Goal: Task Accomplishment & Management: Manage account settings

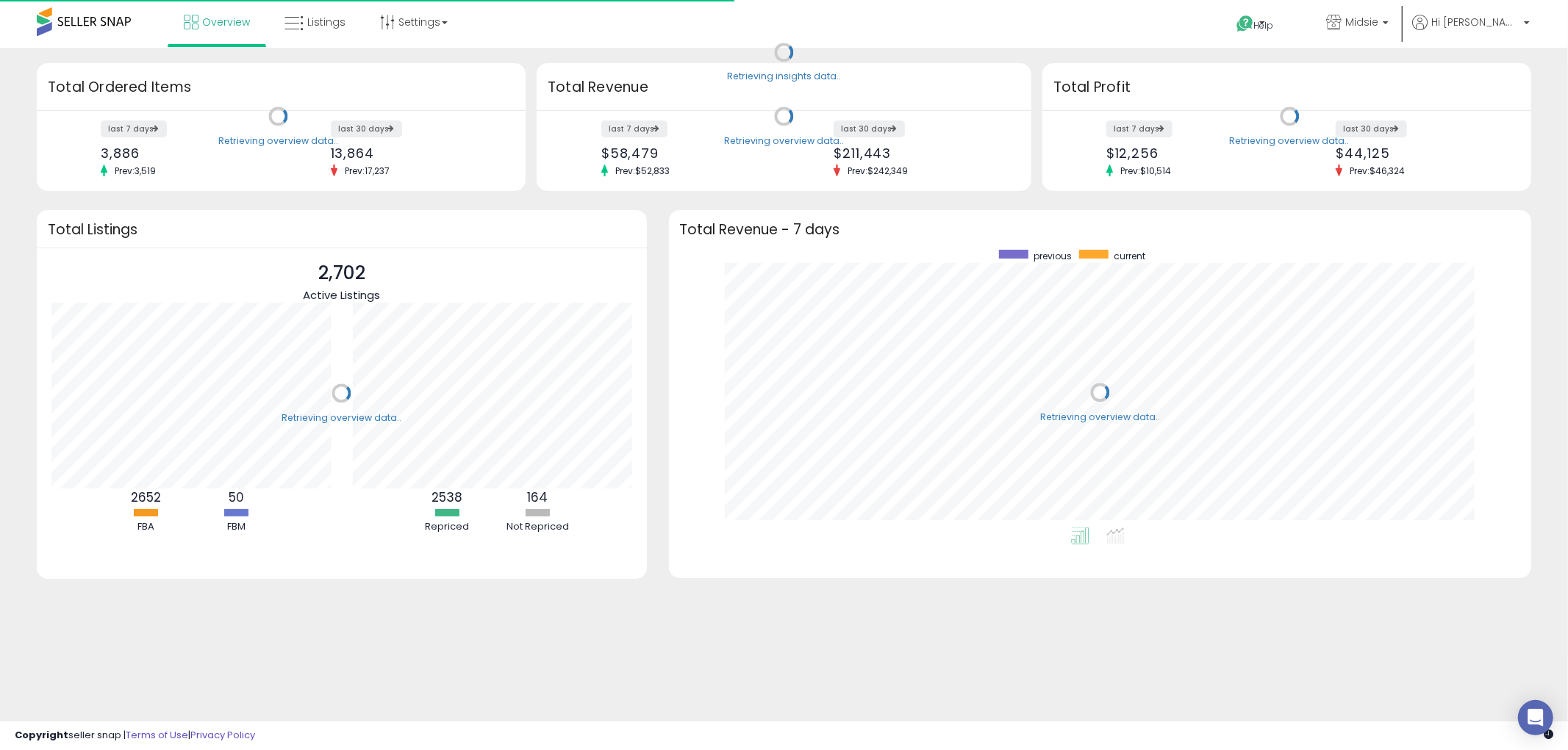
scroll to position [277, 833]
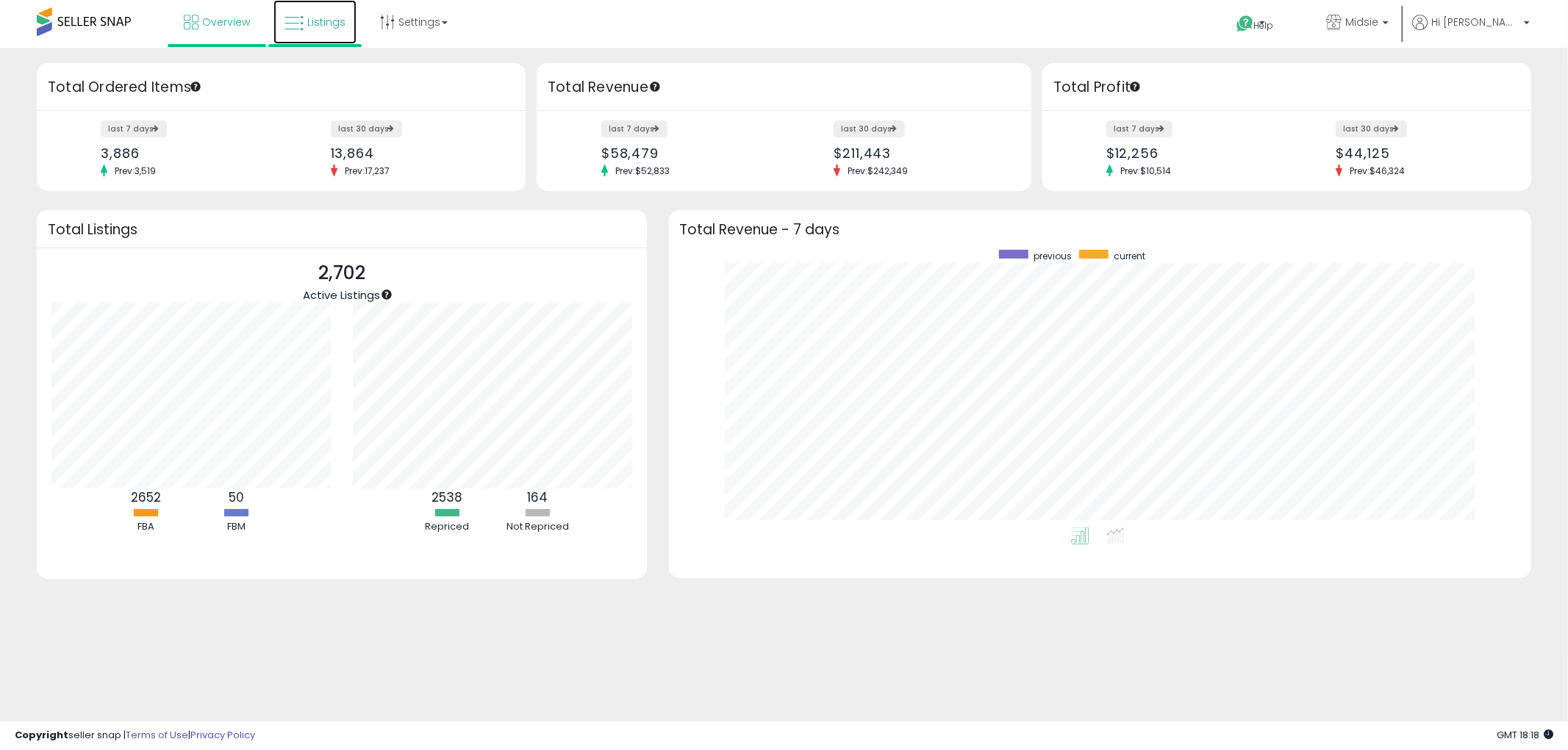
click at [310, 33] on link "Listings" at bounding box center [315, 22] width 83 height 44
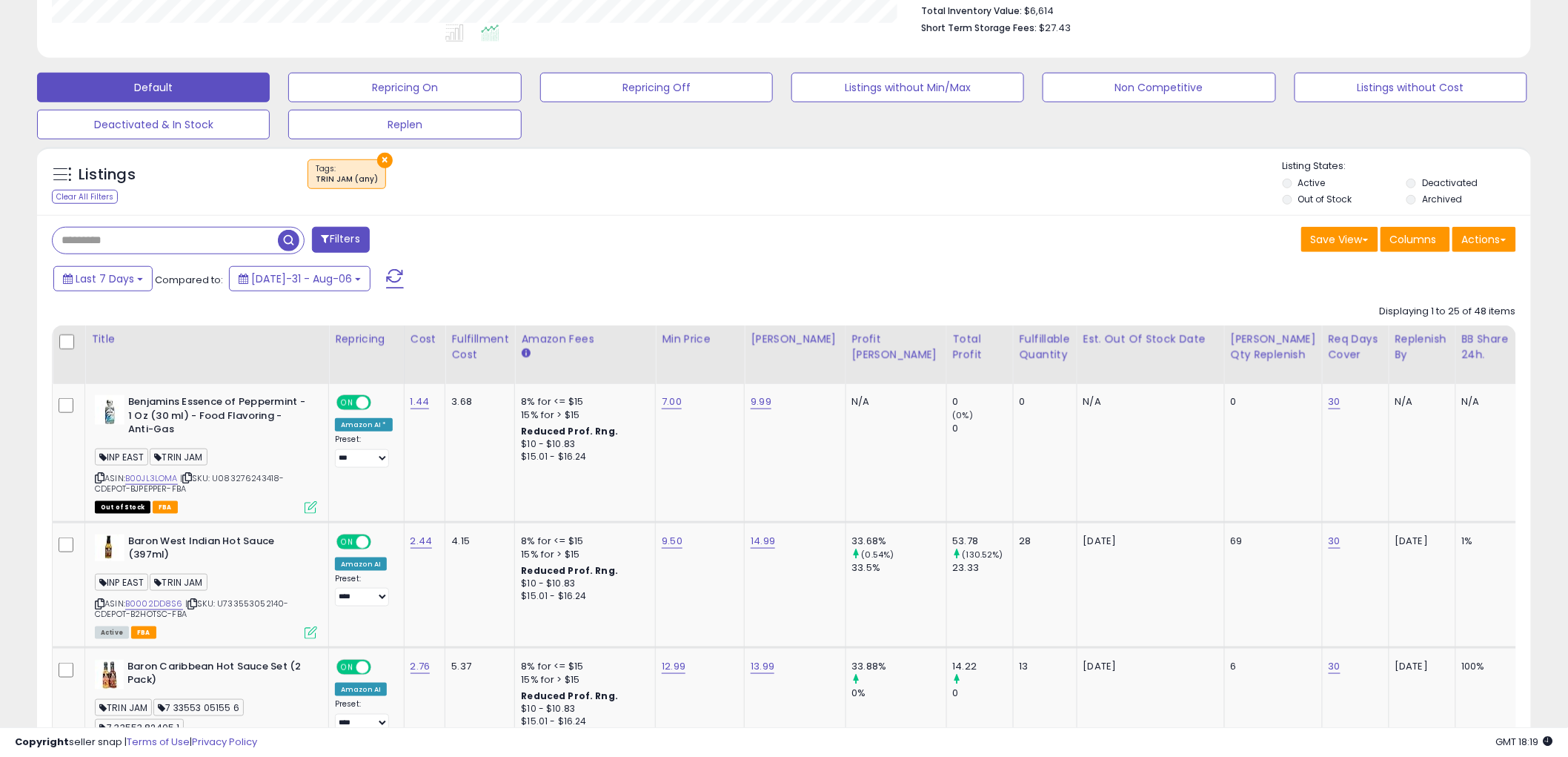
scroll to position [247, 0]
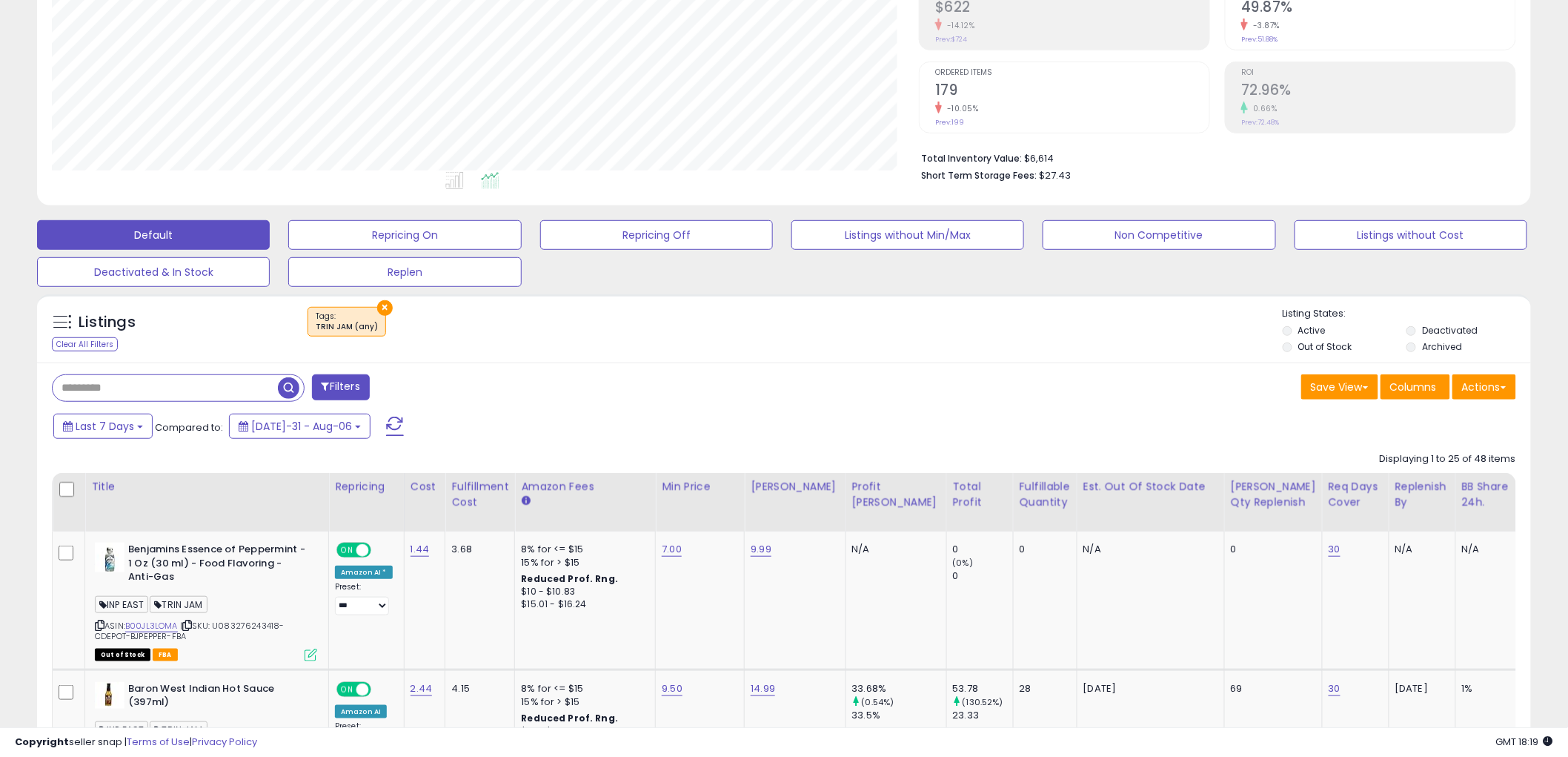
click at [383, 307] on button "×" at bounding box center [385, 308] width 15 height 15
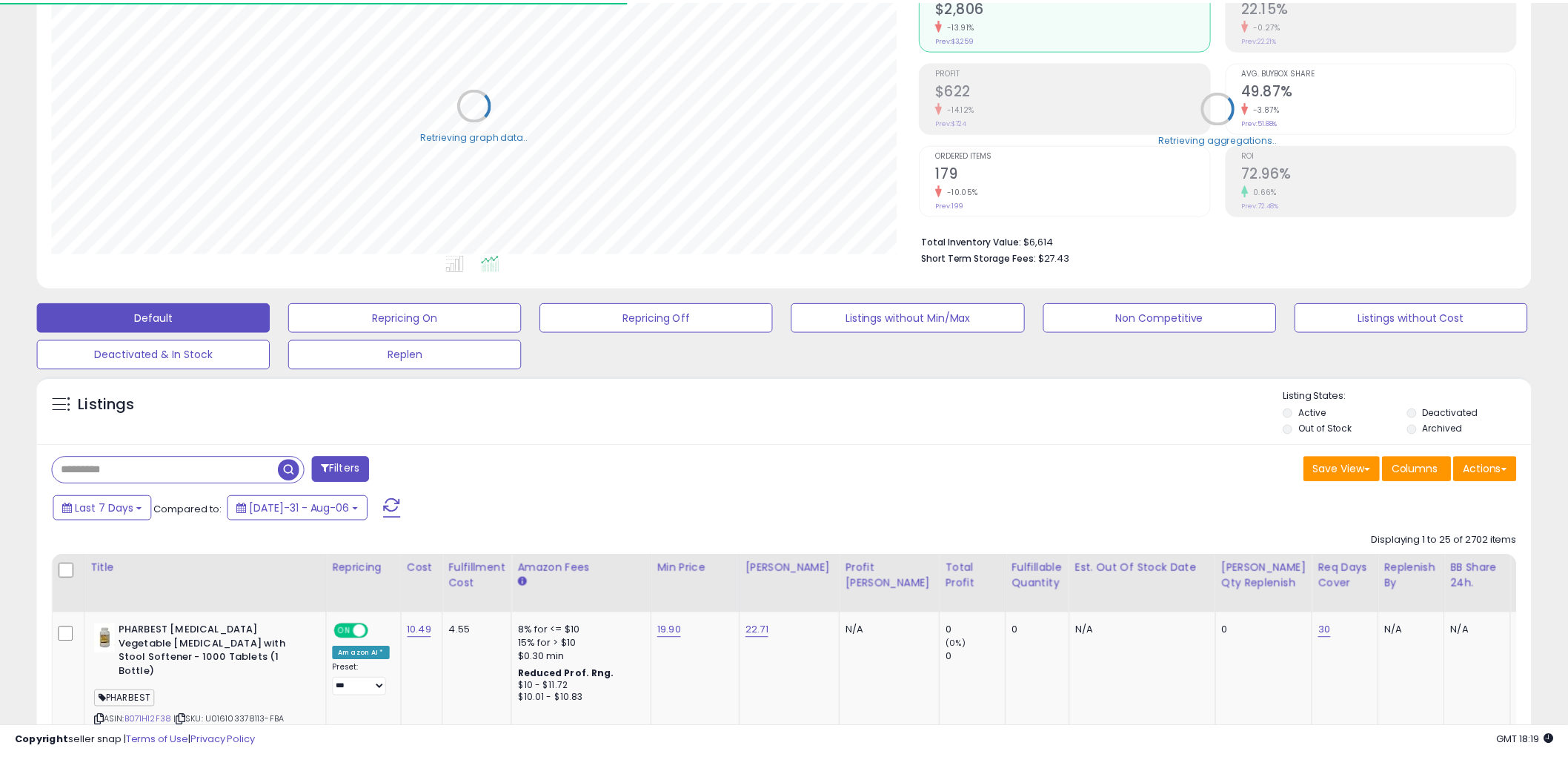
scroll to position [304, 867]
click at [187, 464] on input "text" at bounding box center [165, 471] width 225 height 26
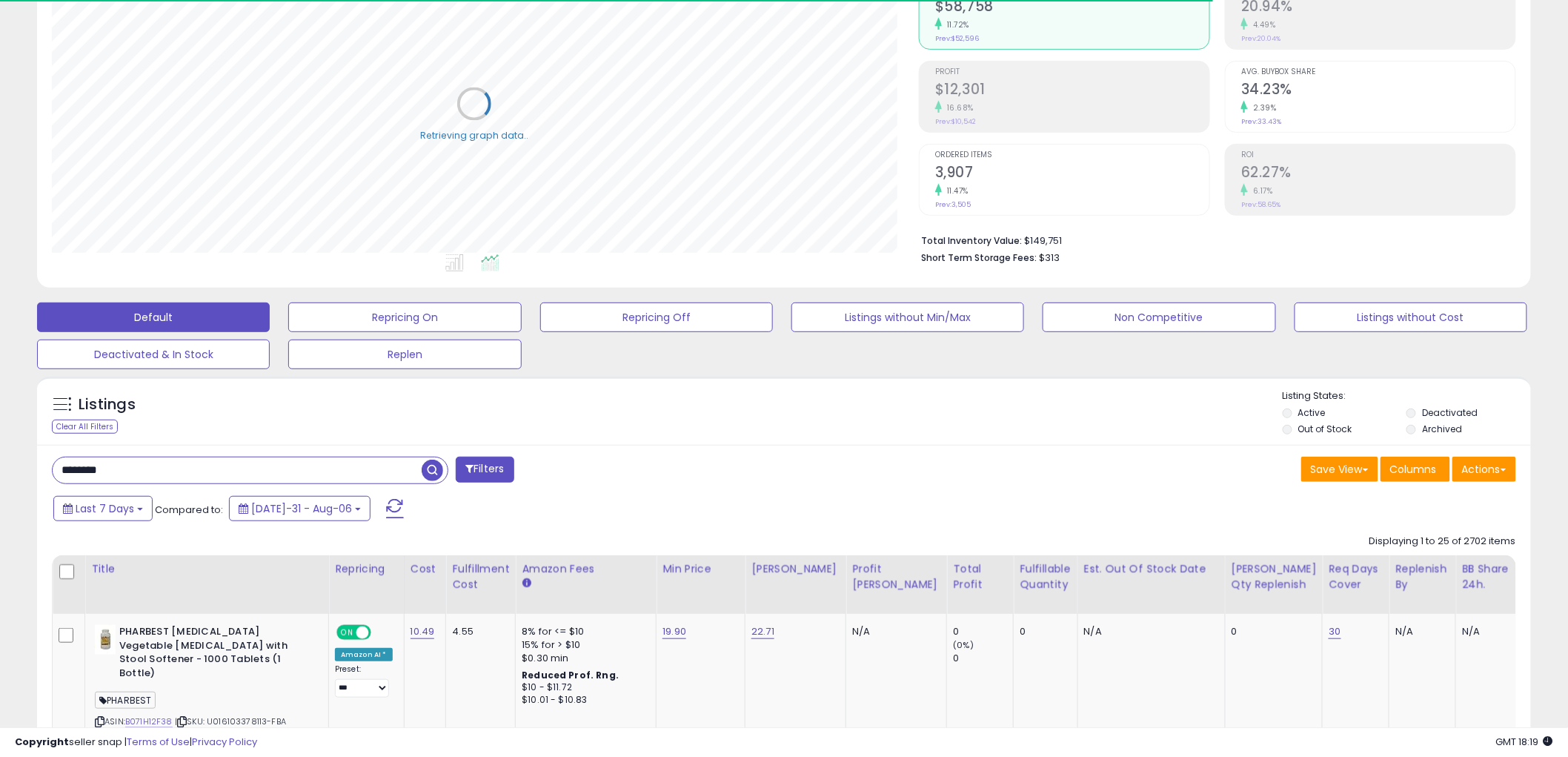
type input "********"
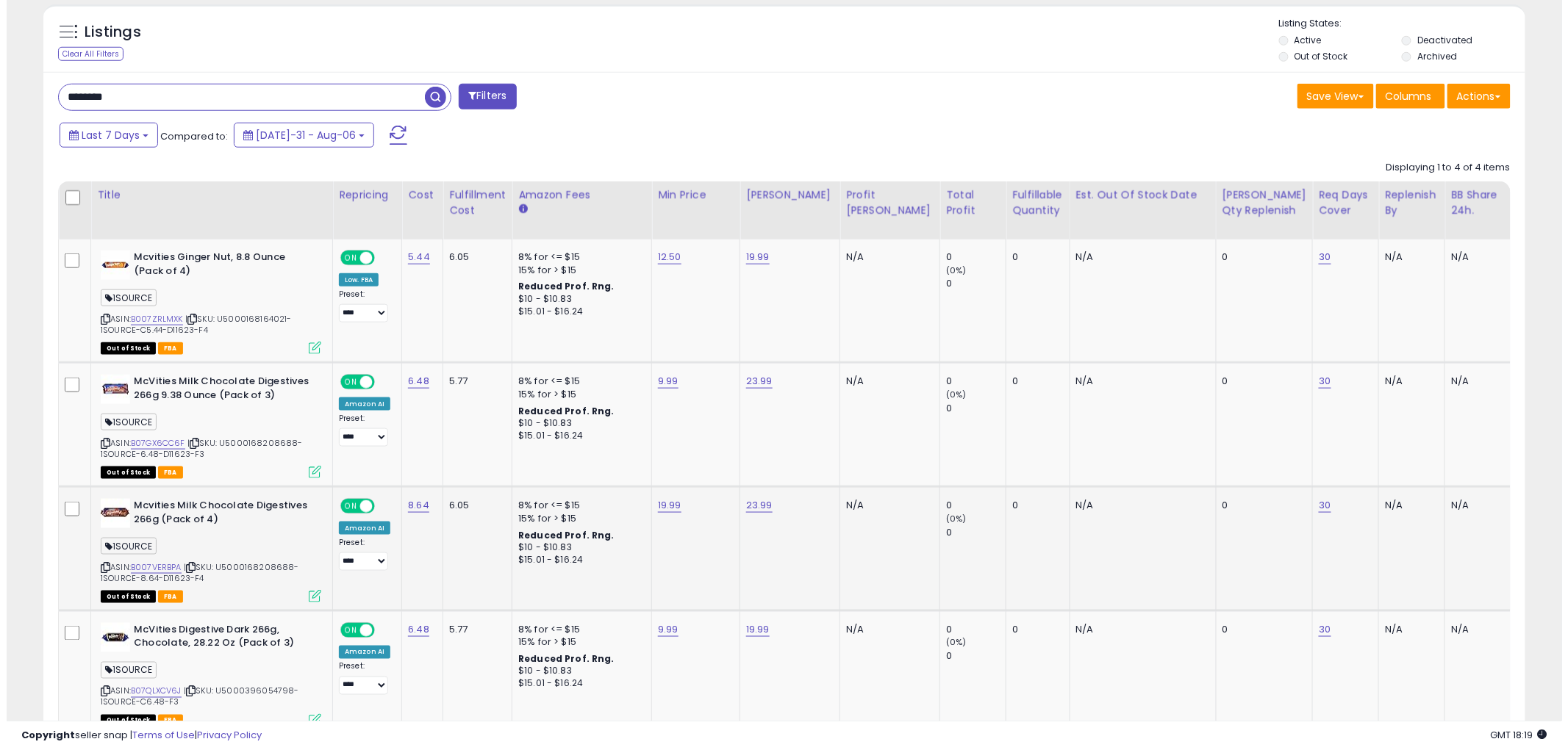
scroll to position [316, 0]
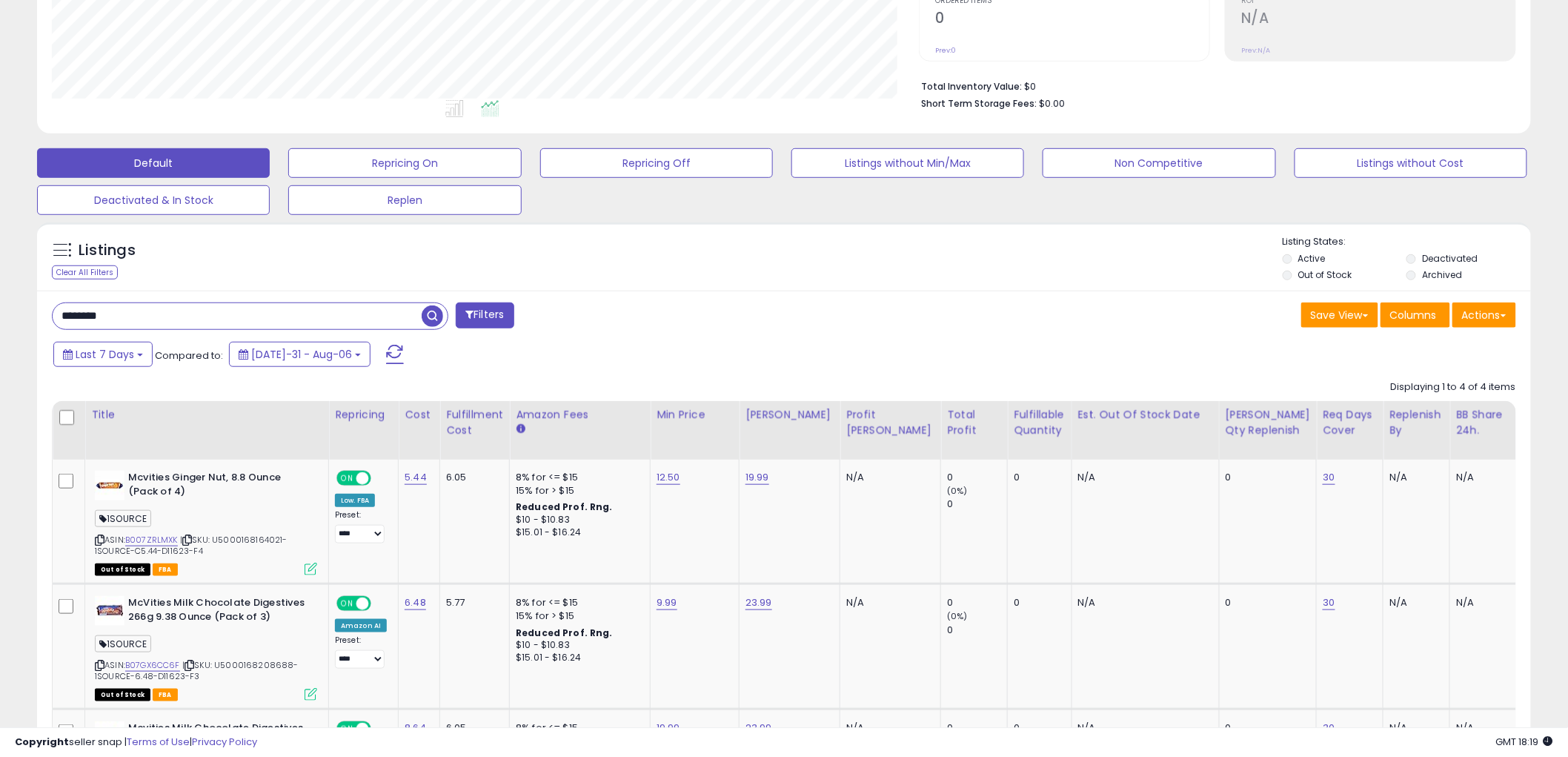
drag, startPoint x: 191, startPoint y: 315, endPoint x: 16, endPoint y: 315, distance: 175.0
click at [16, 315] on div "**********" at bounding box center [784, 391] width 1554 height 1294
click at [504, 318] on button "Filters" at bounding box center [485, 315] width 57 height 26
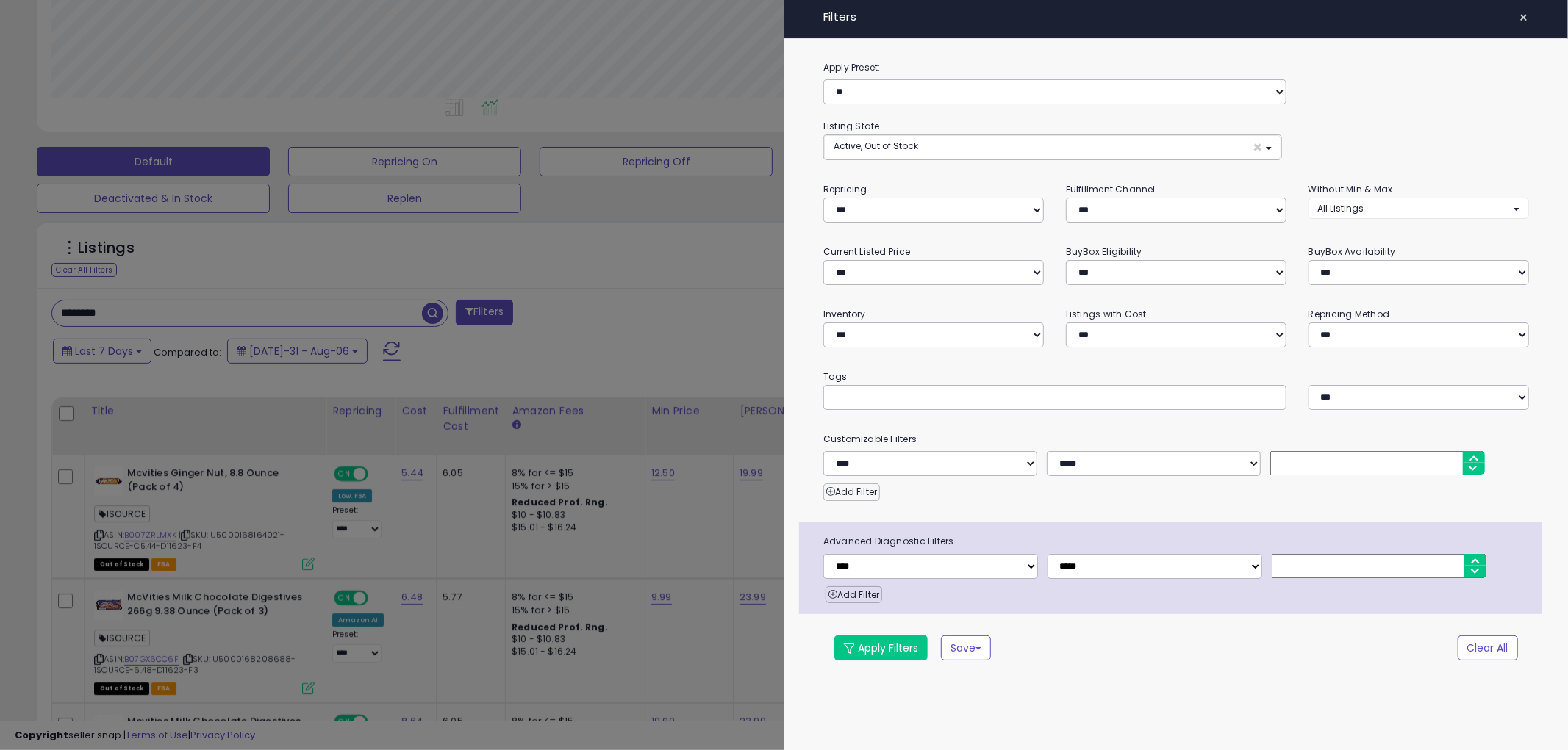
click at [869, 408] on div at bounding box center [1055, 398] width 463 height 25
type input "*****"
click at [873, 650] on button "Apply Filters" at bounding box center [880, 648] width 93 height 25
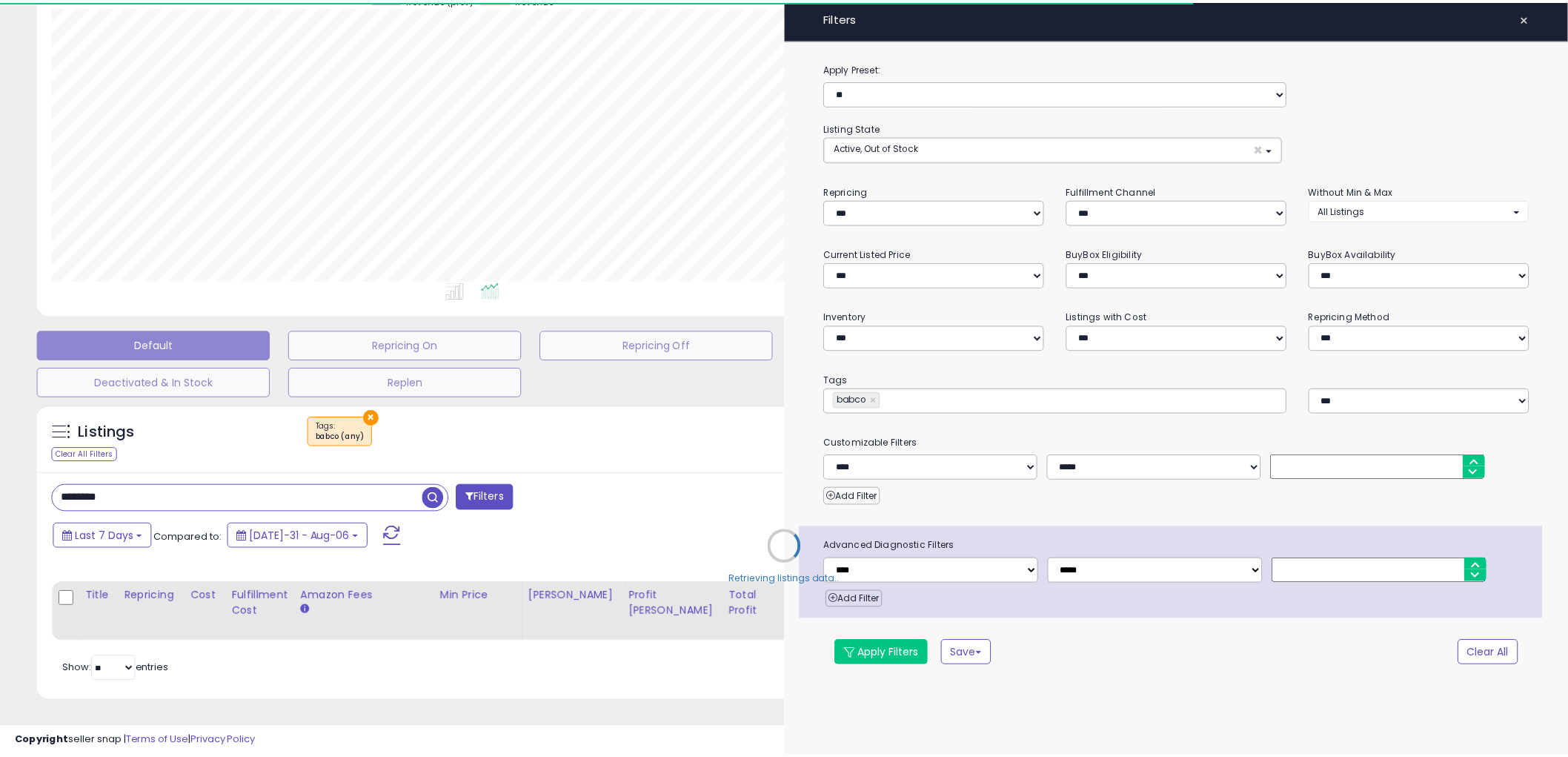
scroll to position [741323, 740325]
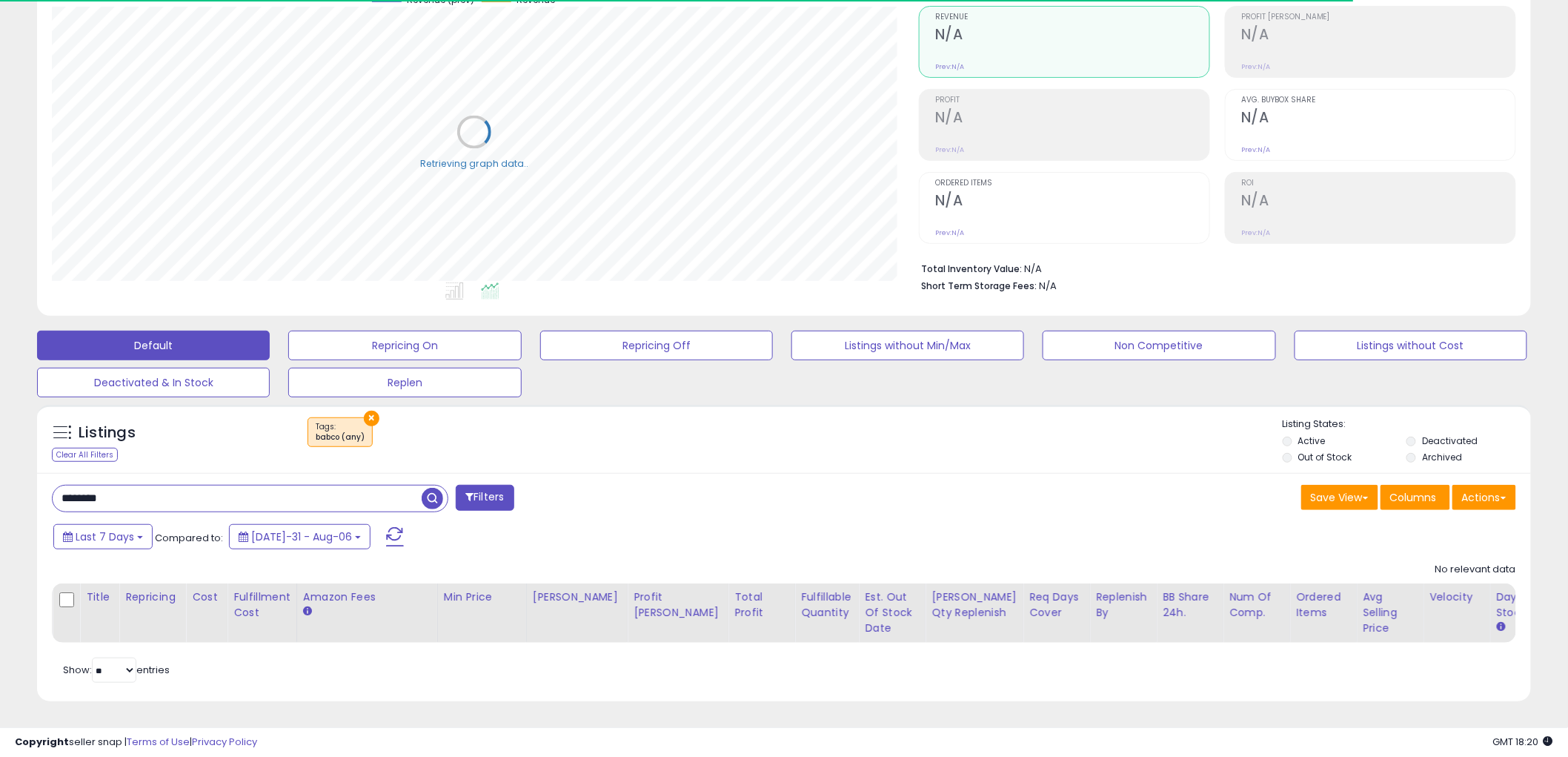
drag, startPoint x: 163, startPoint y: 480, endPoint x: 4, endPoint y: 487, distance: 159.2
click at [11, 480] on div "**********" at bounding box center [784, 323] width 1554 height 793
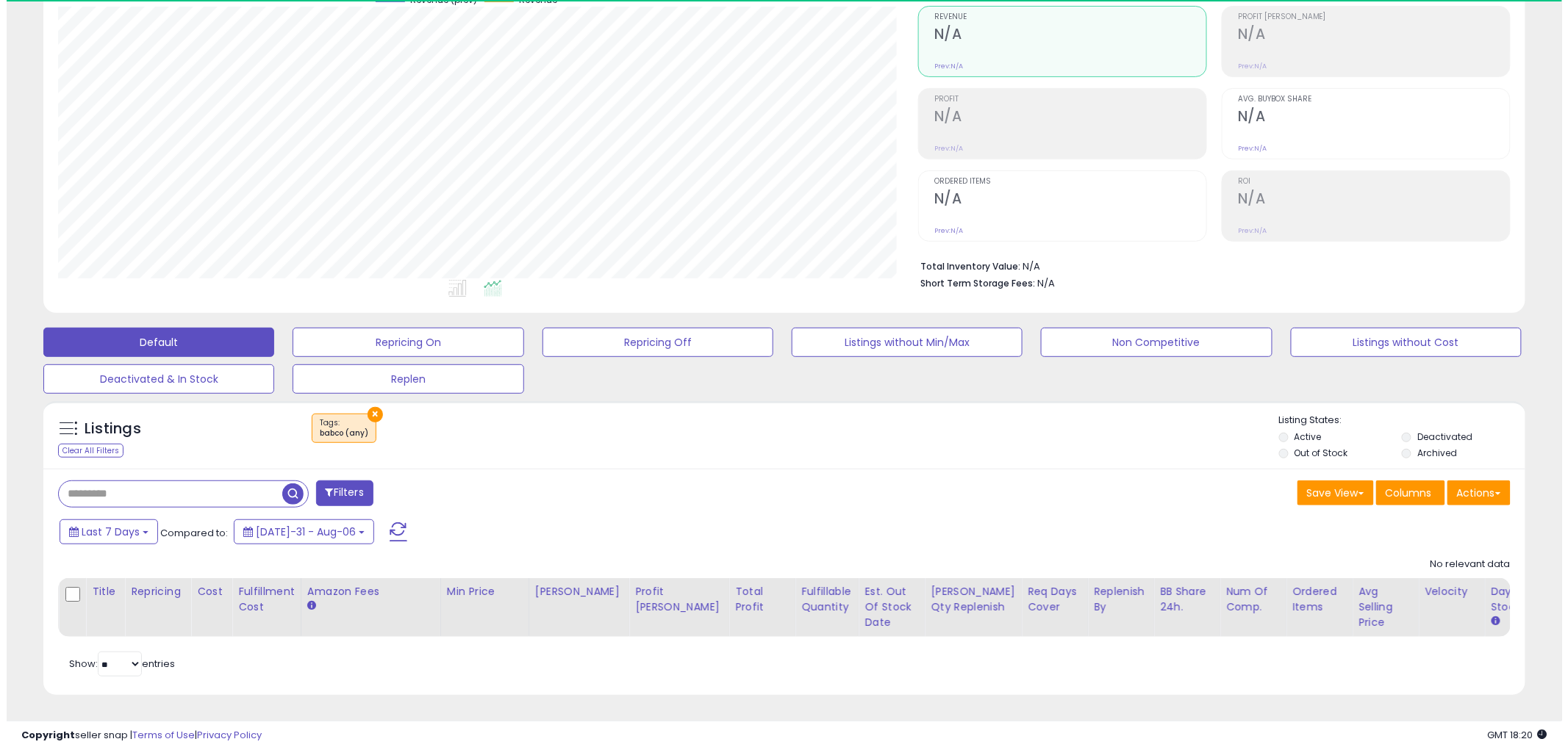
scroll to position [301, 860]
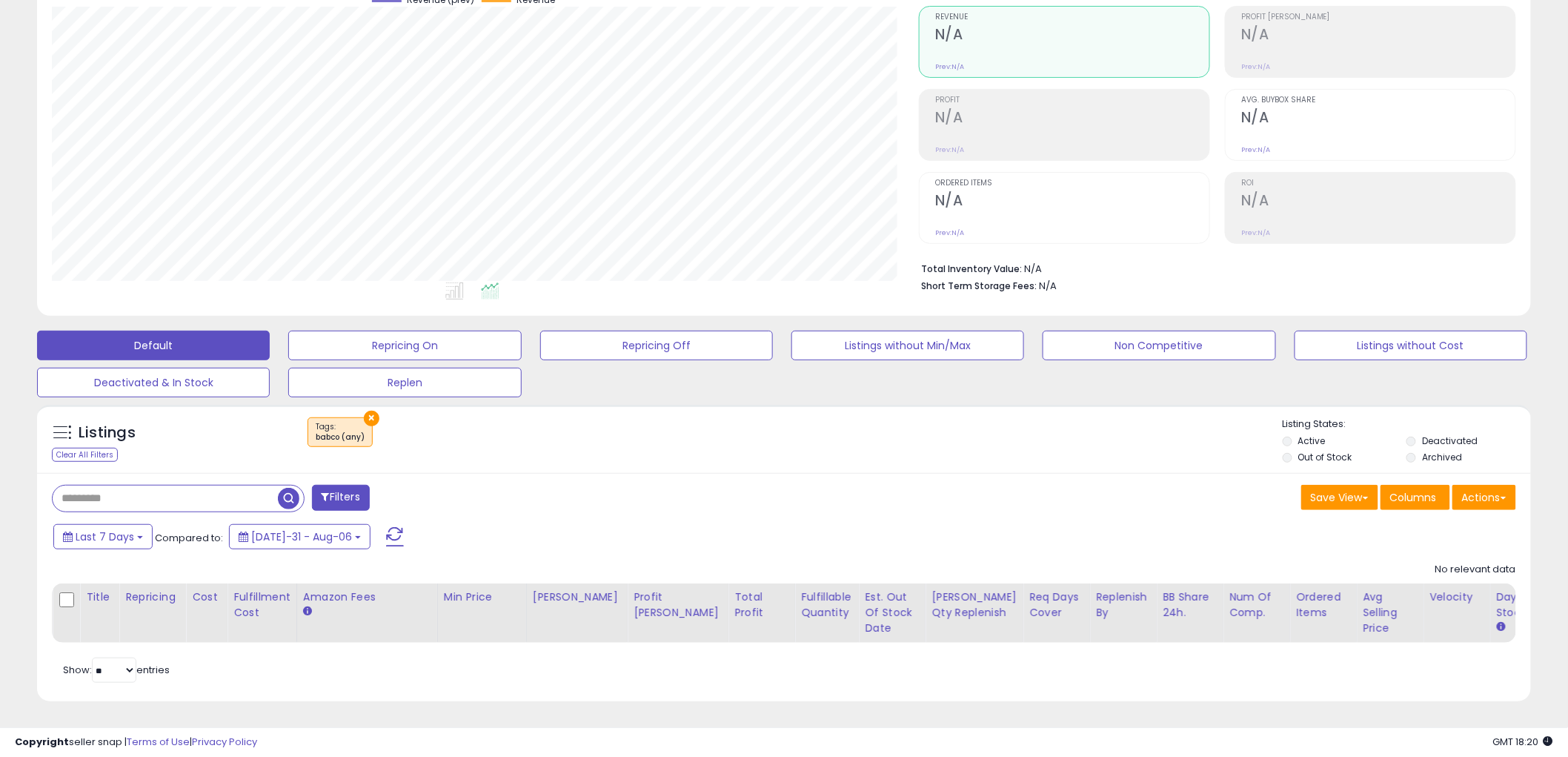
click at [371, 411] on button "×" at bounding box center [372, 418] width 15 height 15
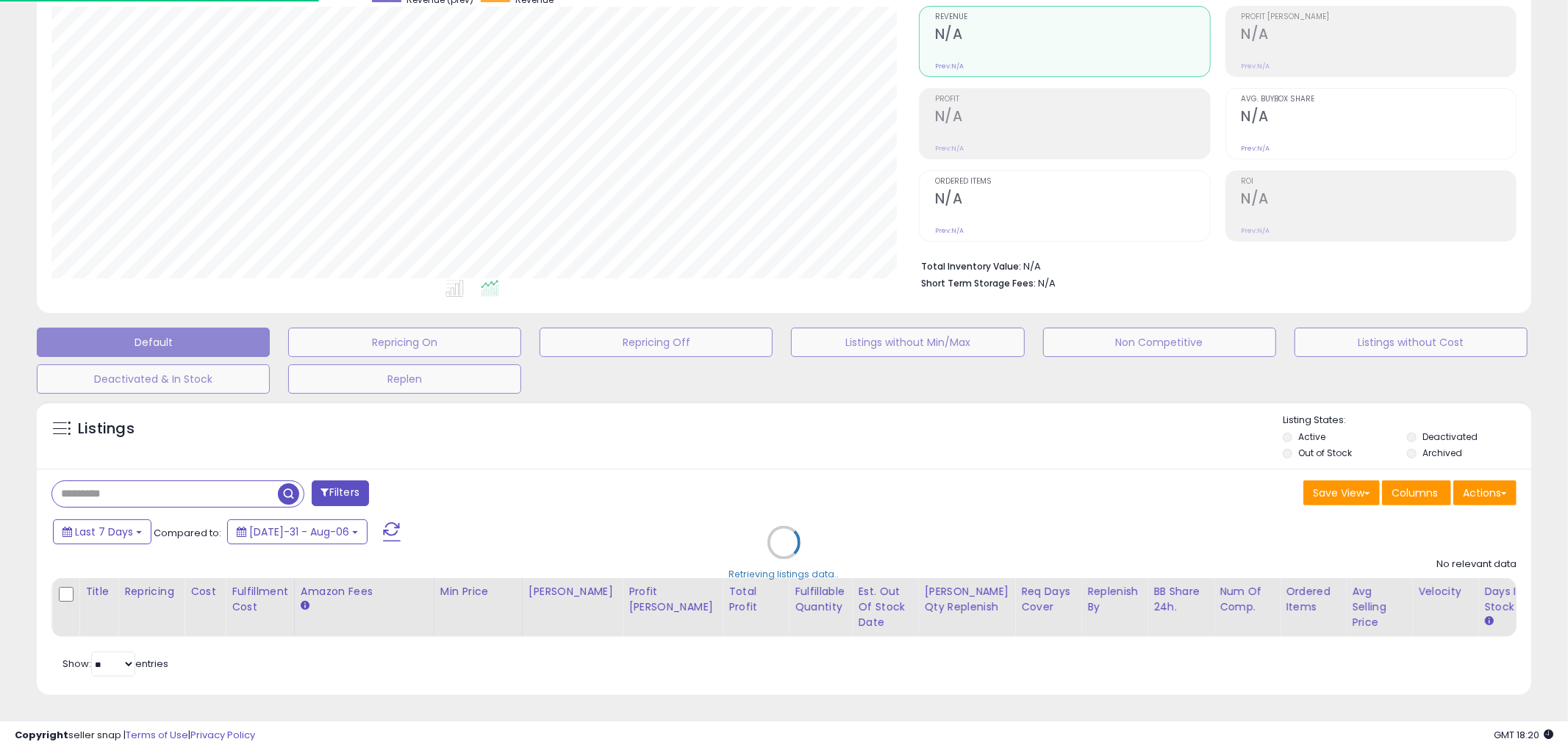
click at [353, 485] on div "Retrieving listings data.." at bounding box center [784, 554] width 1517 height 320
select select "*"
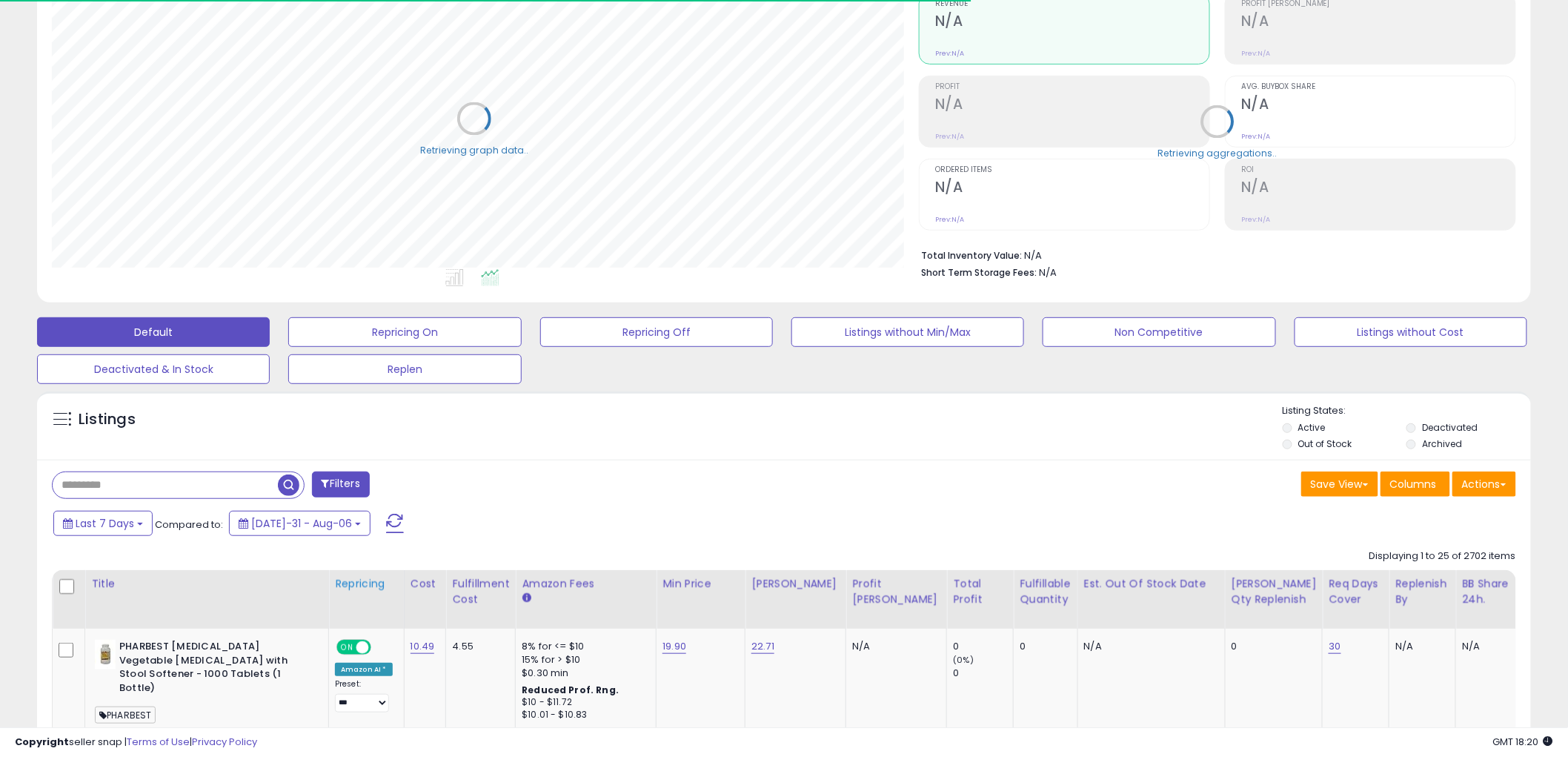
scroll to position [304, 867]
click at [350, 484] on button "Filters" at bounding box center [341, 484] width 57 height 26
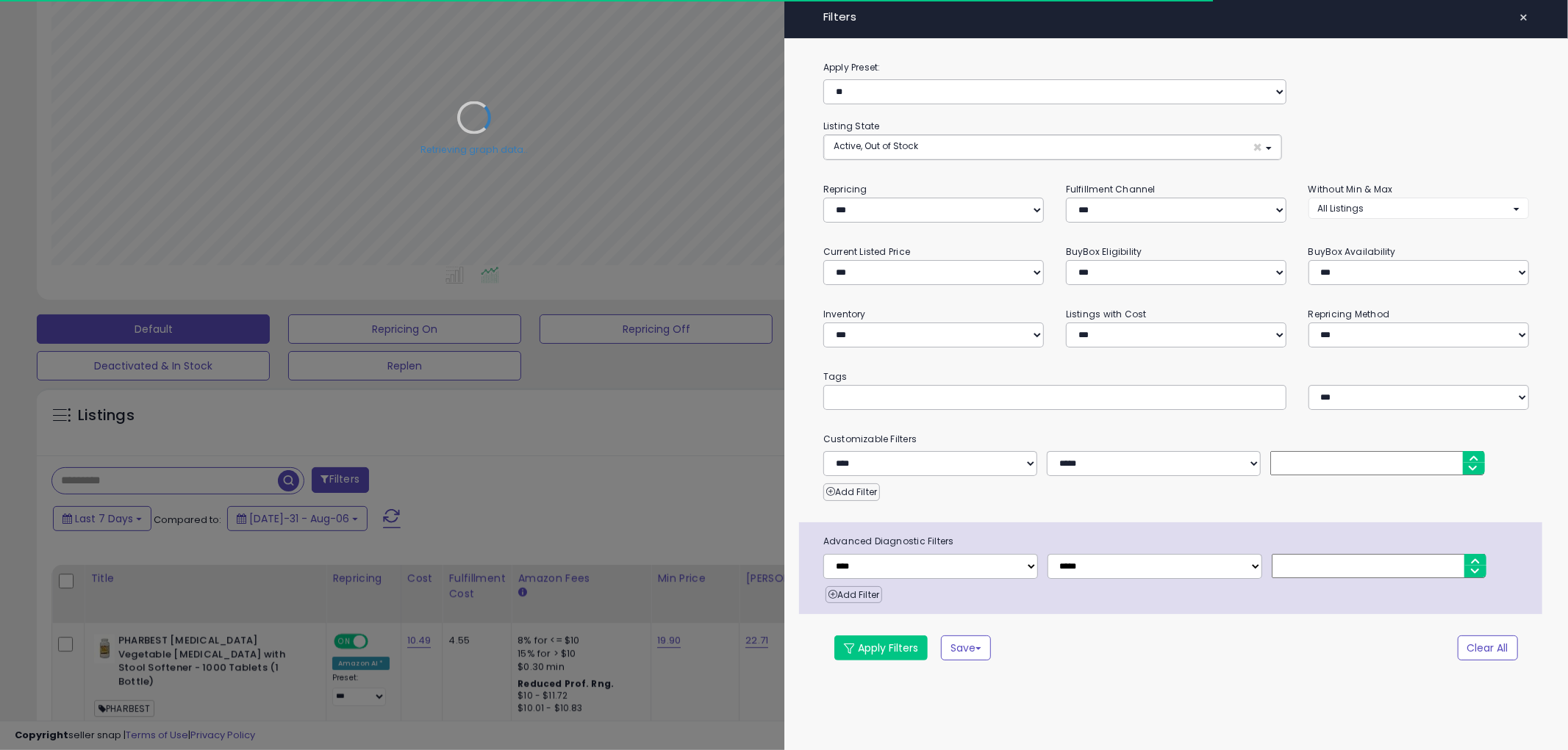
click at [907, 395] on input "text" at bounding box center [943, 398] width 220 height 15
type input "*****"
click at [847, 663] on div "**********" at bounding box center [1177, 370] width 785 height 622
click at [872, 648] on button "Apply Filters" at bounding box center [880, 648] width 93 height 25
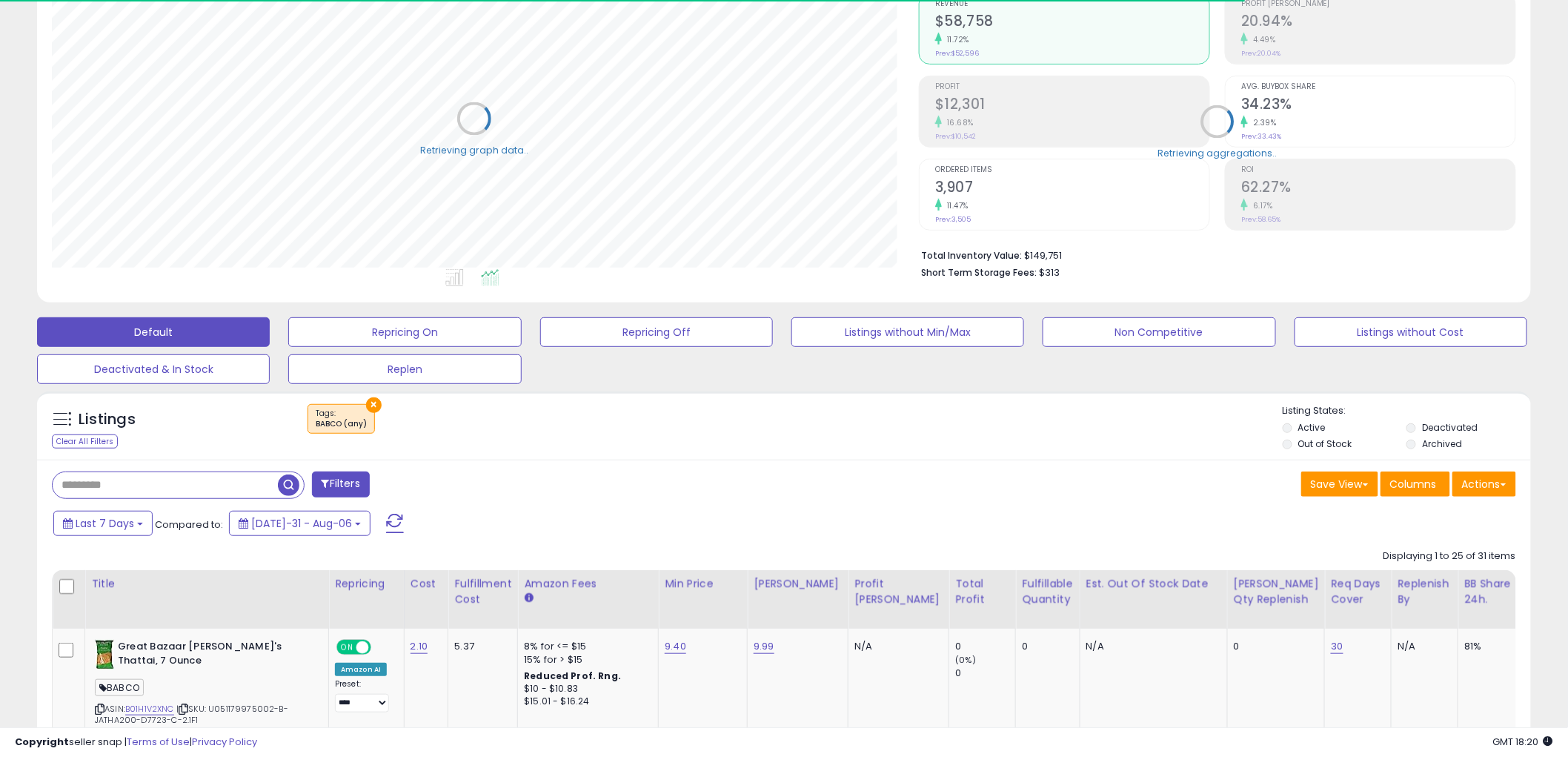
scroll to position [0, 0]
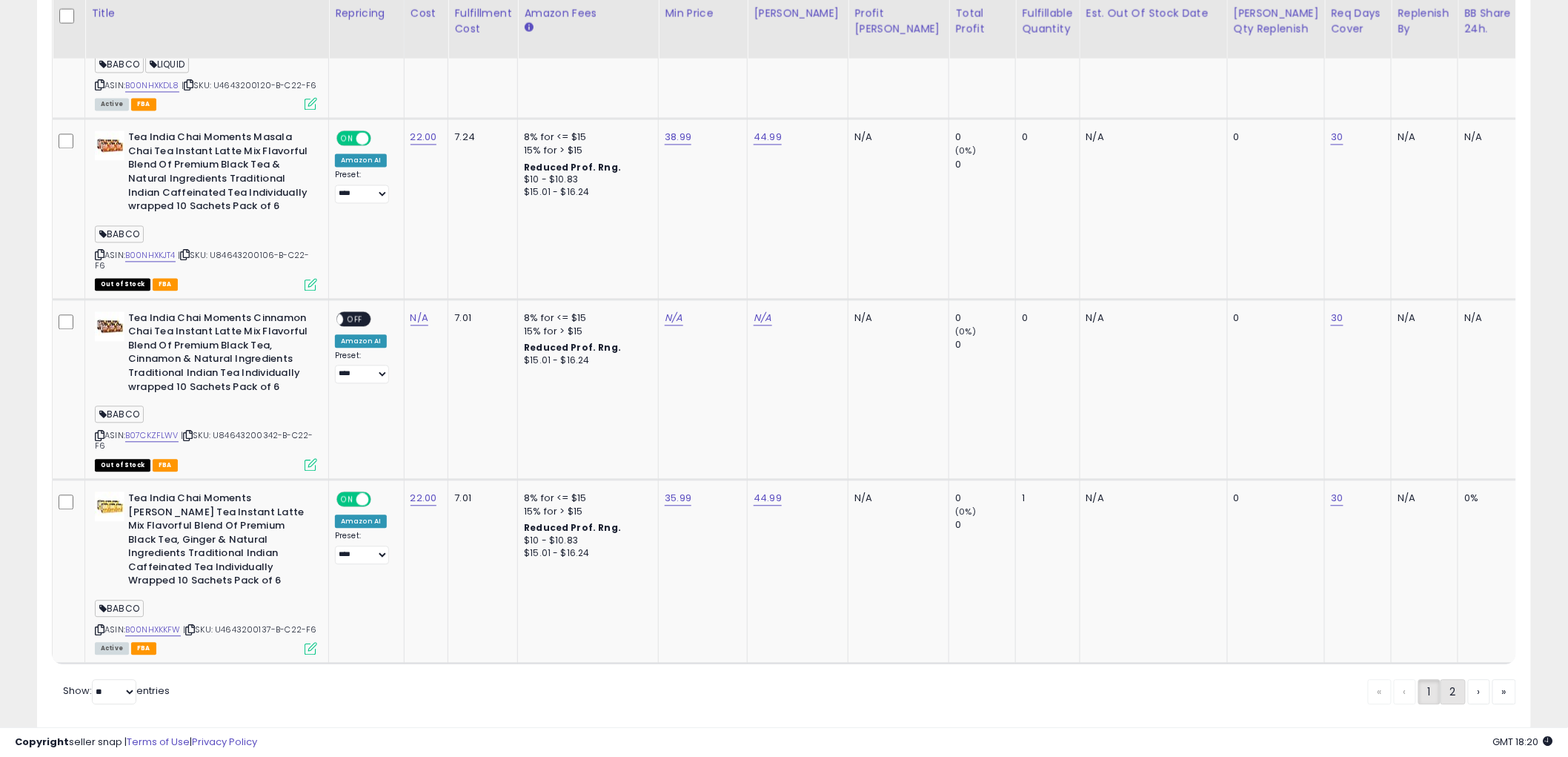
click at [1493, 679] on link "2" at bounding box center [1505, 692] width 24 height 25
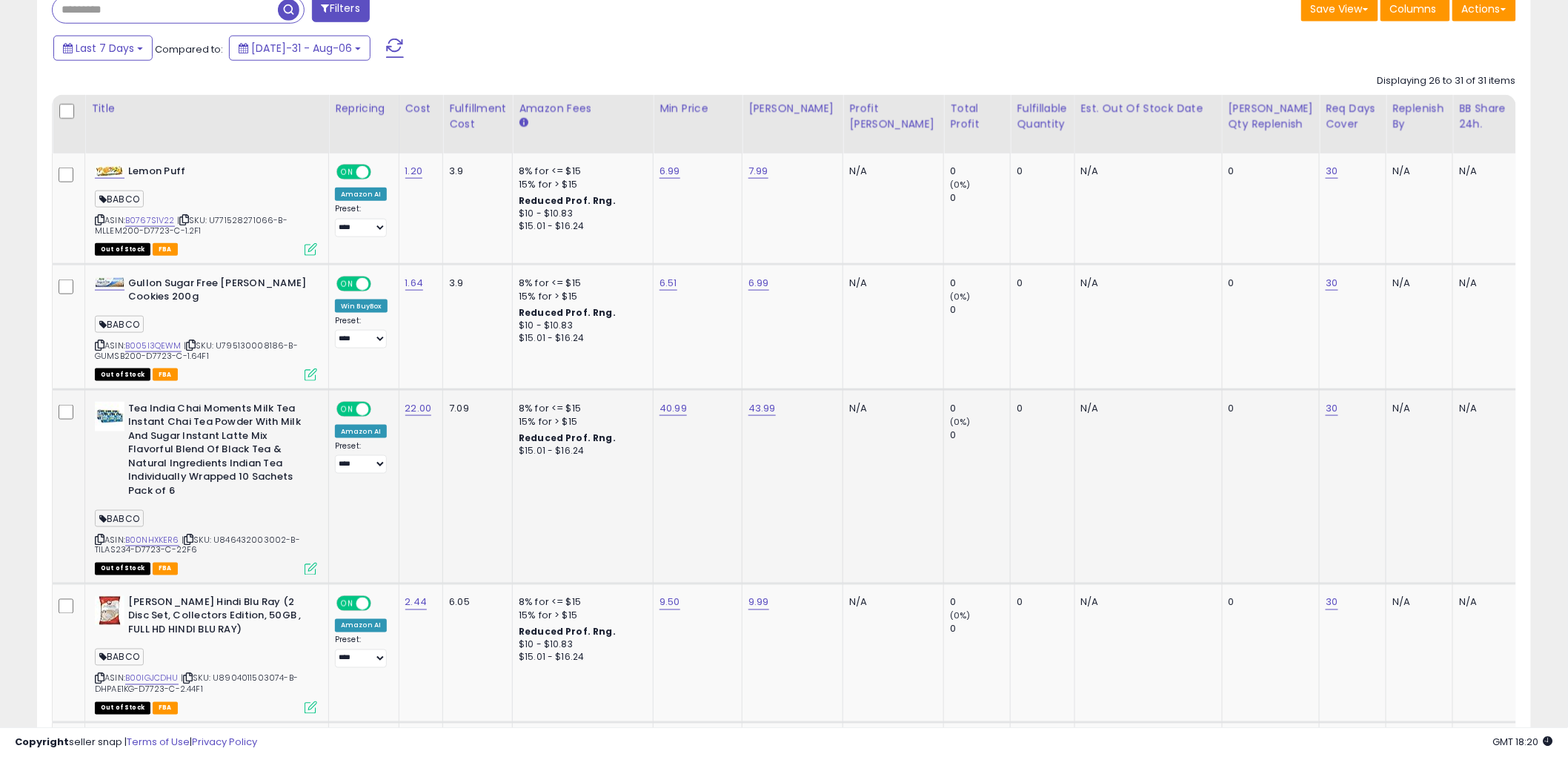
scroll to position [213, 0]
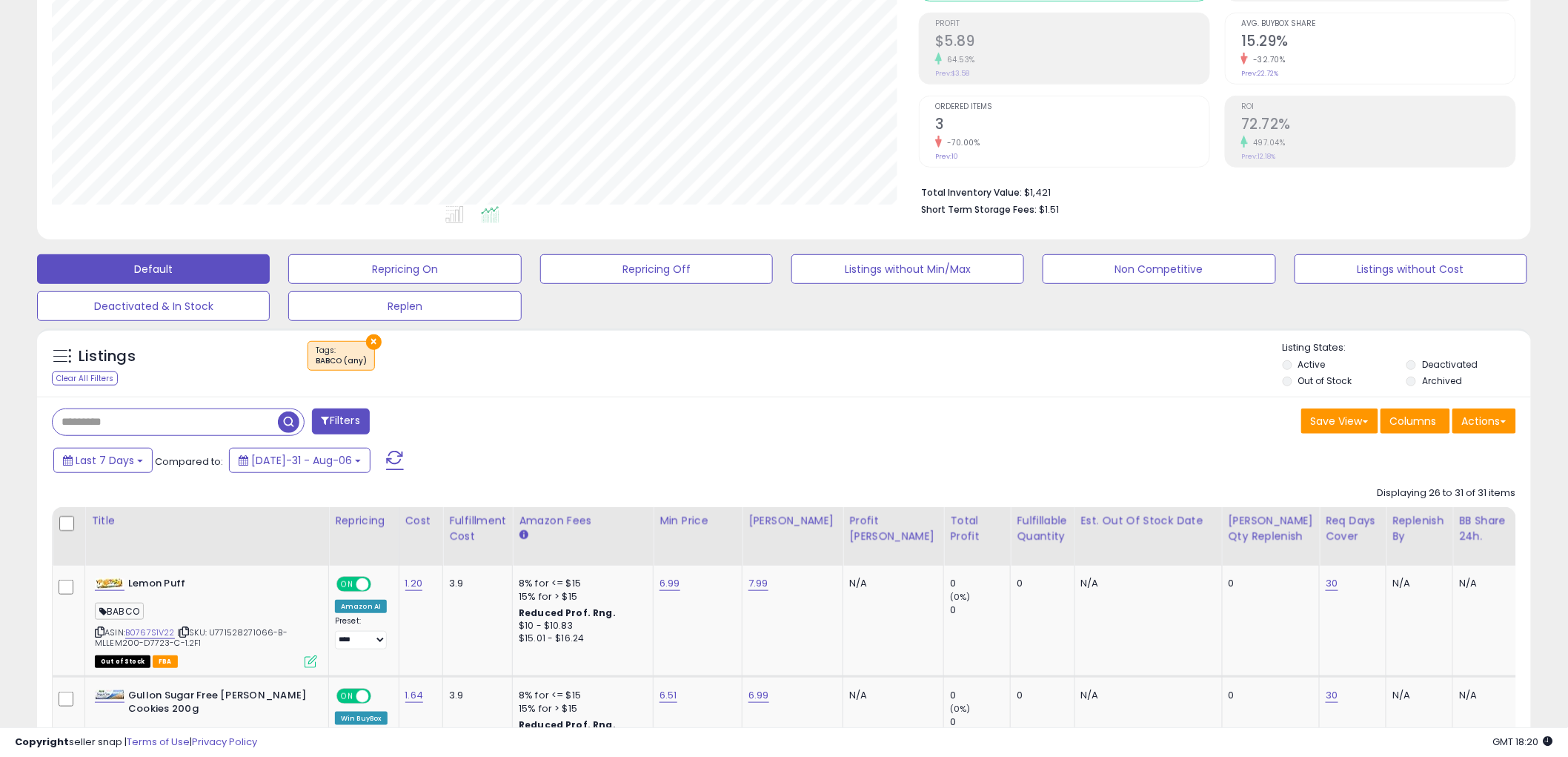
click at [1435, 368] on label "Deactivated" at bounding box center [1451, 364] width 56 height 13
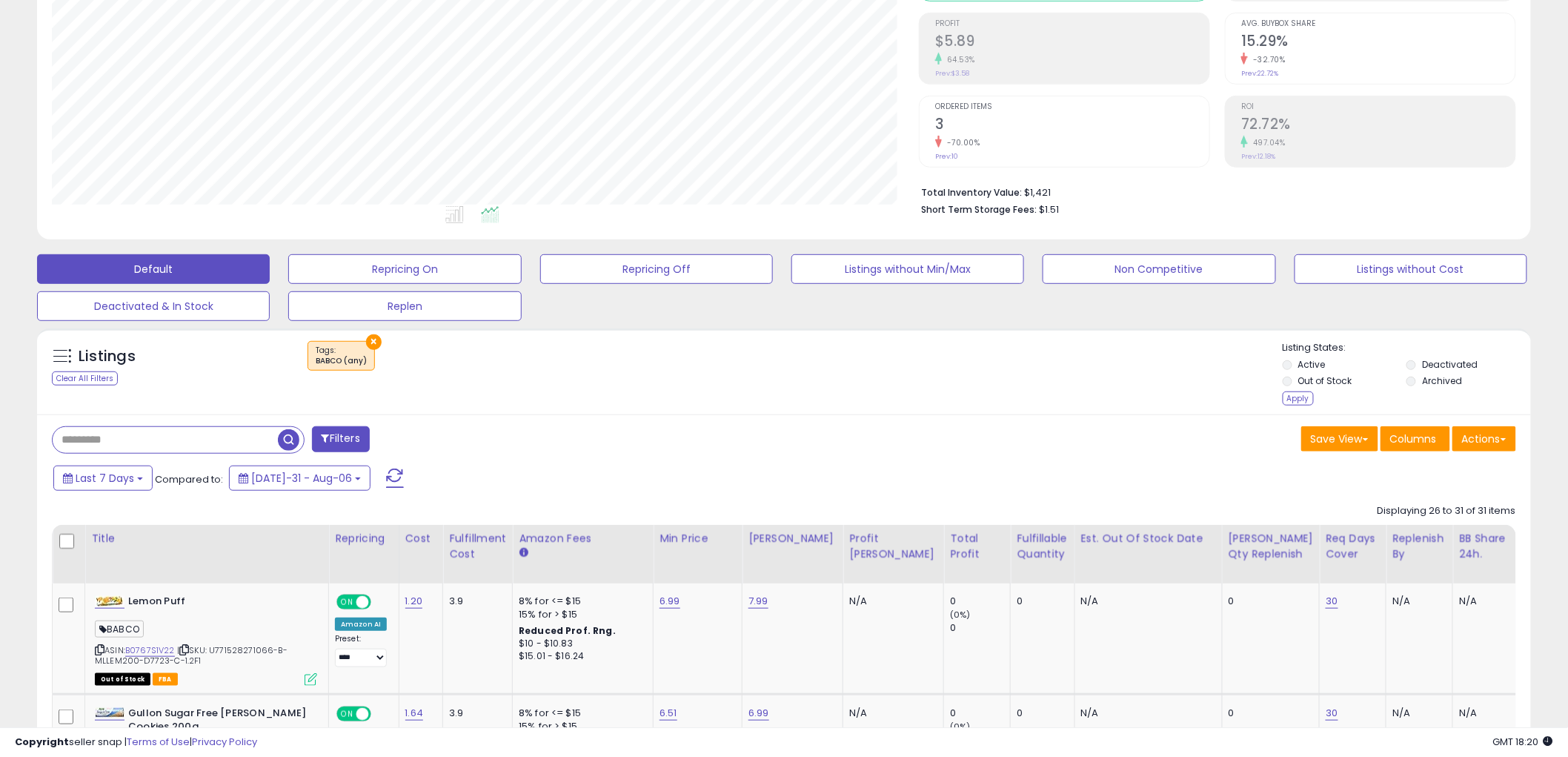
click at [1438, 387] on label "Archived" at bounding box center [1442, 380] width 40 height 13
click at [1301, 393] on div "Apply" at bounding box center [1298, 398] width 31 height 14
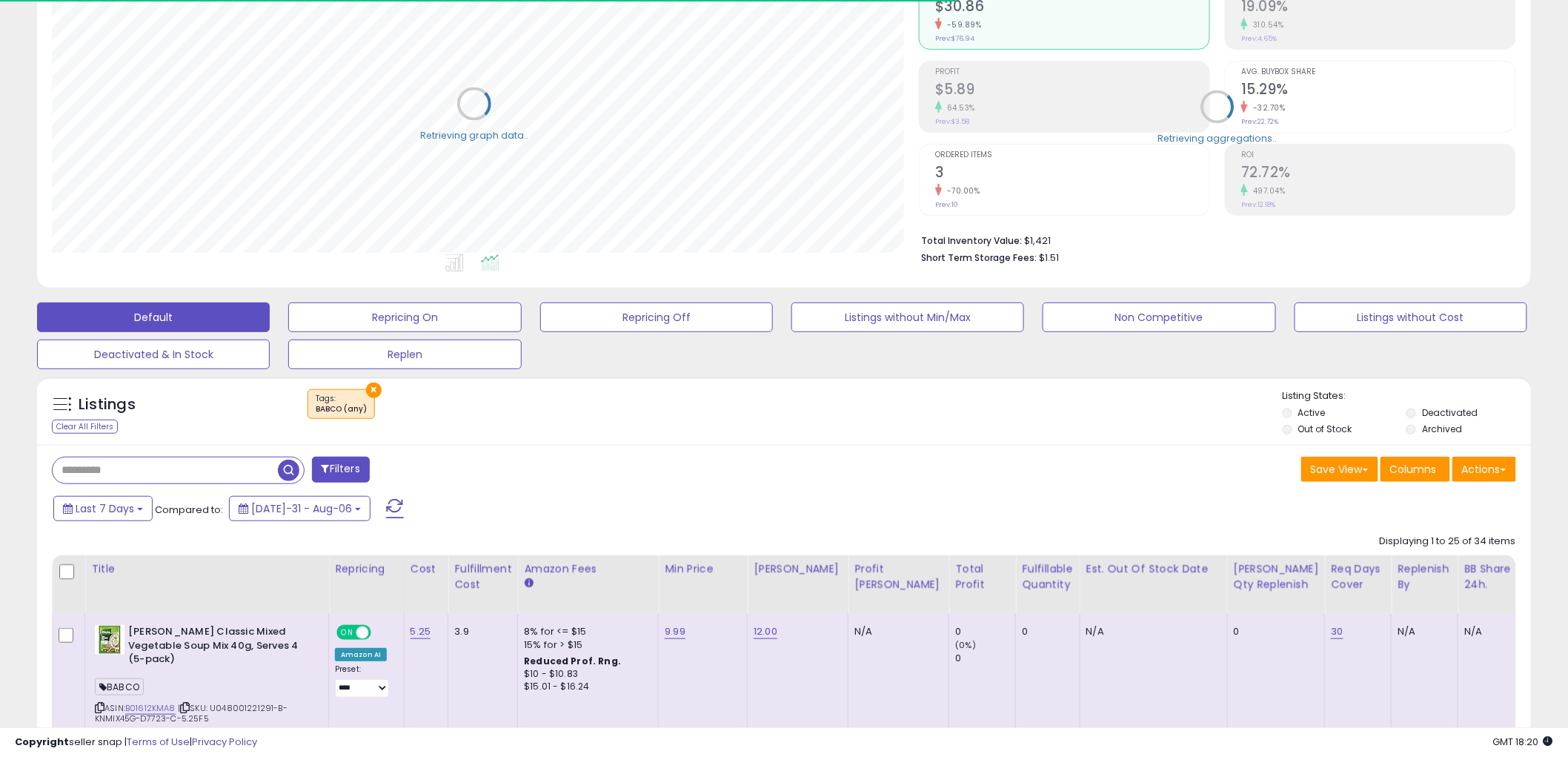
scroll to position [741323, 740325]
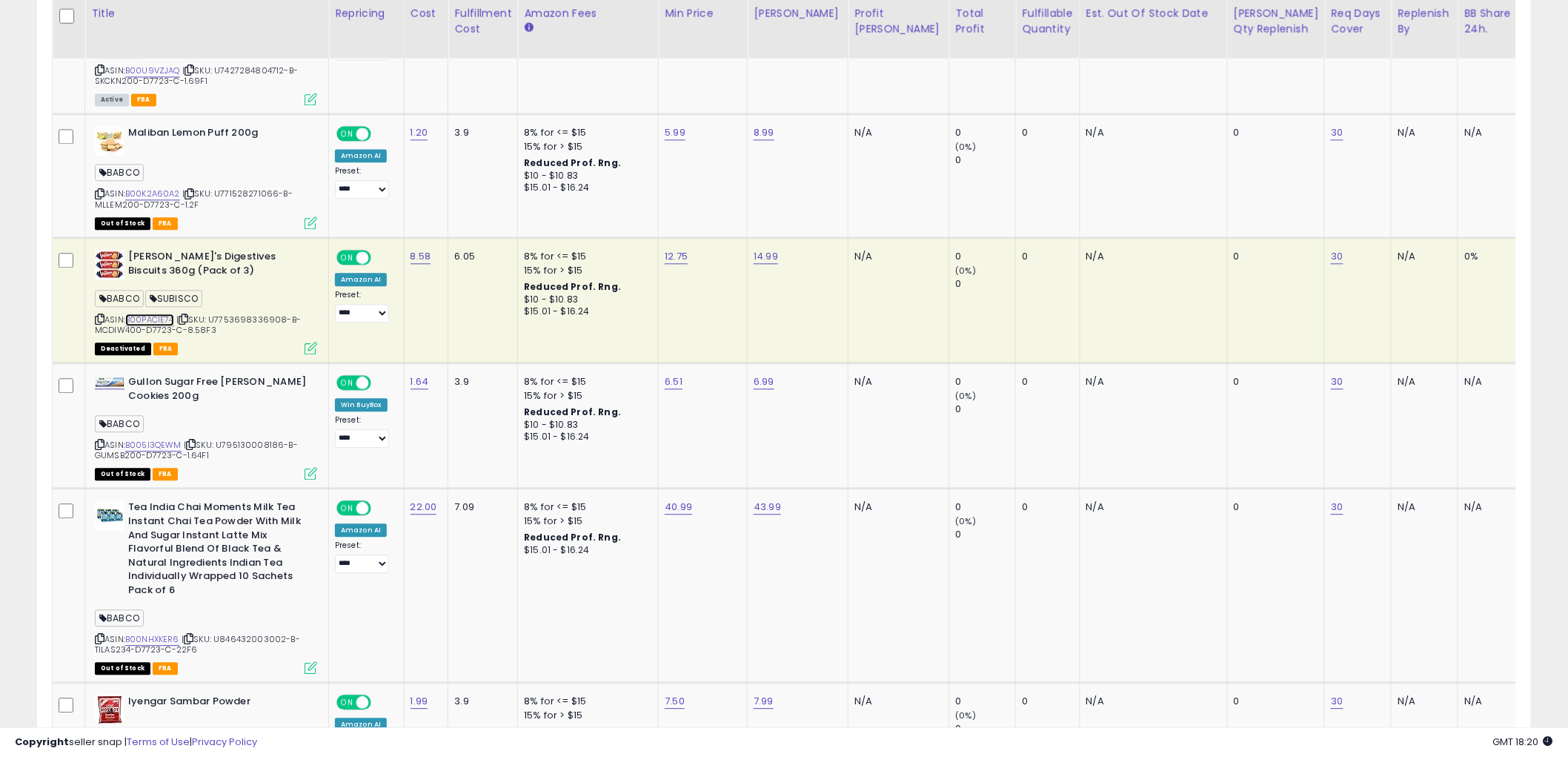
click at [155, 313] on link "B00PACIE74" at bounding box center [149, 319] width 49 height 13
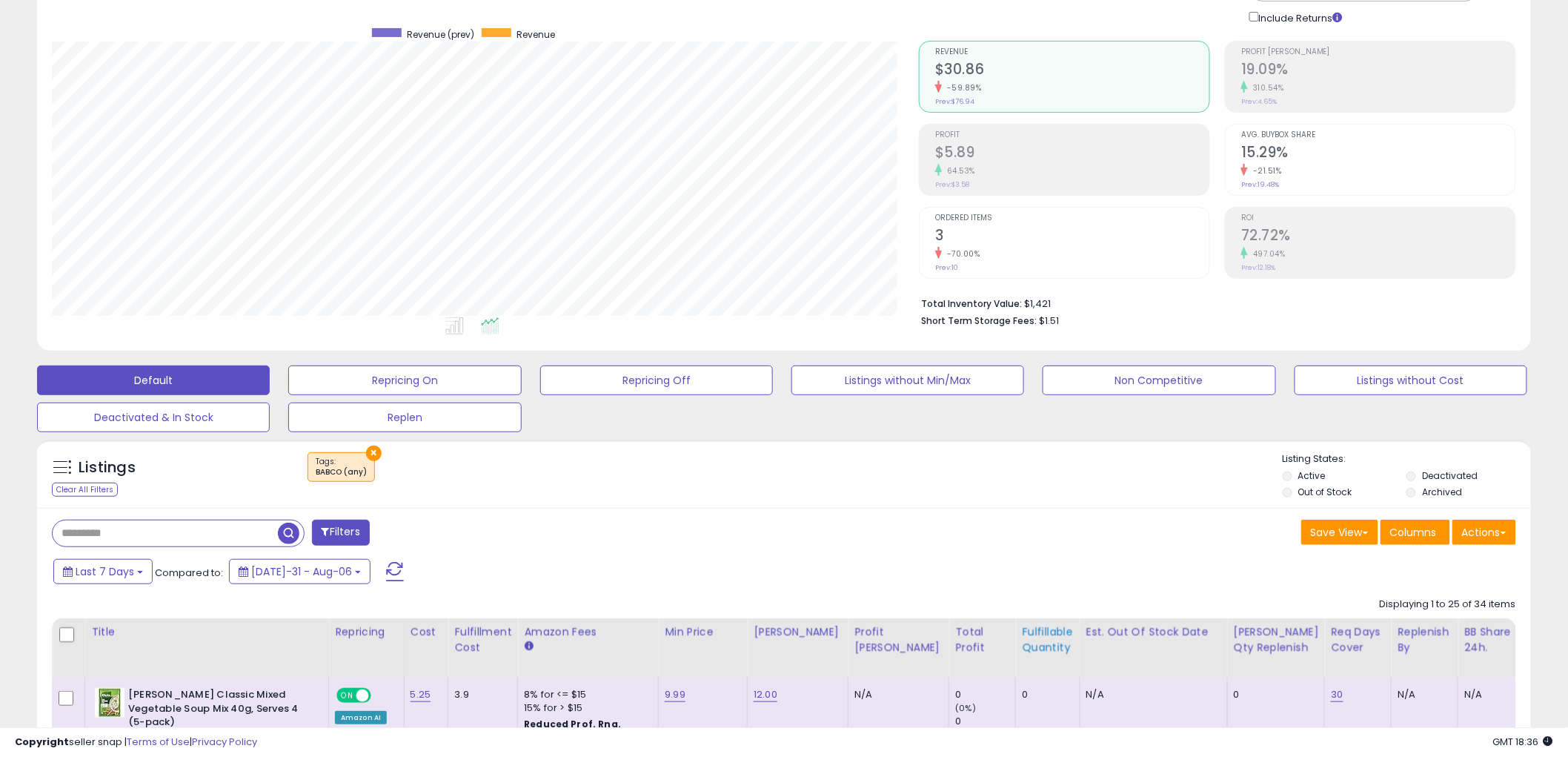
scroll to position [247, 0]
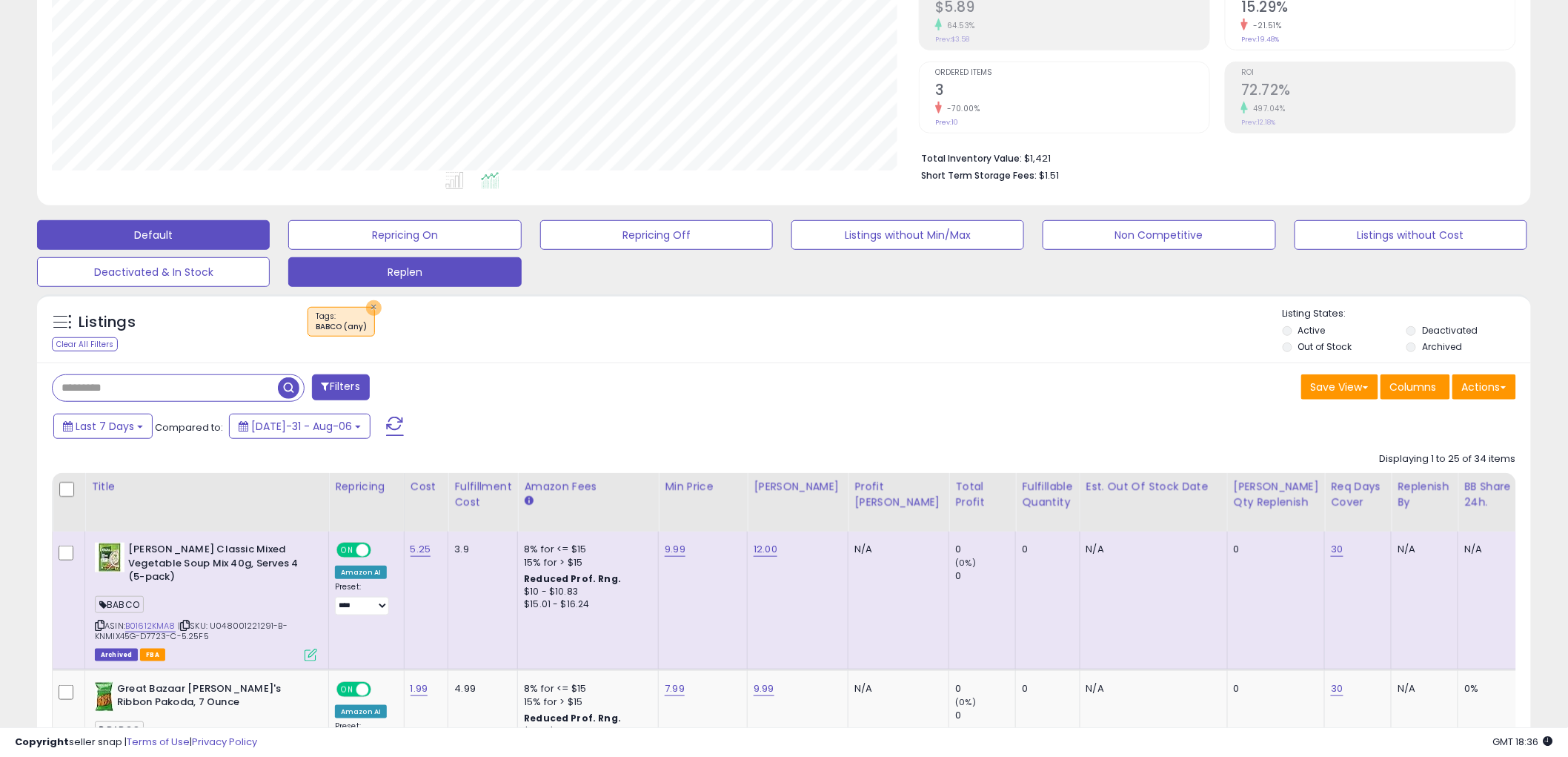
drag, startPoint x: 372, startPoint y: 309, endPoint x: 452, endPoint y: 351, distance: 90.4
click at [372, 309] on button "×" at bounding box center [374, 308] width 15 height 15
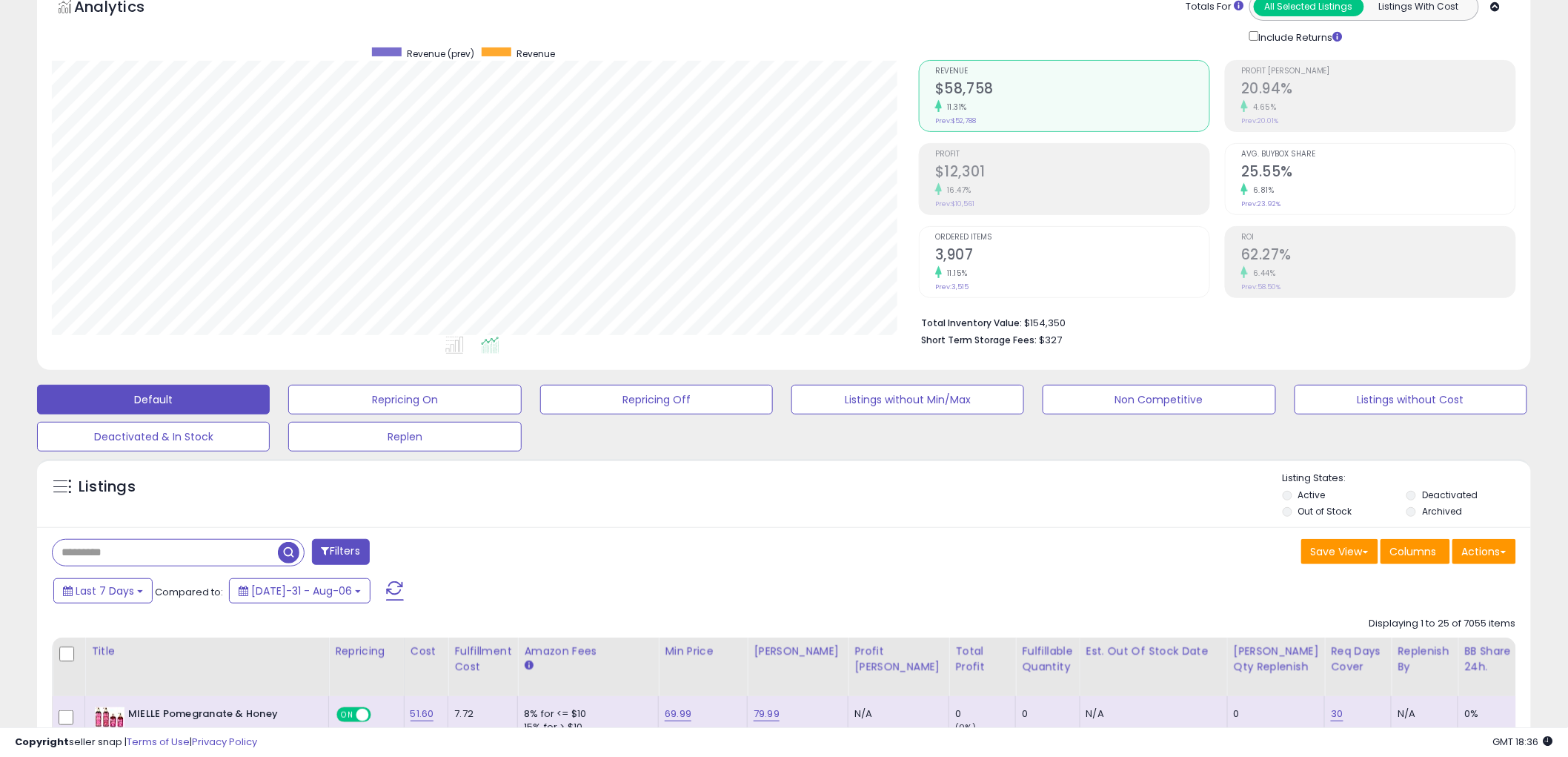
scroll to position [304, 867]
click at [109, 596] on span "Last 7 Days" at bounding box center [105, 591] width 58 height 15
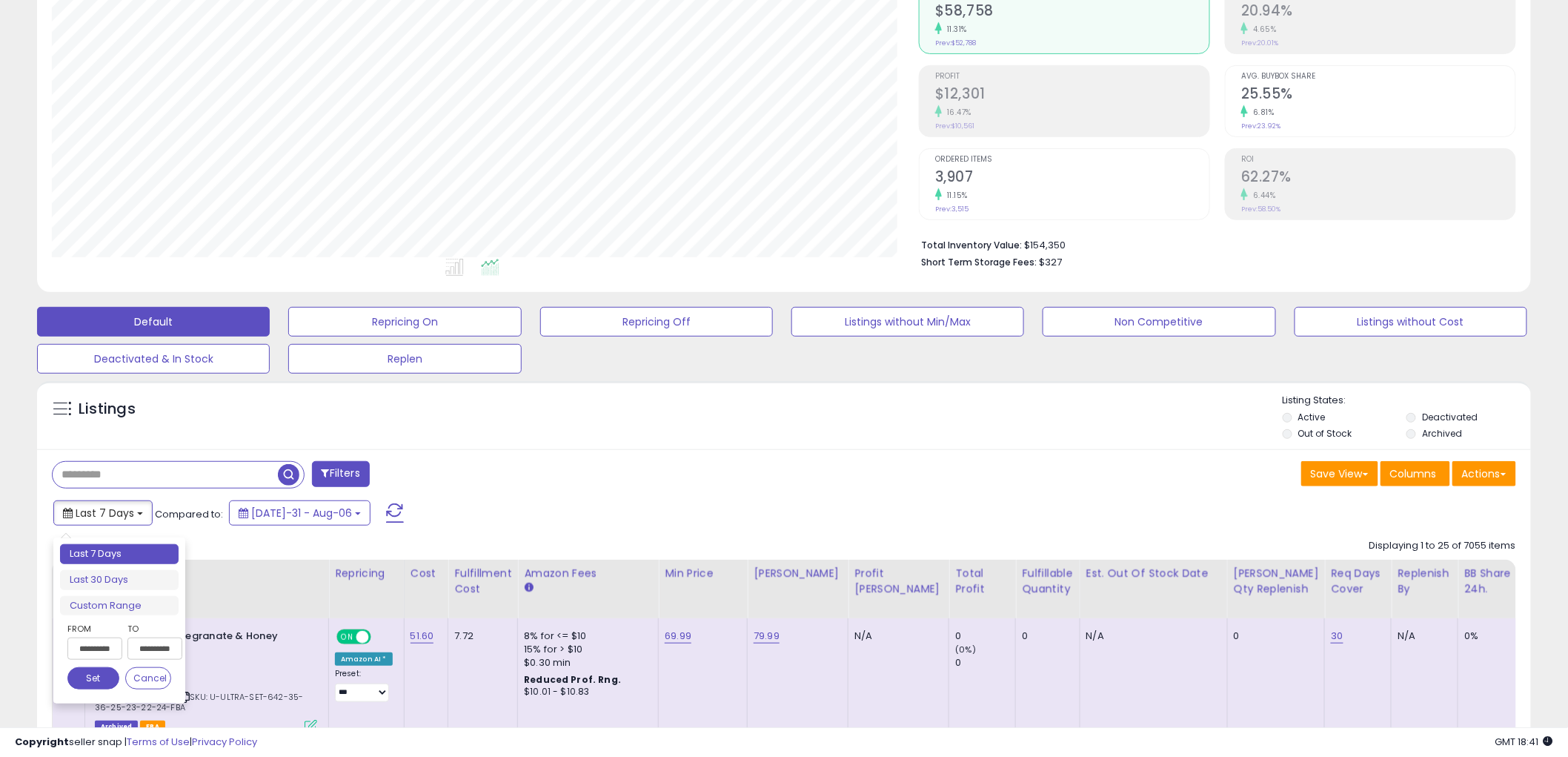
scroll to position [247, 0]
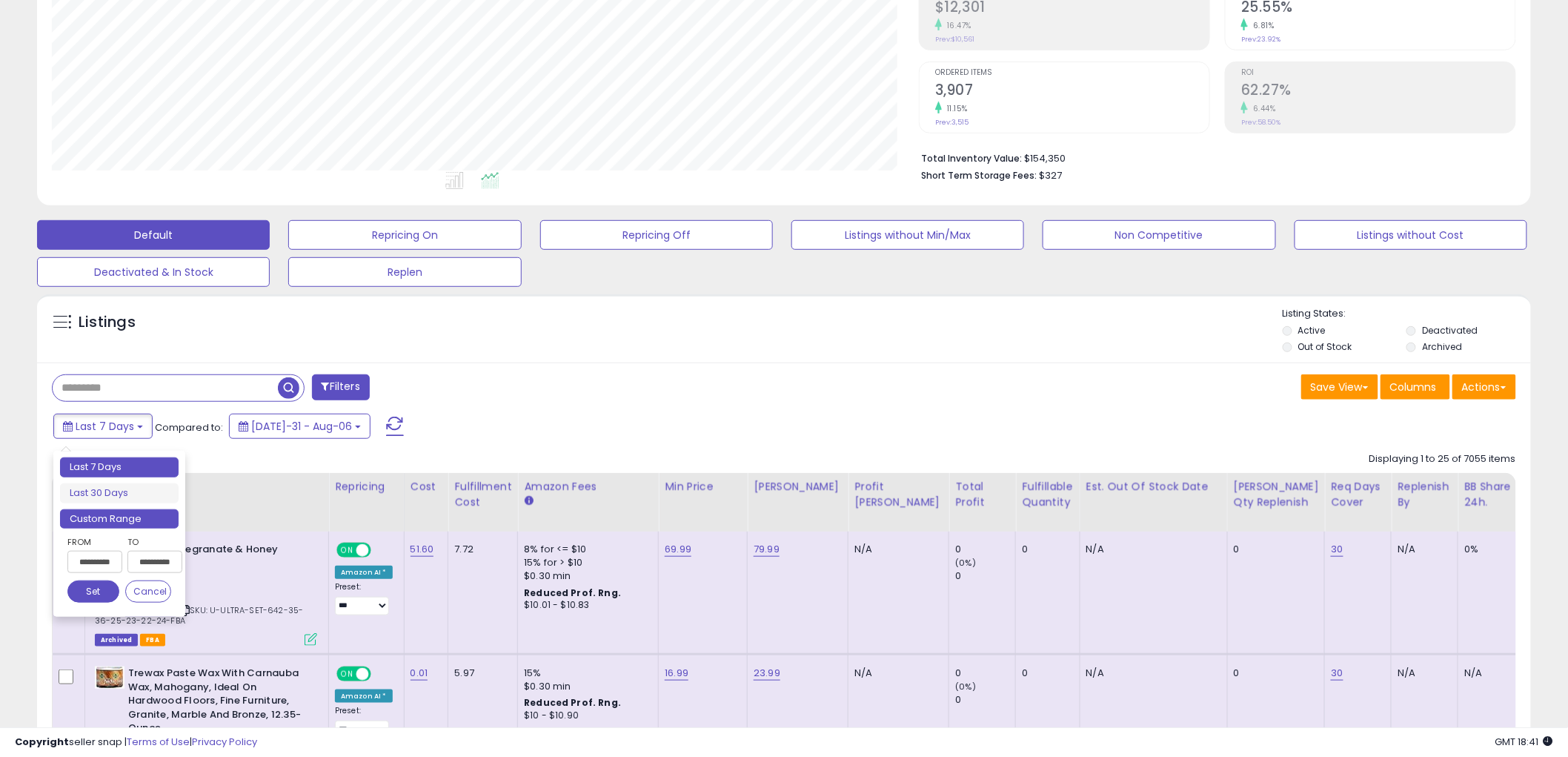
click at [108, 525] on li "Custom Range" at bounding box center [119, 520] width 118 height 20
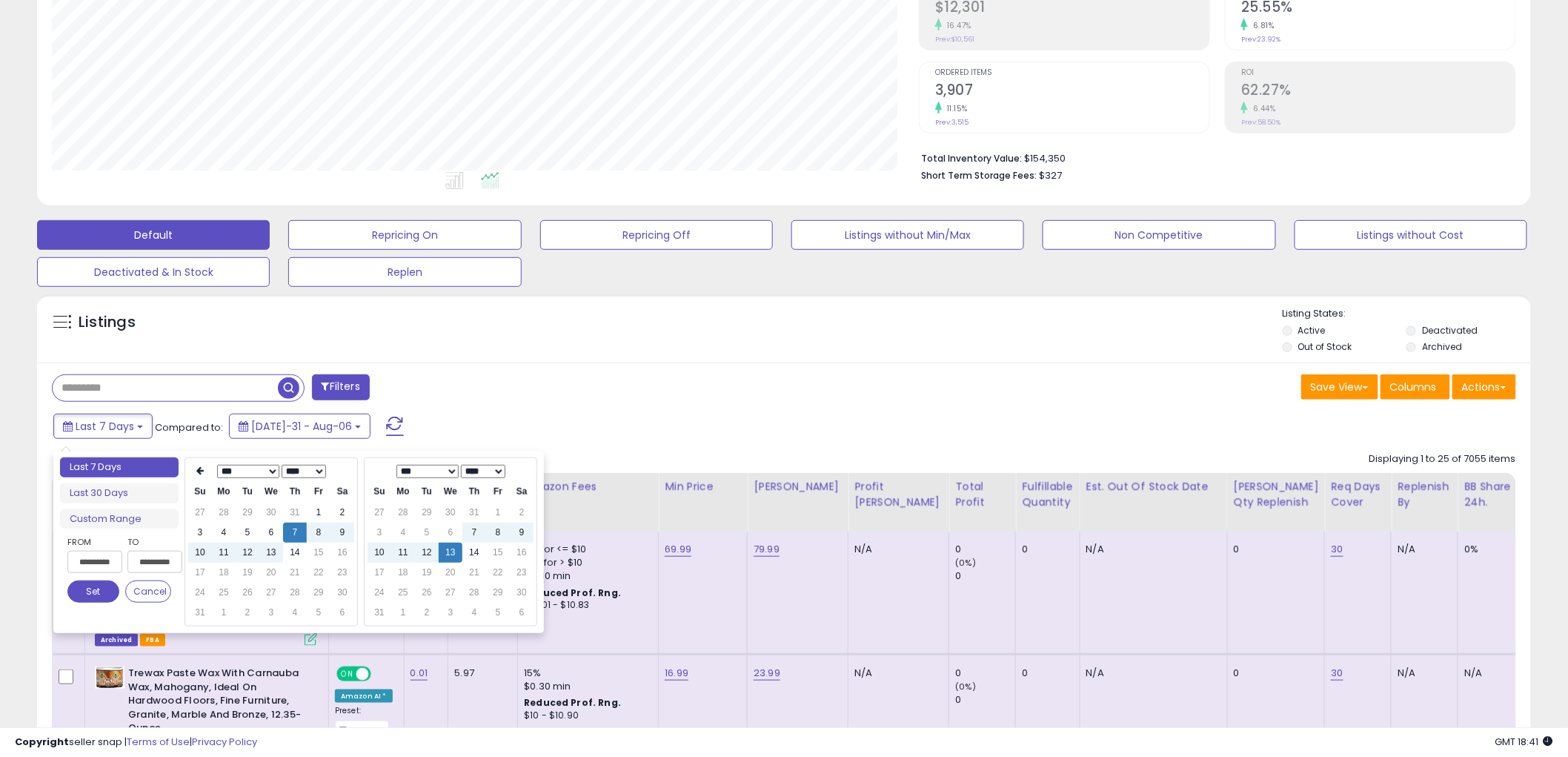
click at [263, 471] on select "*** *** *** *** *** *** *** ***" at bounding box center [248, 471] width 62 height 14
click at [272, 574] on td "23" at bounding box center [271, 573] width 24 height 20
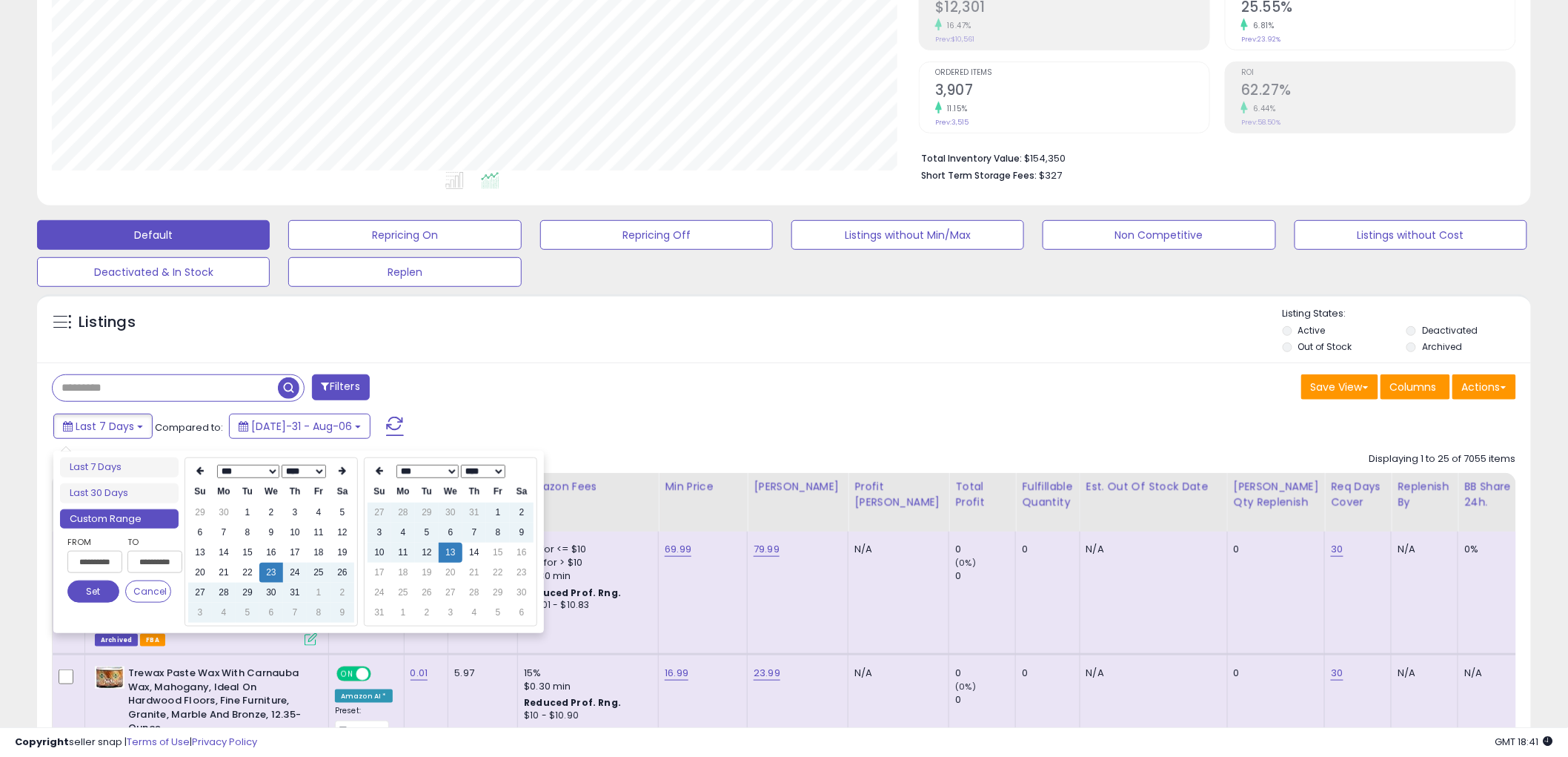
type input "**********"
click at [317, 477] on select "**** **** **** **** **** **** **** **** **** **** **** **** **** **** **** ****…" at bounding box center [304, 471] width 45 height 14
click at [445, 468] on select "*** ***" at bounding box center [428, 471] width 62 height 14
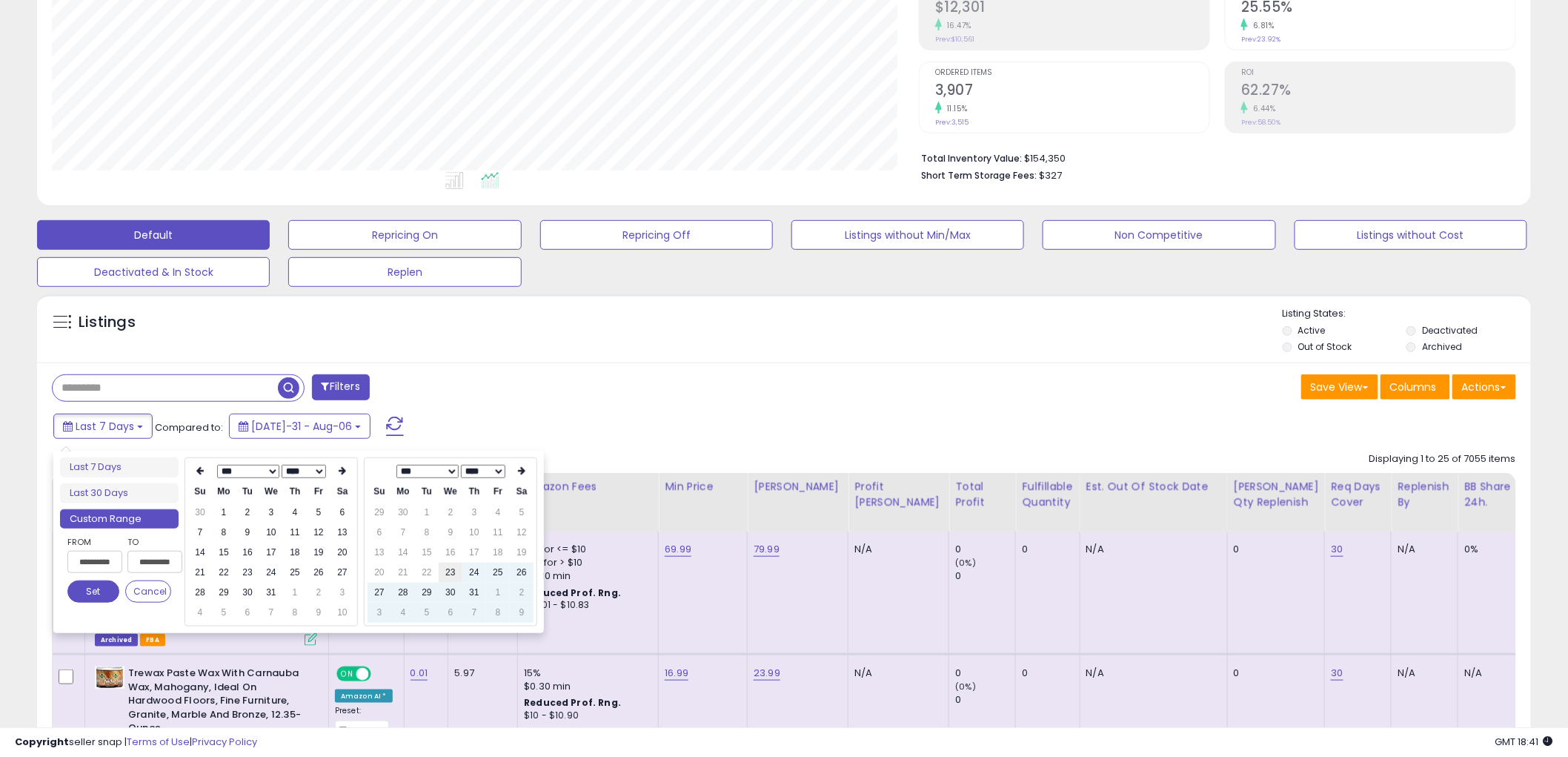
click at [457, 575] on td "23" at bounding box center [451, 573] width 24 height 20
type input "**********"
click at [309, 477] on select "**** **** **** **** **** **** **** **** **** **** **** **** **** **** **** ****…" at bounding box center [304, 471] width 45 height 14
click at [254, 564] on td "23" at bounding box center [247, 573] width 24 height 20
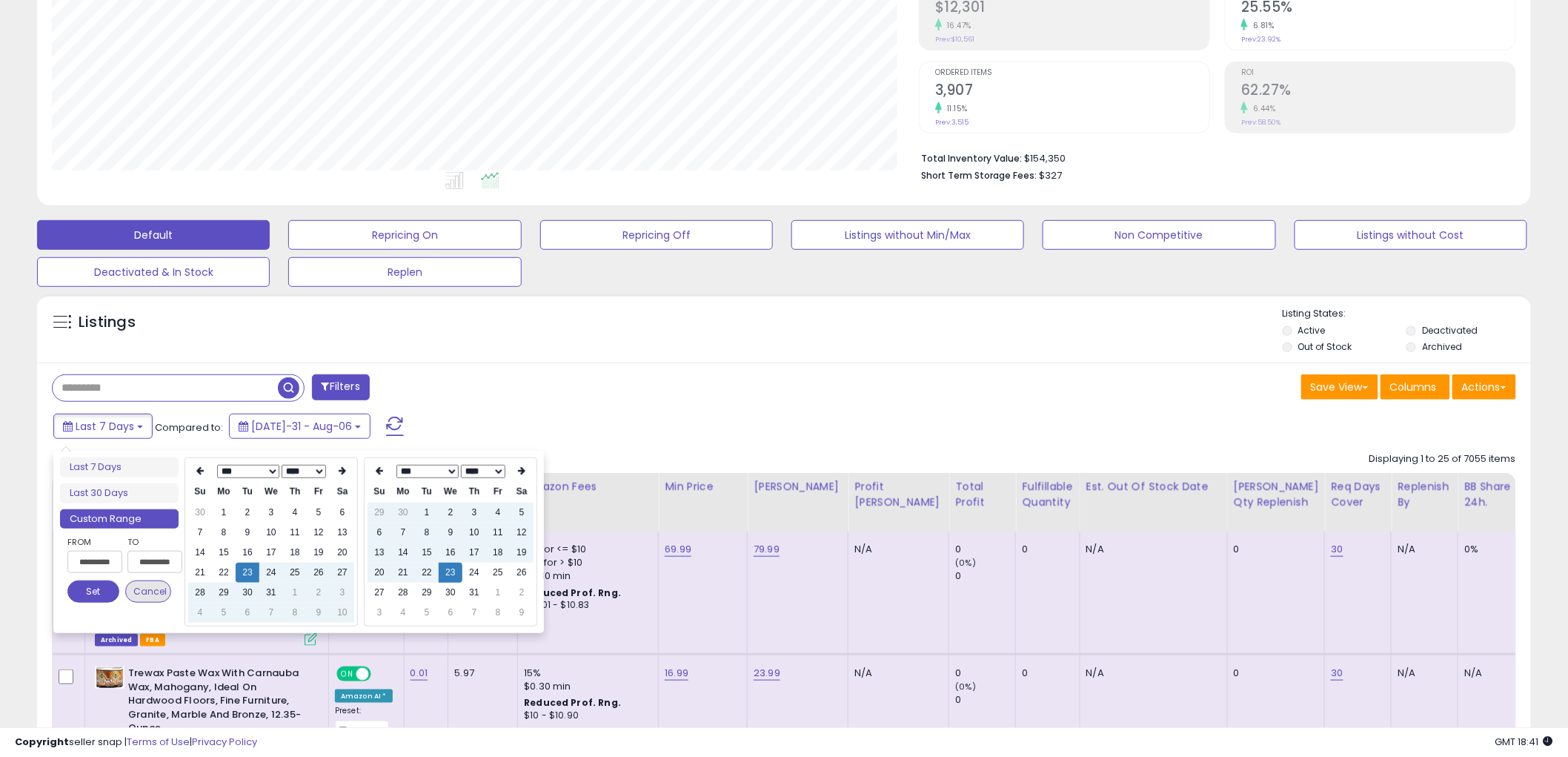
type input "**********"
click at [91, 596] on button "Set" at bounding box center [93, 591] width 52 height 22
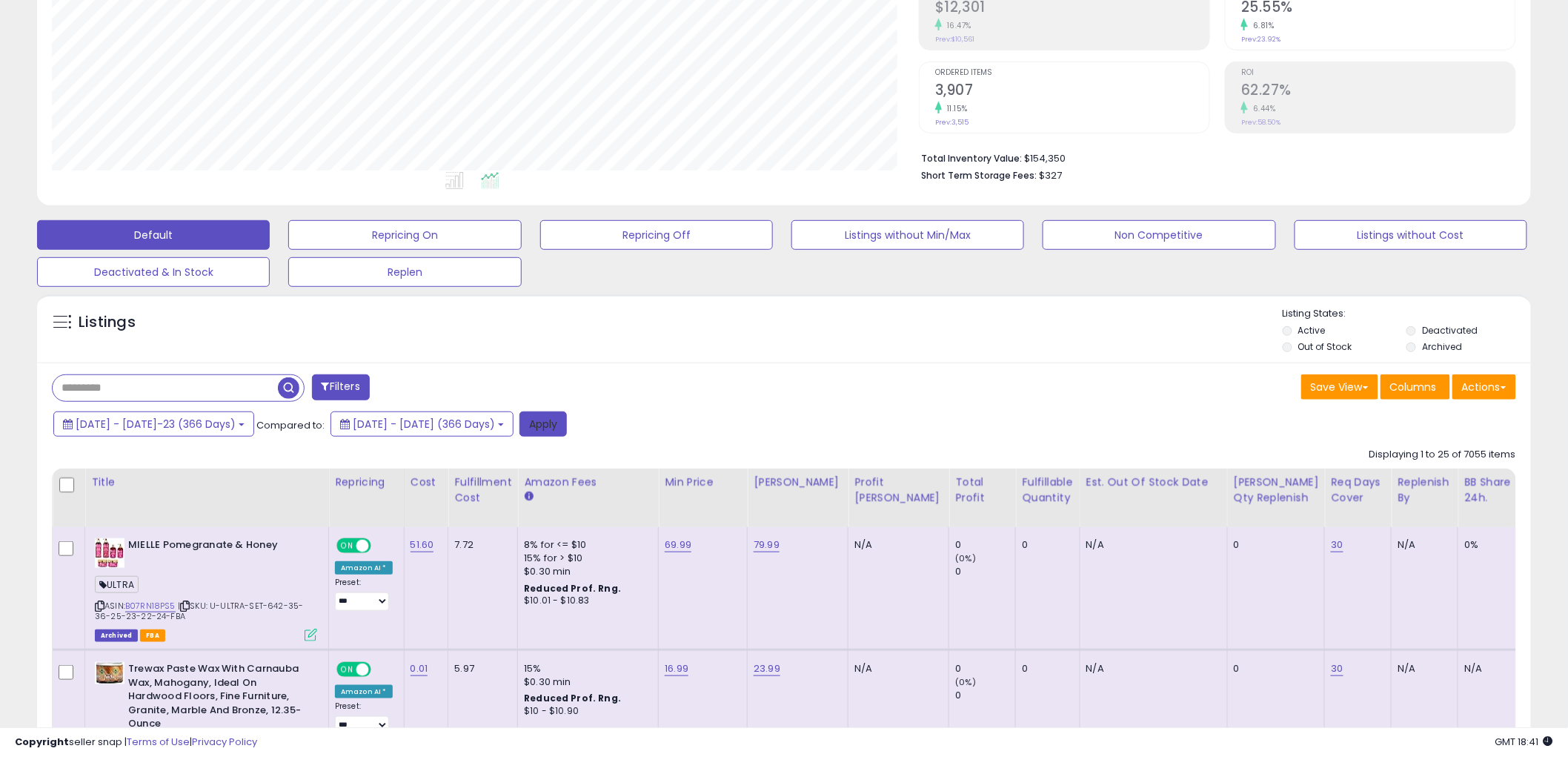
click at [567, 431] on button "Apply" at bounding box center [543, 424] width 47 height 25
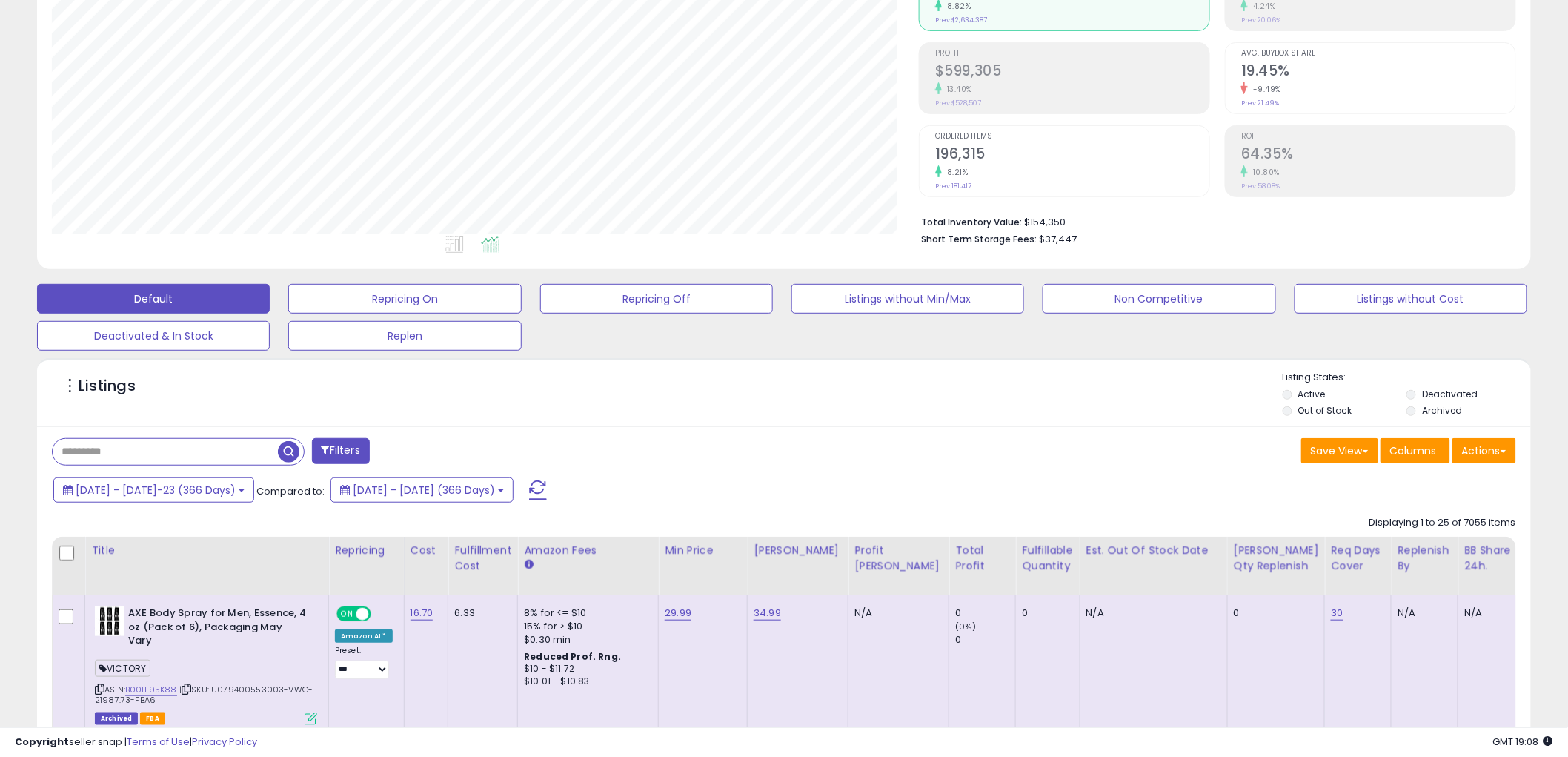
scroll to position [411, 0]
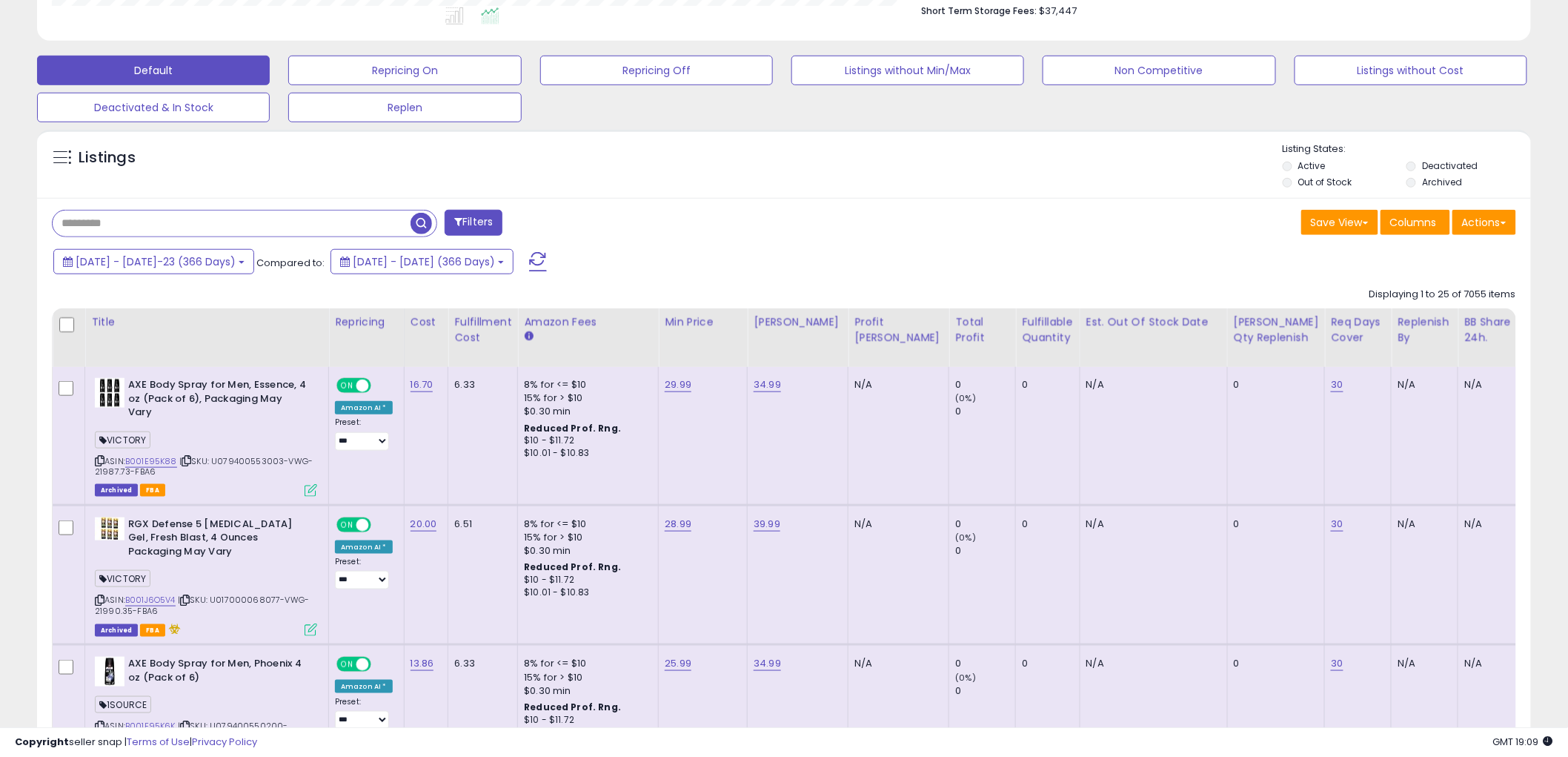
click at [186, 221] on input "text" at bounding box center [231, 223] width 358 height 26
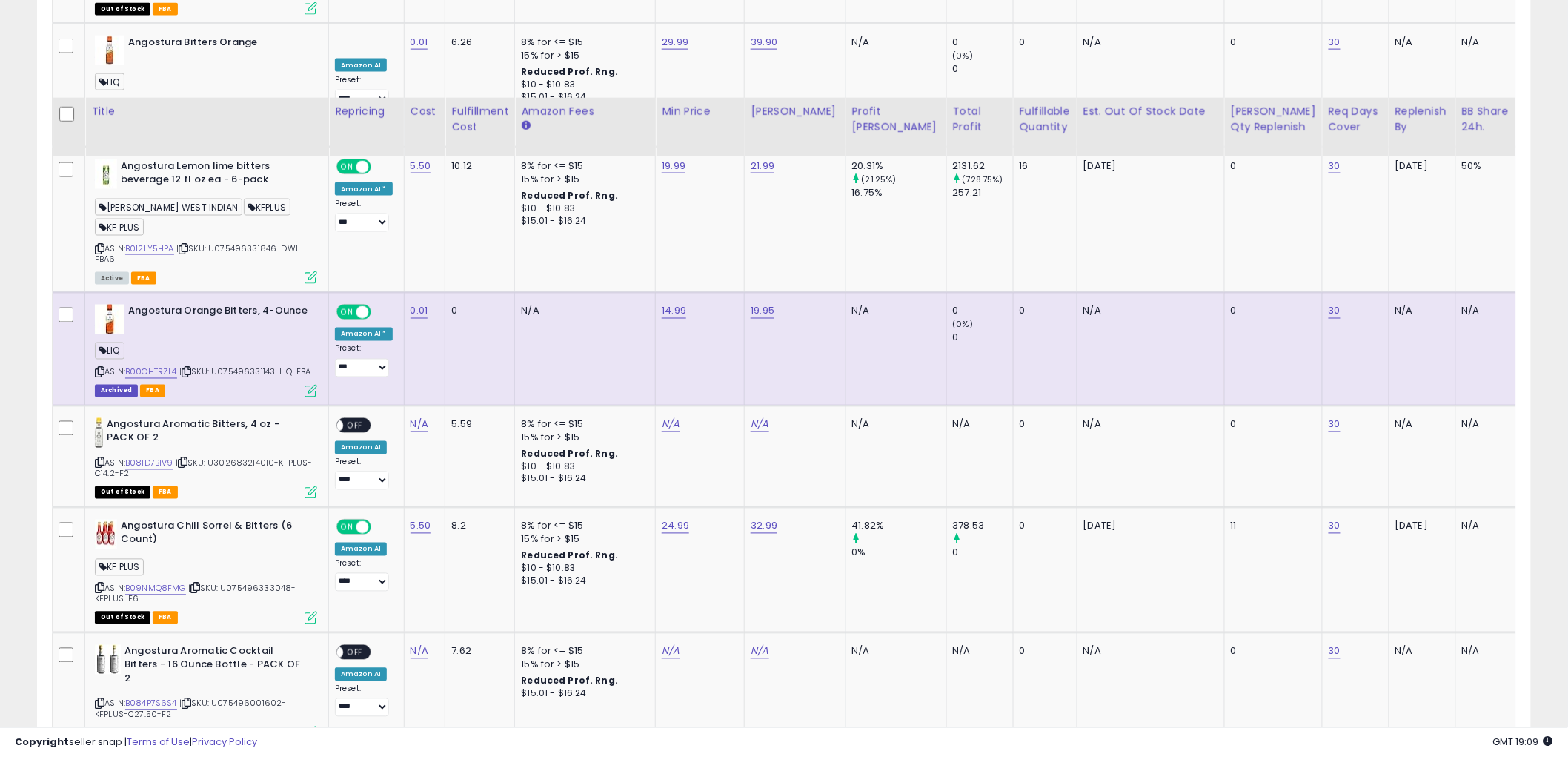
scroll to position [1071, 0]
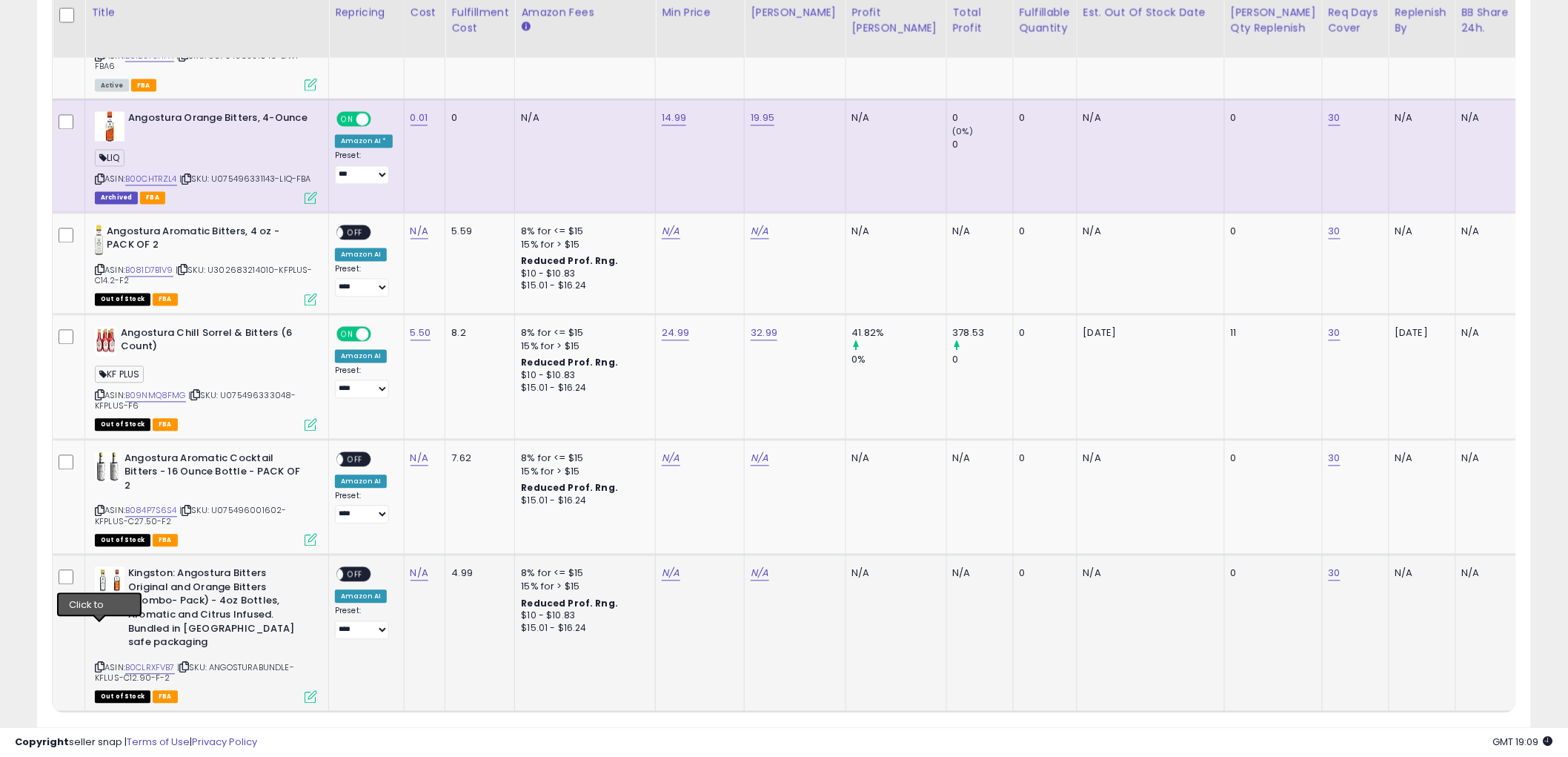
click at [95, 664] on icon at bounding box center [99, 668] width 9 height 8
click at [97, 266] on icon at bounding box center [99, 270] width 9 height 8
drag, startPoint x: 272, startPoint y: 248, endPoint x: 217, endPoint y: 248, distance: 55.0
click at [217, 264] on span "| SKU: U302683214010-KFPLUS-C14.2-F2" at bounding box center [203, 275] width 218 height 22
copy span "302683214010"
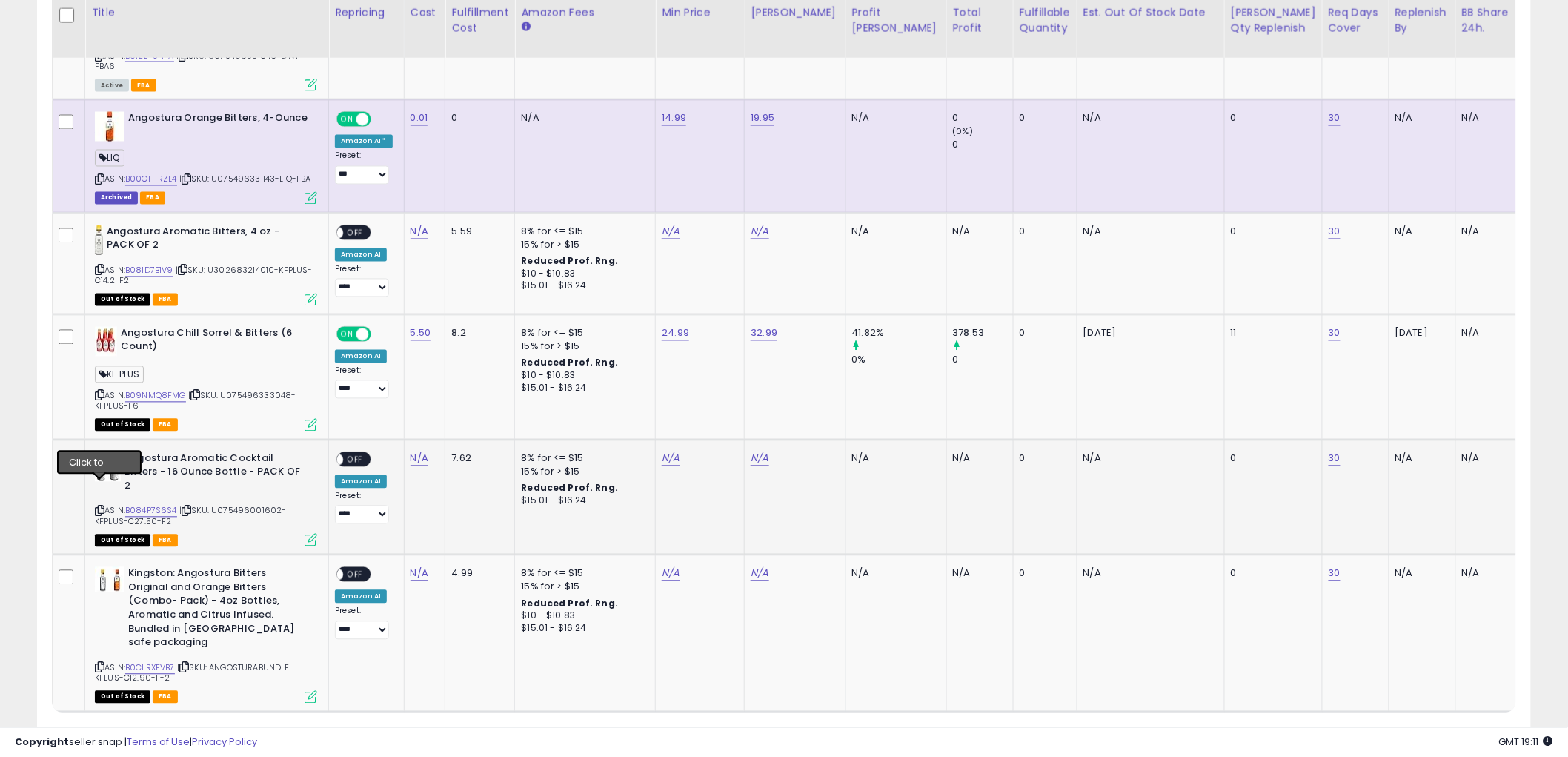
click at [96, 507] on icon at bounding box center [99, 511] width 9 height 8
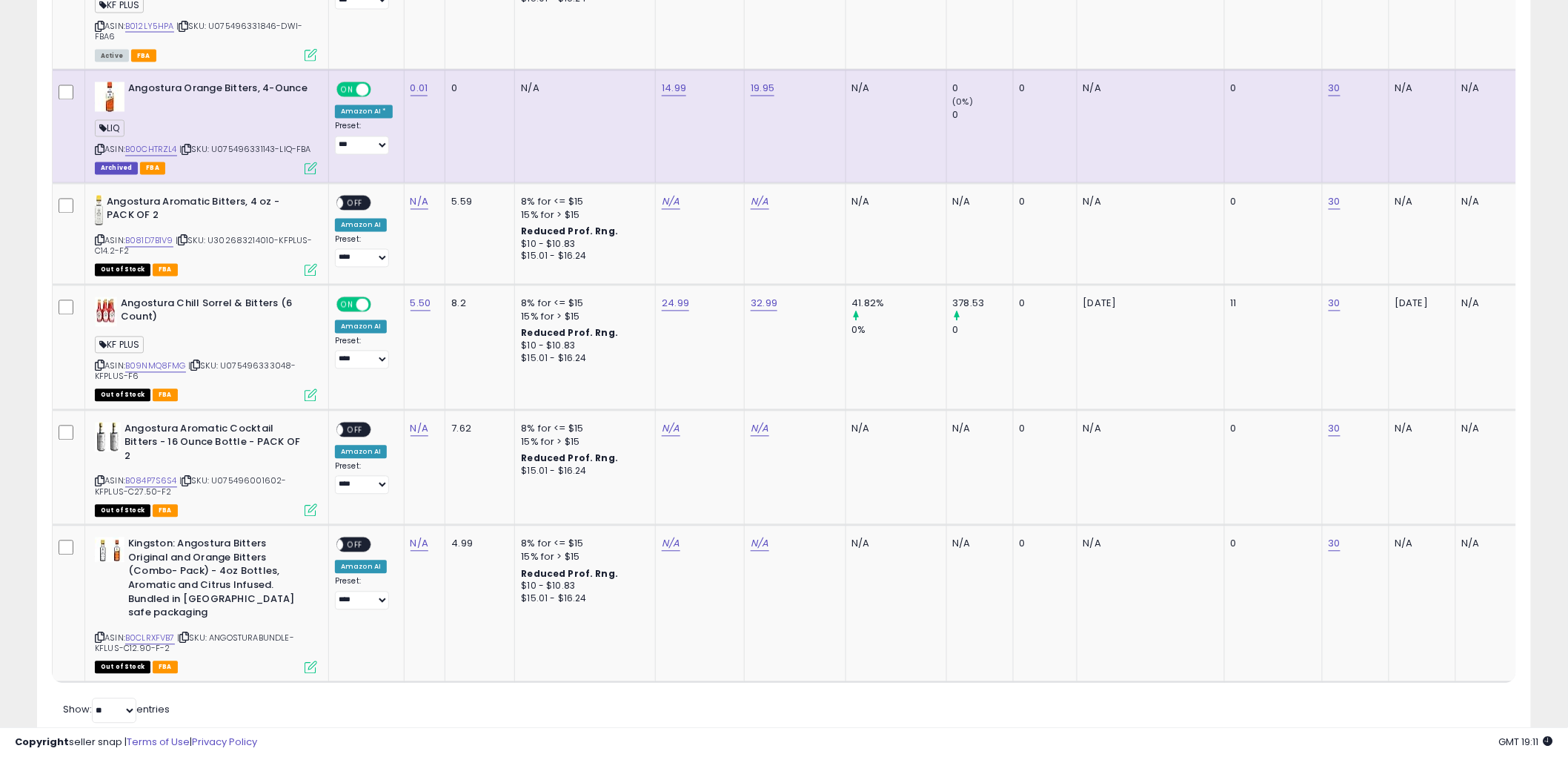
scroll to position [1116, 0]
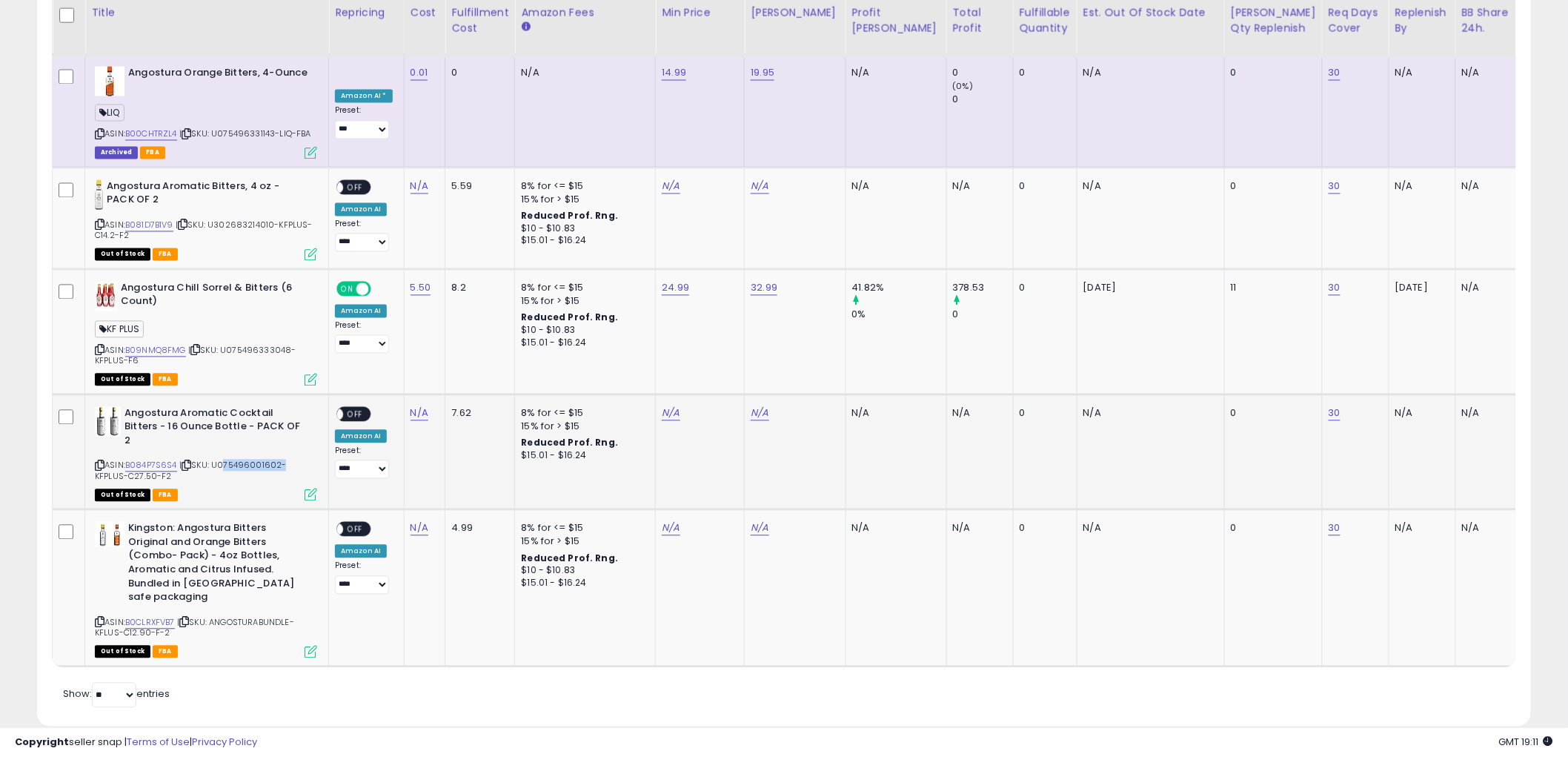
drag, startPoint x: 280, startPoint y: 439, endPoint x: 221, endPoint y: 443, distance: 59.1
click at [221, 460] on span "| SKU: U075496001602-KFPLUS-C27.50-F2" at bounding box center [190, 471] width 191 height 22
copy span "075496001602"
click at [98, 618] on icon at bounding box center [99, 623] width 9 height 8
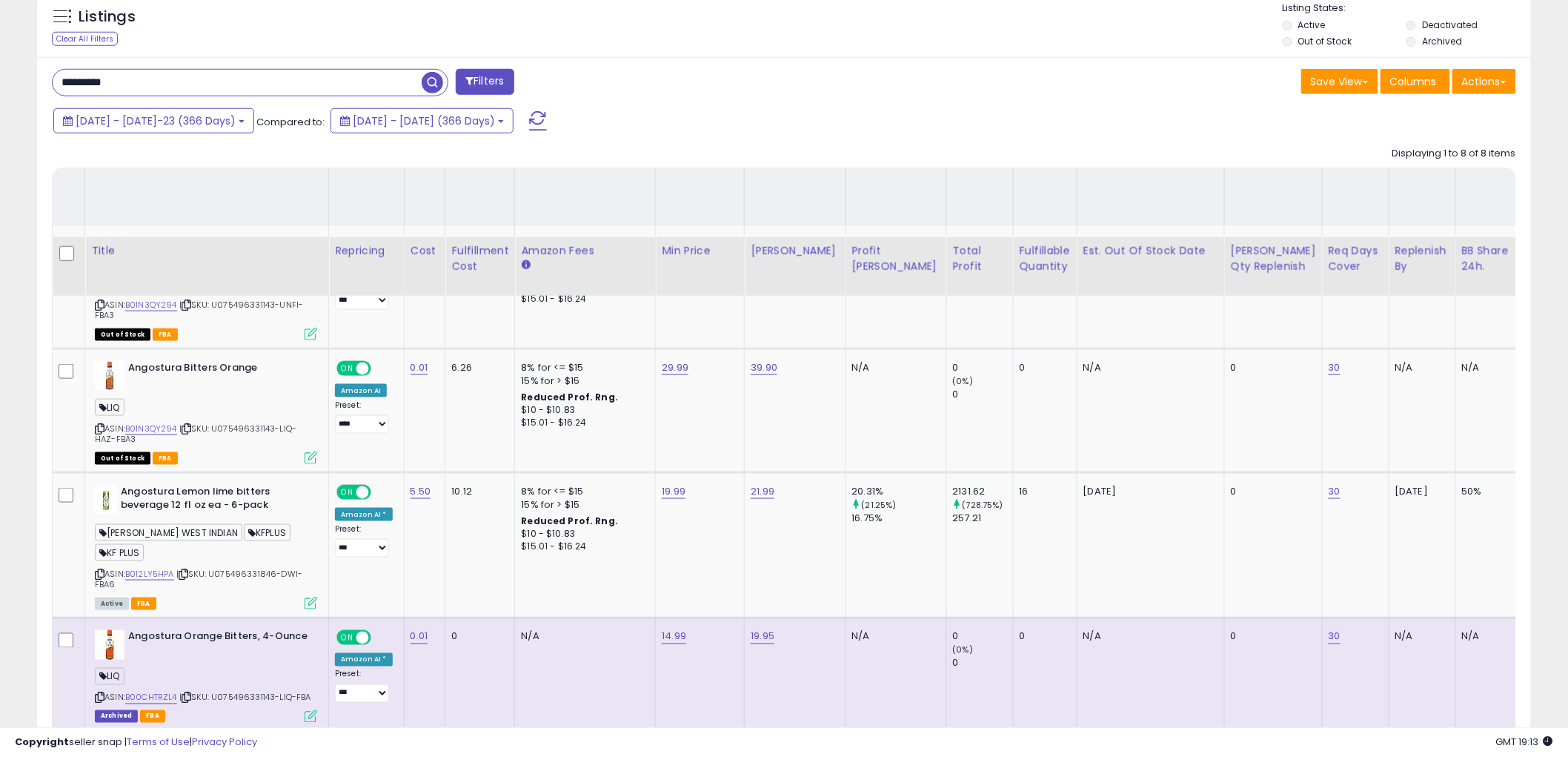
scroll to position [539, 0]
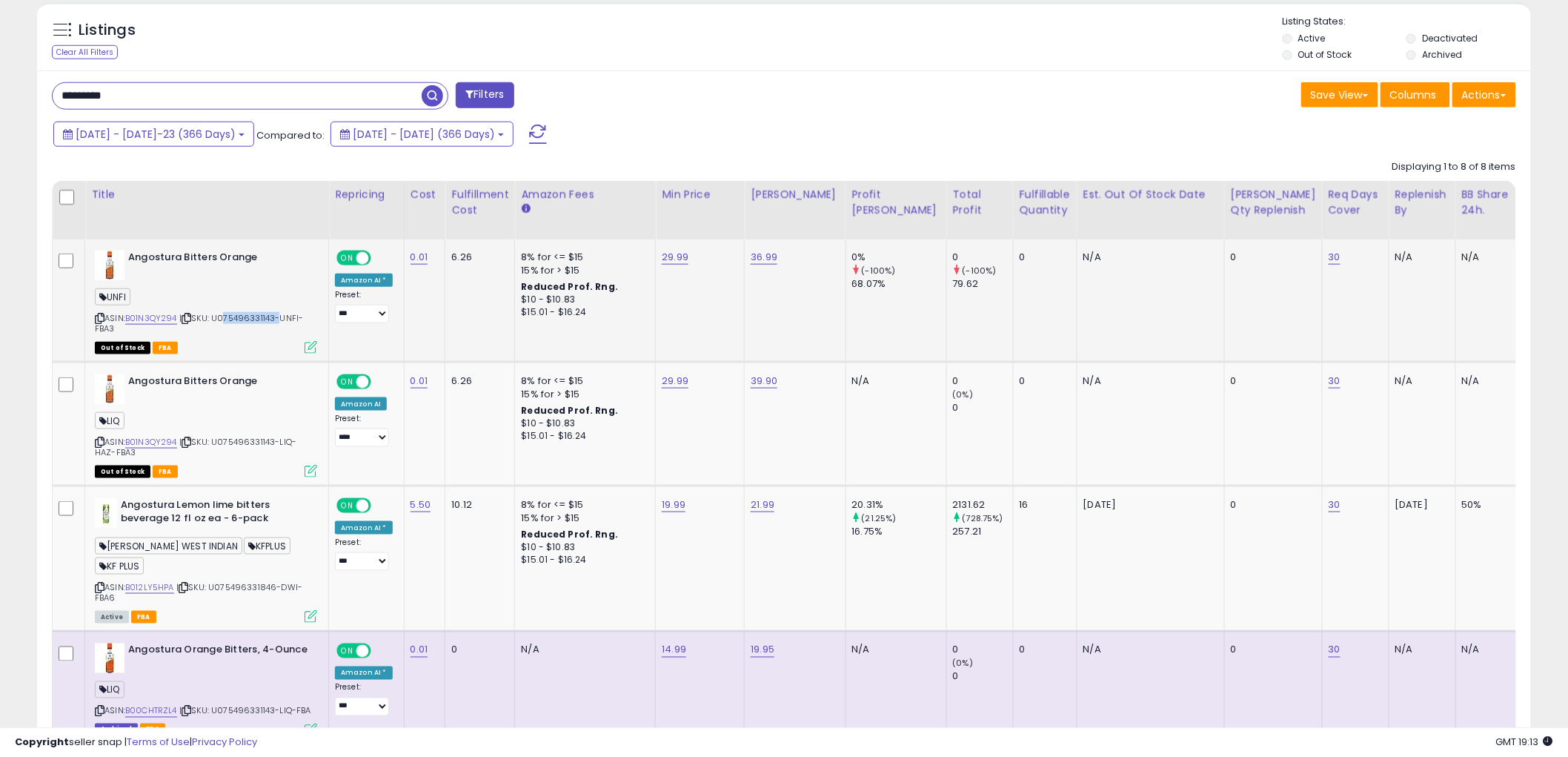
drag, startPoint x: 276, startPoint y: 319, endPoint x: 221, endPoint y: 318, distance: 55.0
click at [221, 318] on span "| SKU: U075496331143-UNFI-FBA3" at bounding box center [198, 324] width 209 height 22
copy span "075496331143"
click at [150, 324] on link "B01N3QY294" at bounding box center [150, 319] width 52 height 13
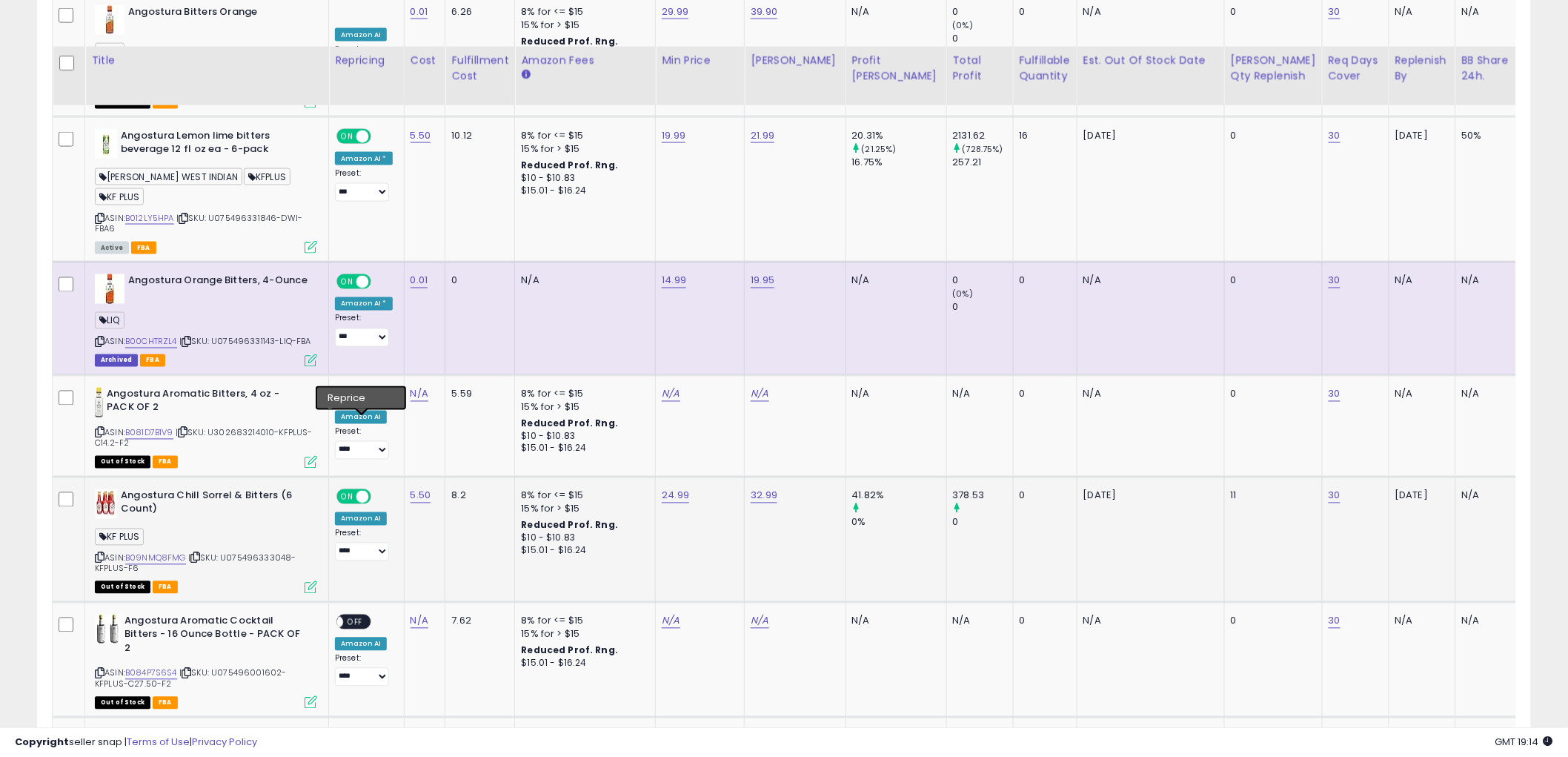
scroll to position [1034, 0]
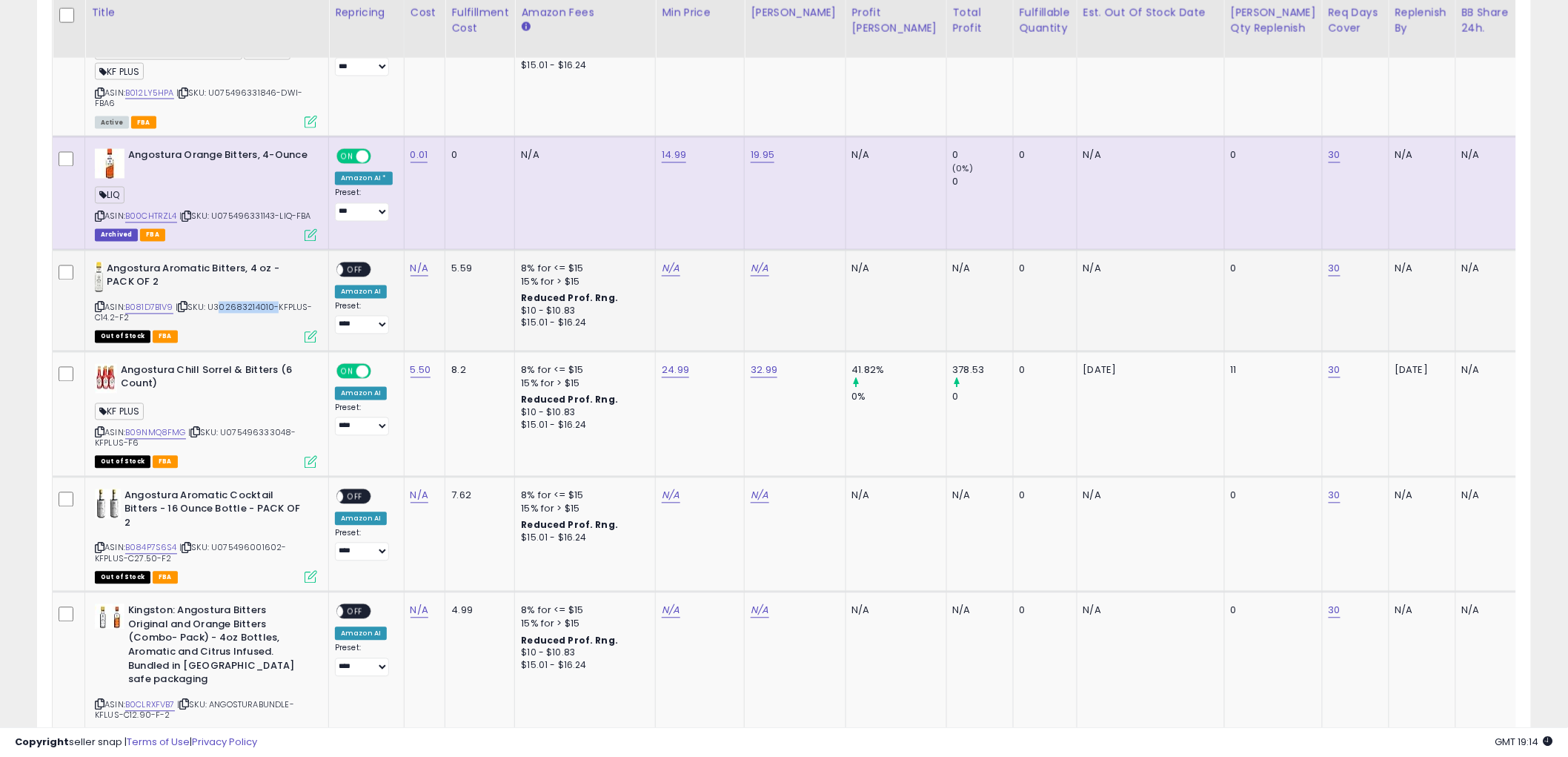
drag, startPoint x: 274, startPoint y: 288, endPoint x: 218, endPoint y: 286, distance: 56.0
click at [218, 302] on span "| SKU: U302683214010-KFPLUS-C14.2-F2" at bounding box center [203, 313] width 218 height 22
copy span "302683214010"
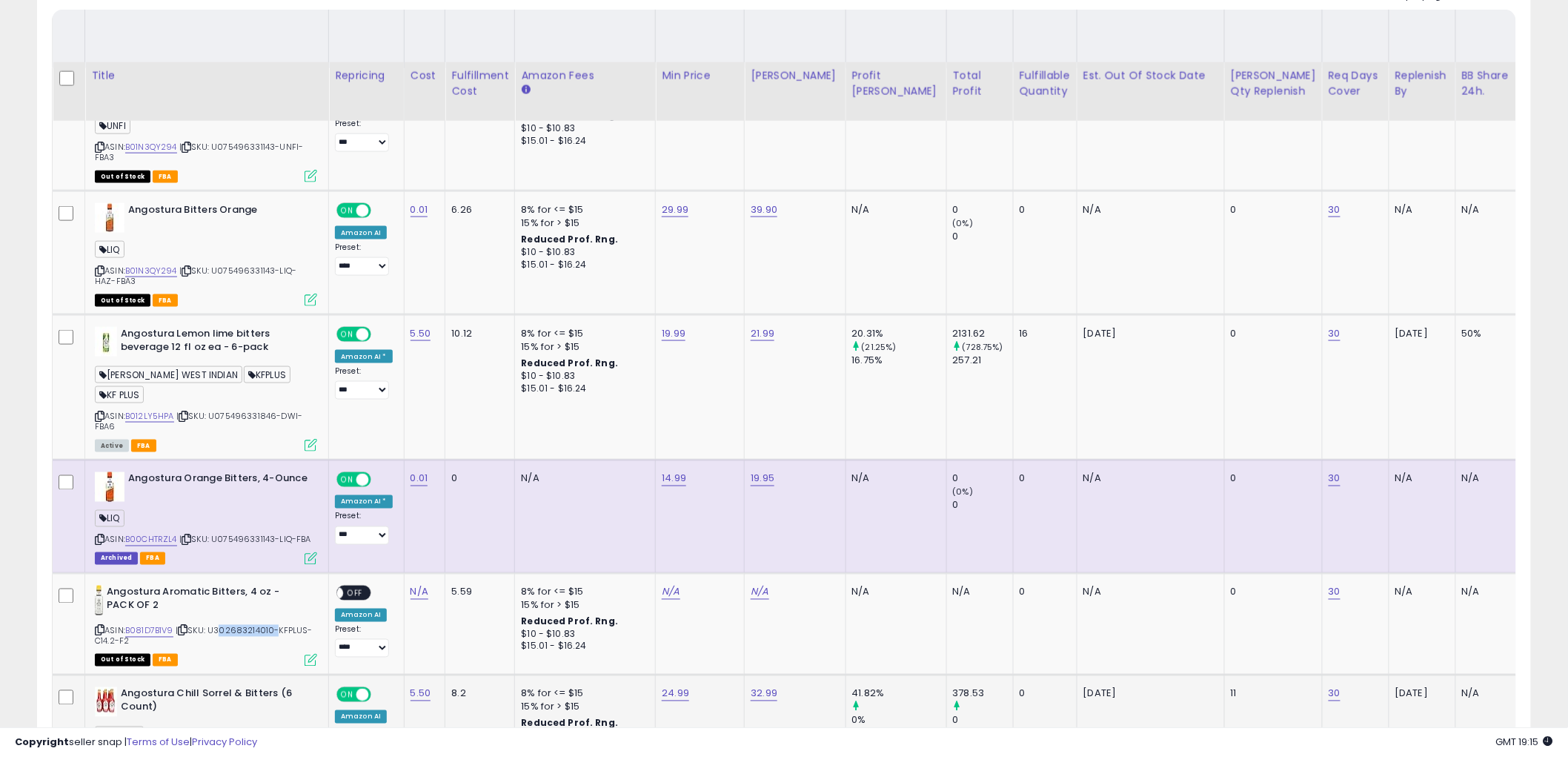
scroll to position [705, 0]
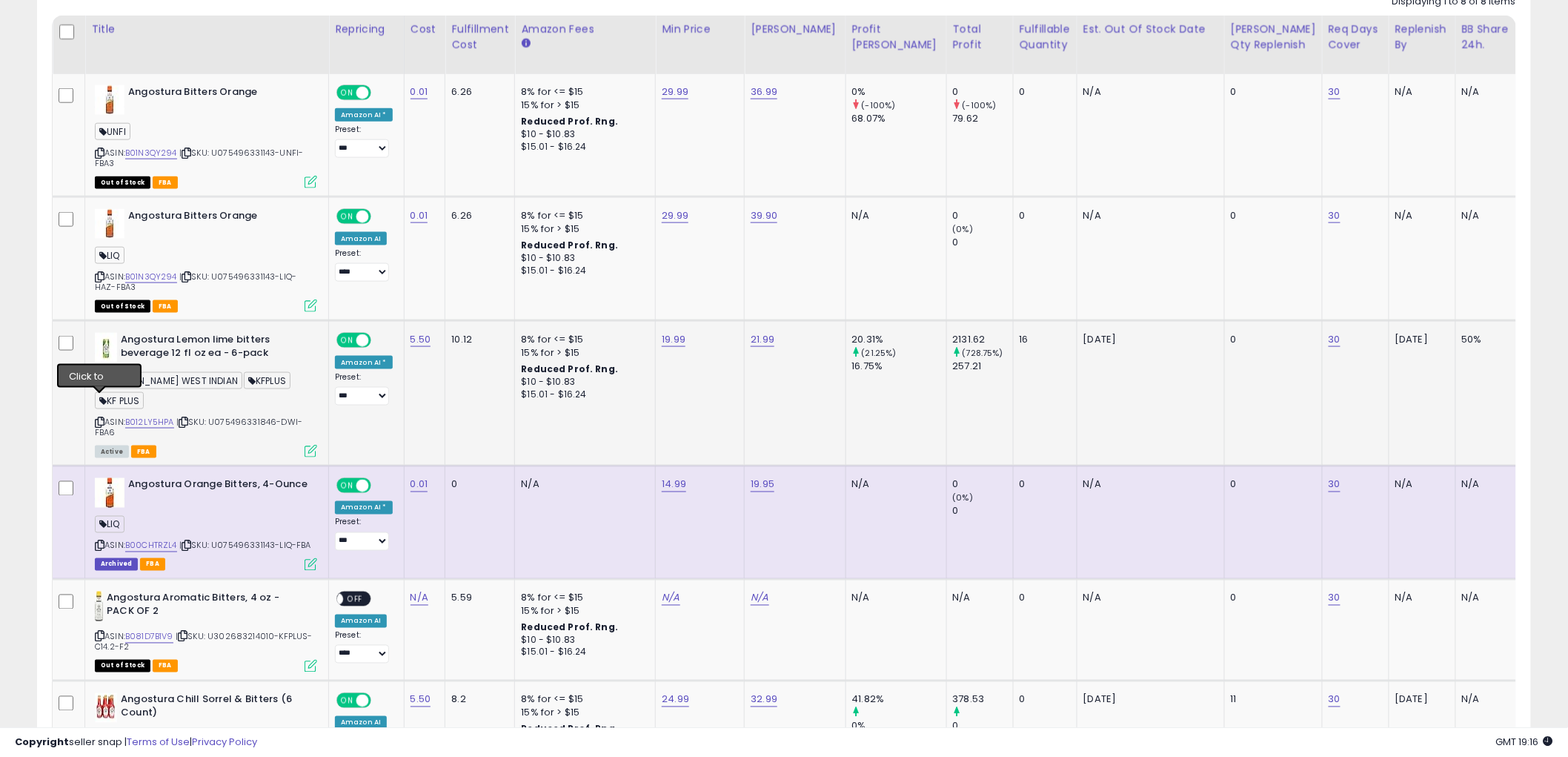
click at [100, 418] on icon at bounding box center [99, 422] width 9 height 8
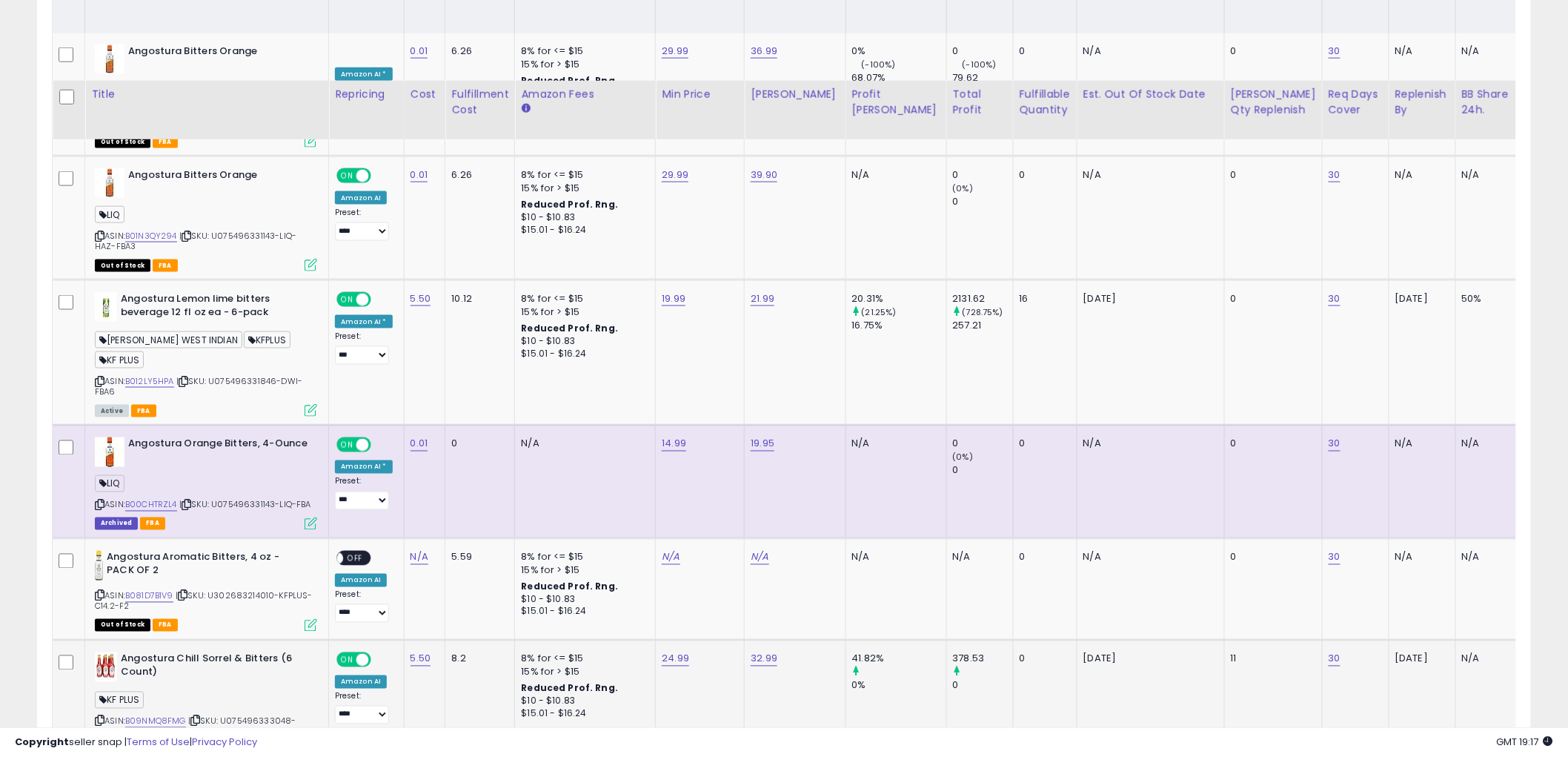
scroll to position [869, 0]
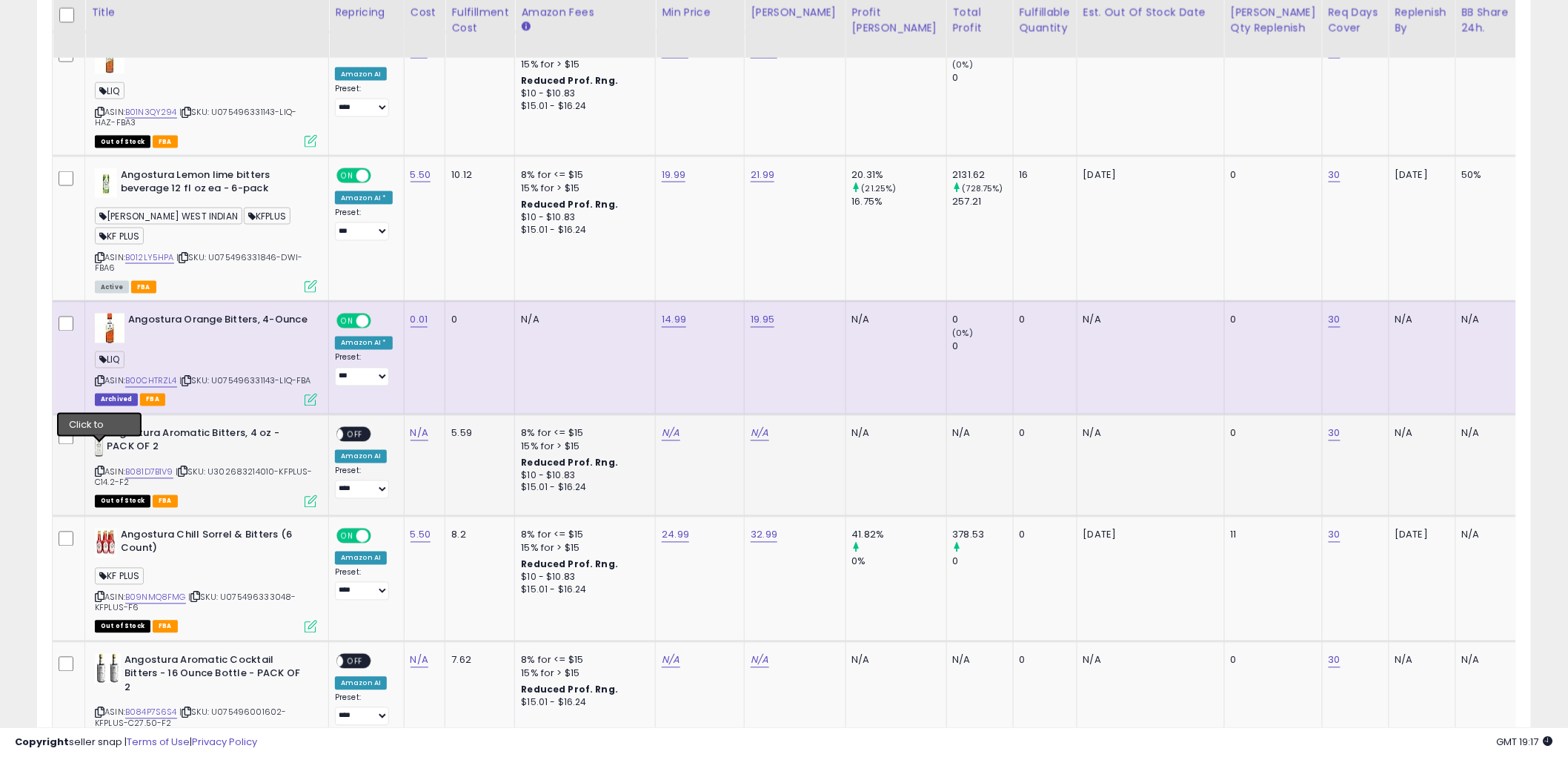
click at [104, 468] on icon at bounding box center [99, 472] width 9 height 8
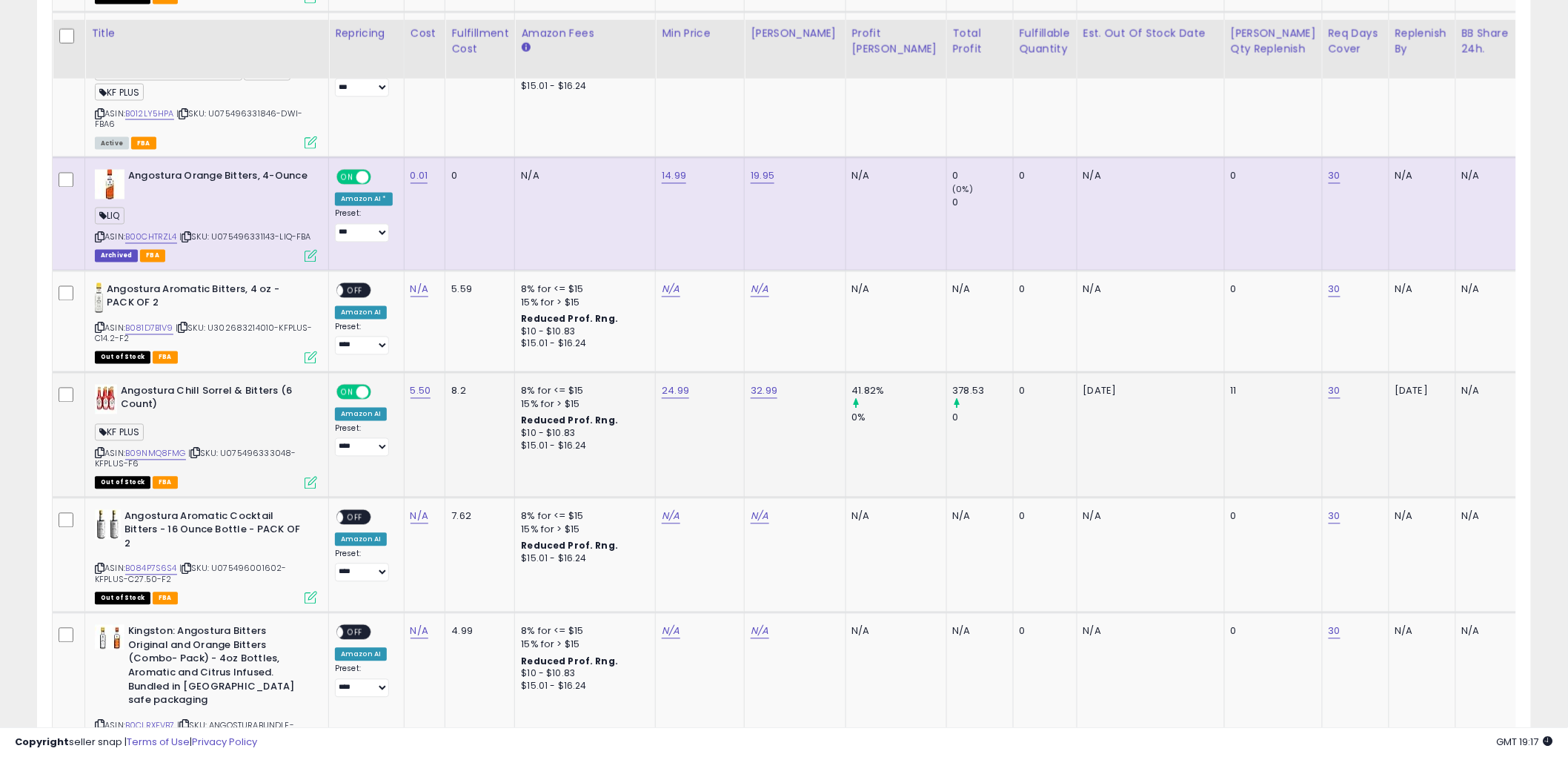
scroll to position [1034, 0]
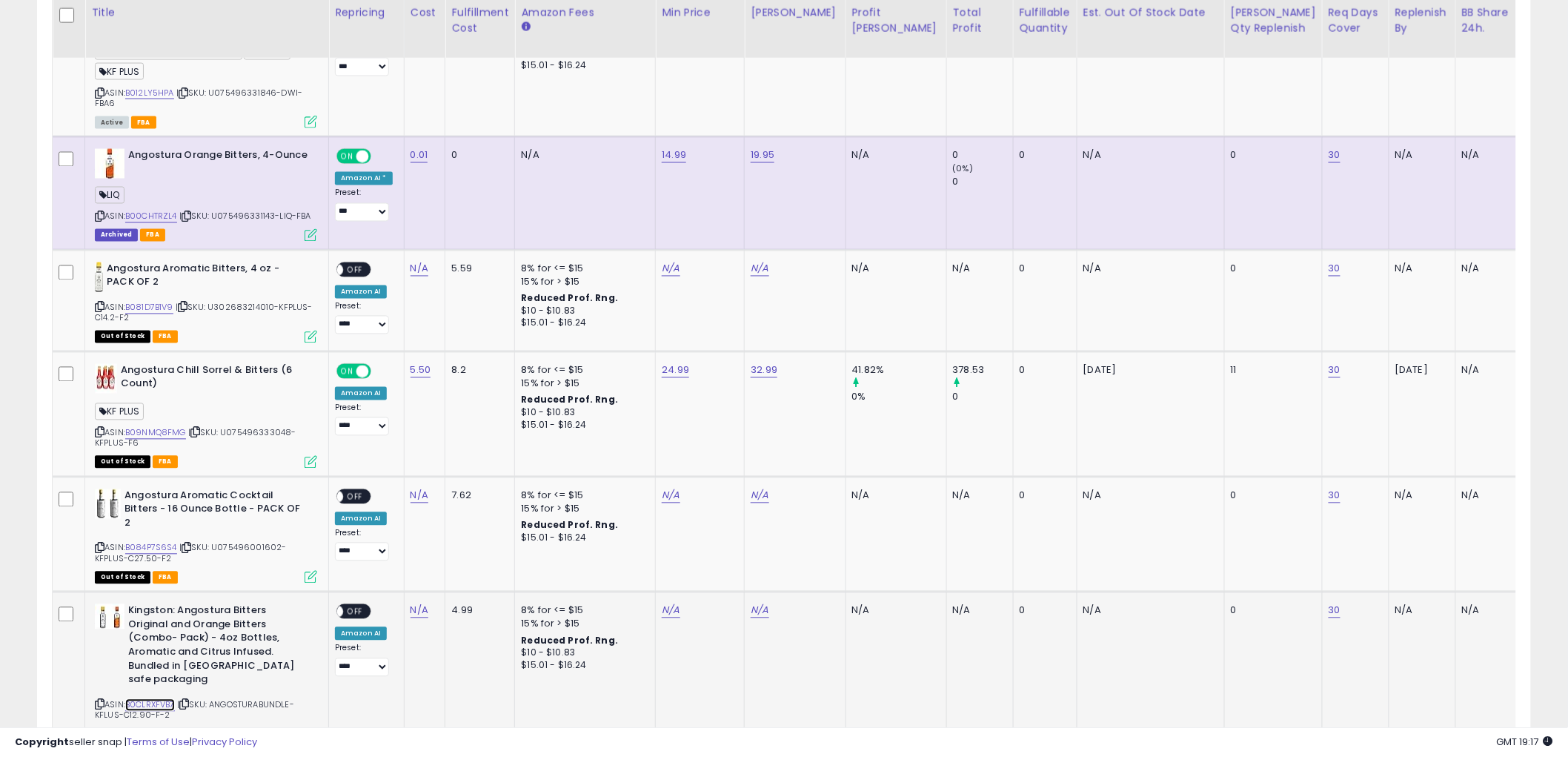
click at [157, 700] on link "B0CLRXFVB7" at bounding box center [149, 705] width 50 height 13
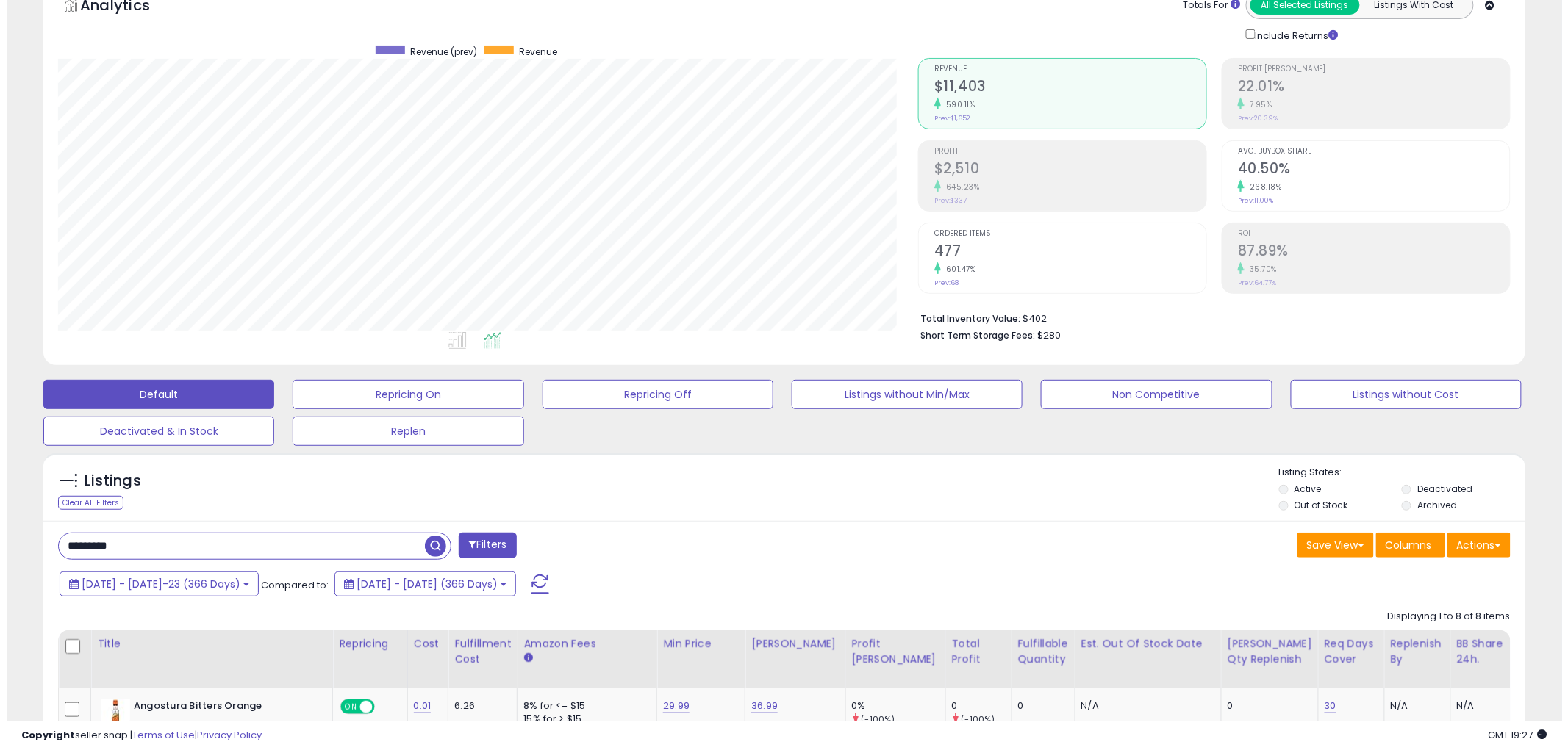
scroll to position [45, 0]
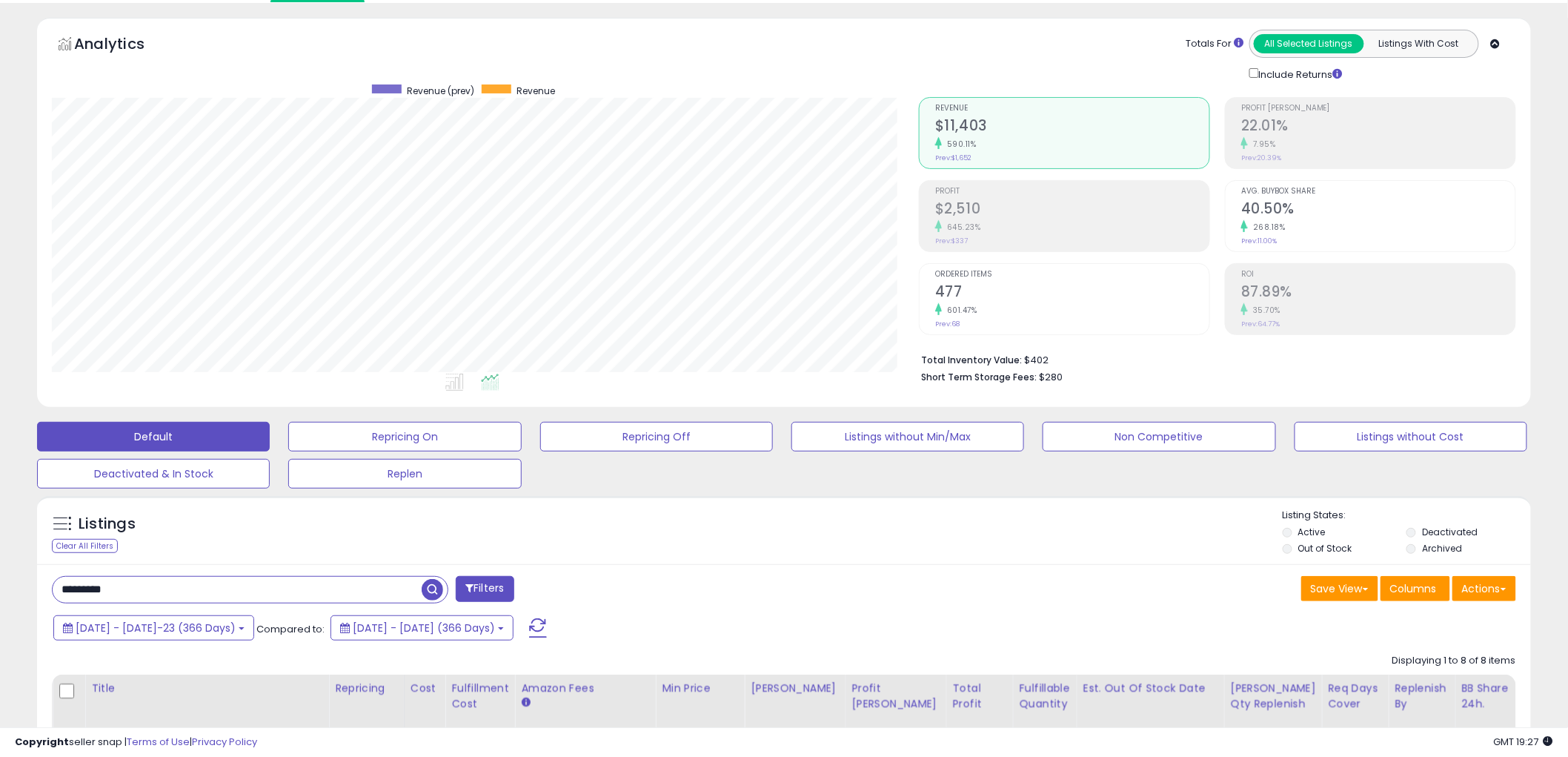
drag, startPoint x: 158, startPoint y: 595, endPoint x: 27, endPoint y: 622, distance: 133.8
type input "*****"
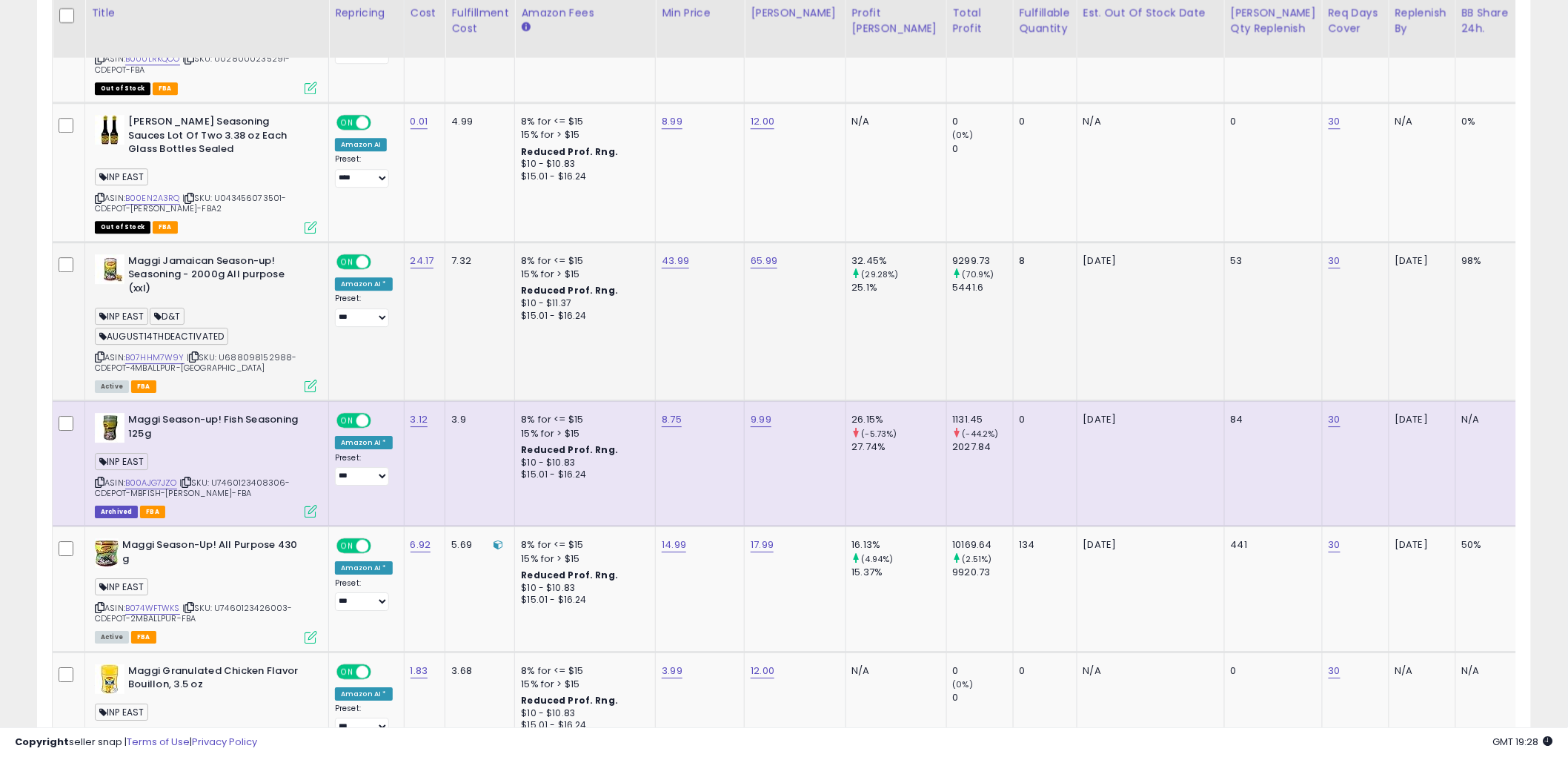
scroll to position [304, 867]
click at [156, 351] on link "B07HHM7W9Y" at bounding box center [155, 357] width 59 height 13
click at [201, 351] on span "| SKU: U688098152988-CDEPOT-4MBALLPUR-FBA" at bounding box center [195, 362] width 202 height 22
click at [193, 353] on icon at bounding box center [193, 357] width 9 height 8
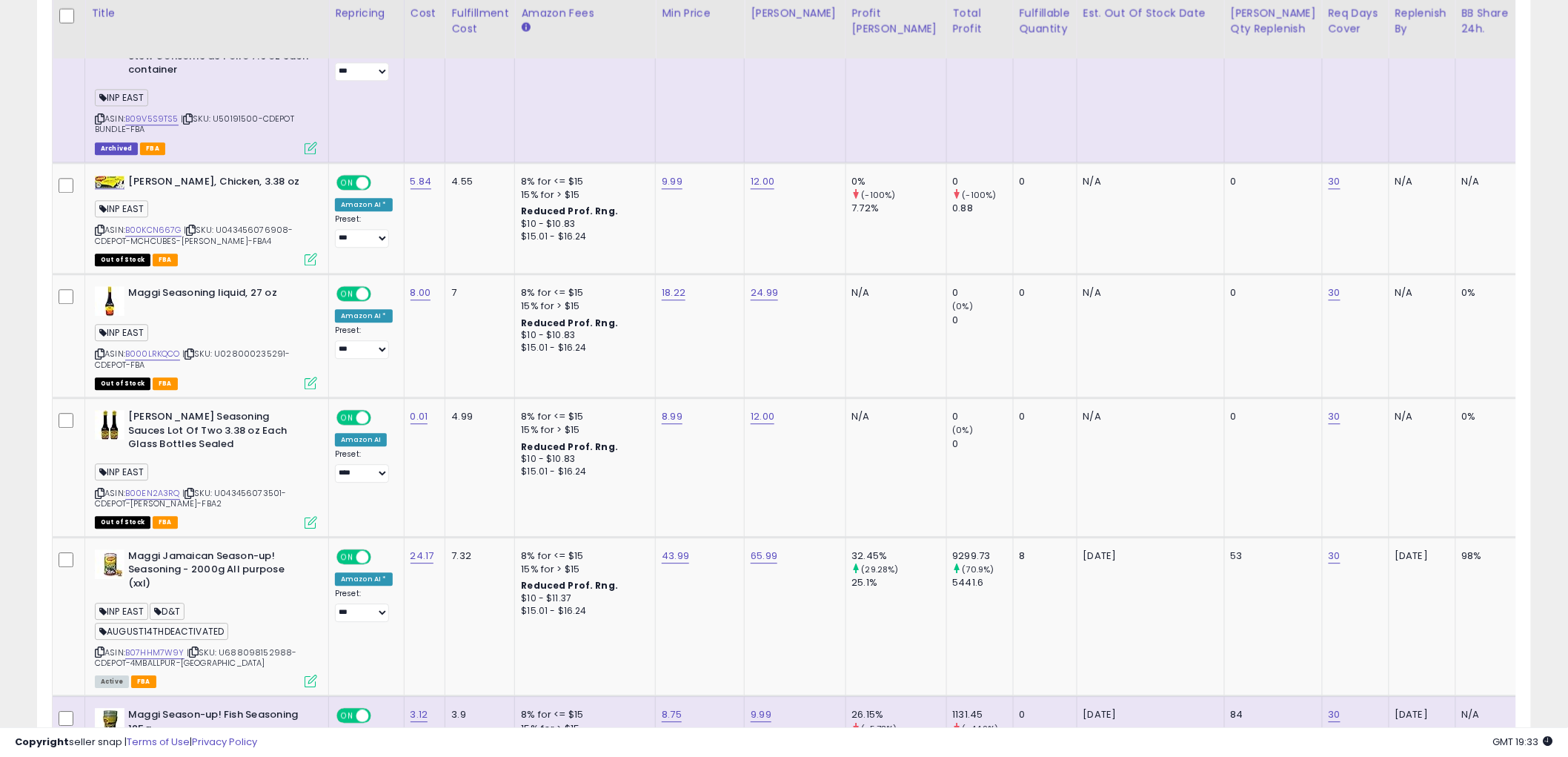
scroll to position [1528, 0]
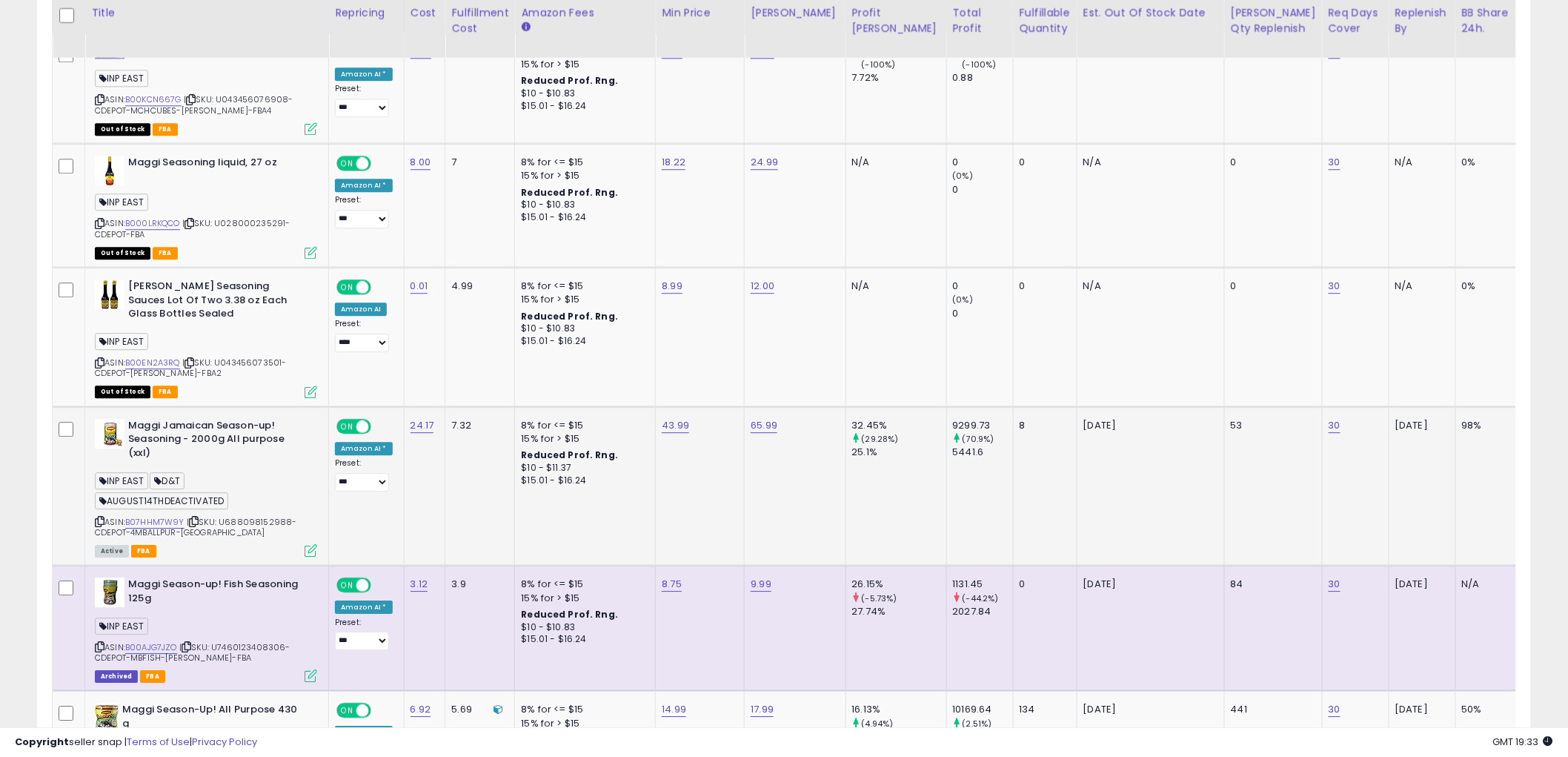
click at [100, 518] on icon at bounding box center [99, 522] width 9 height 8
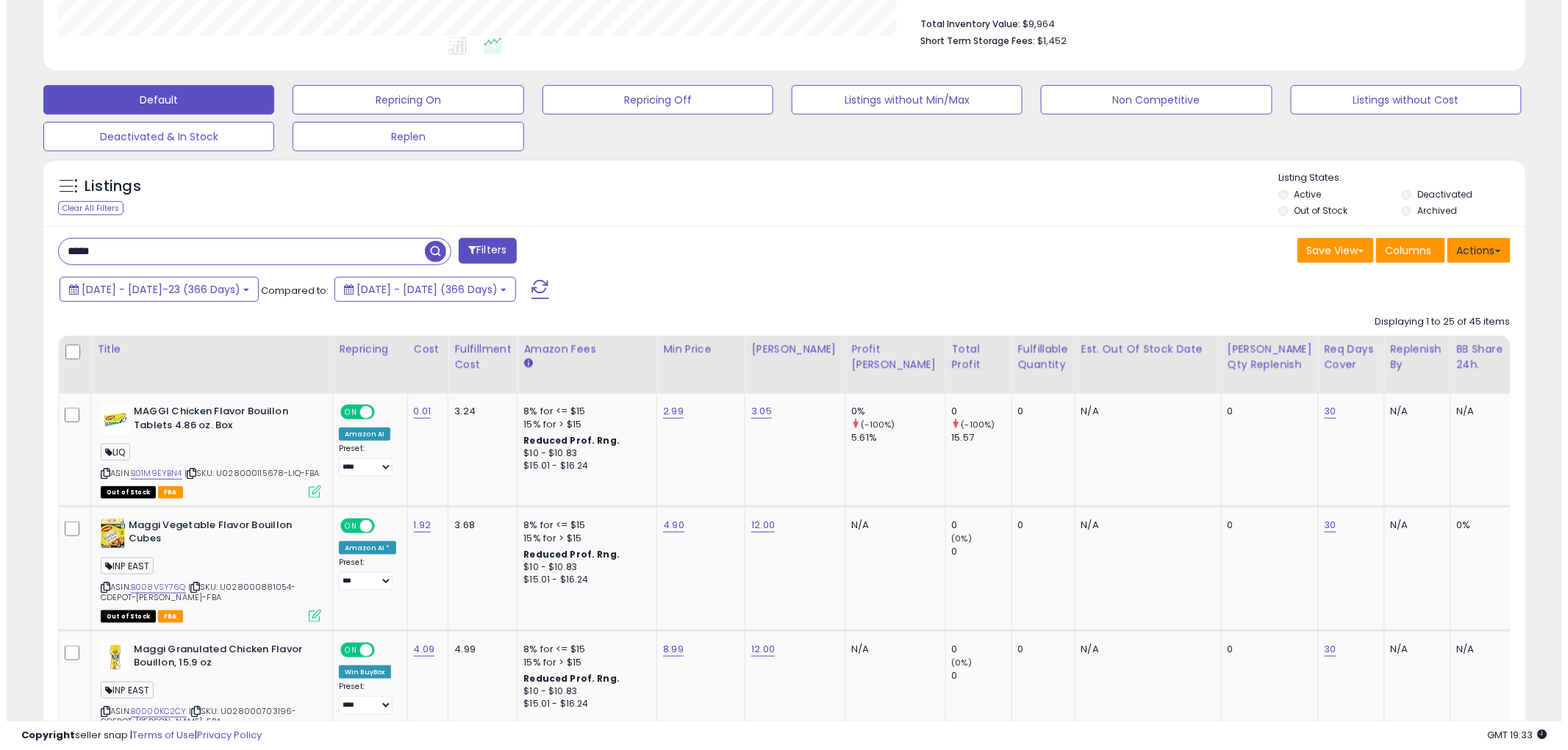
scroll to position [290, 0]
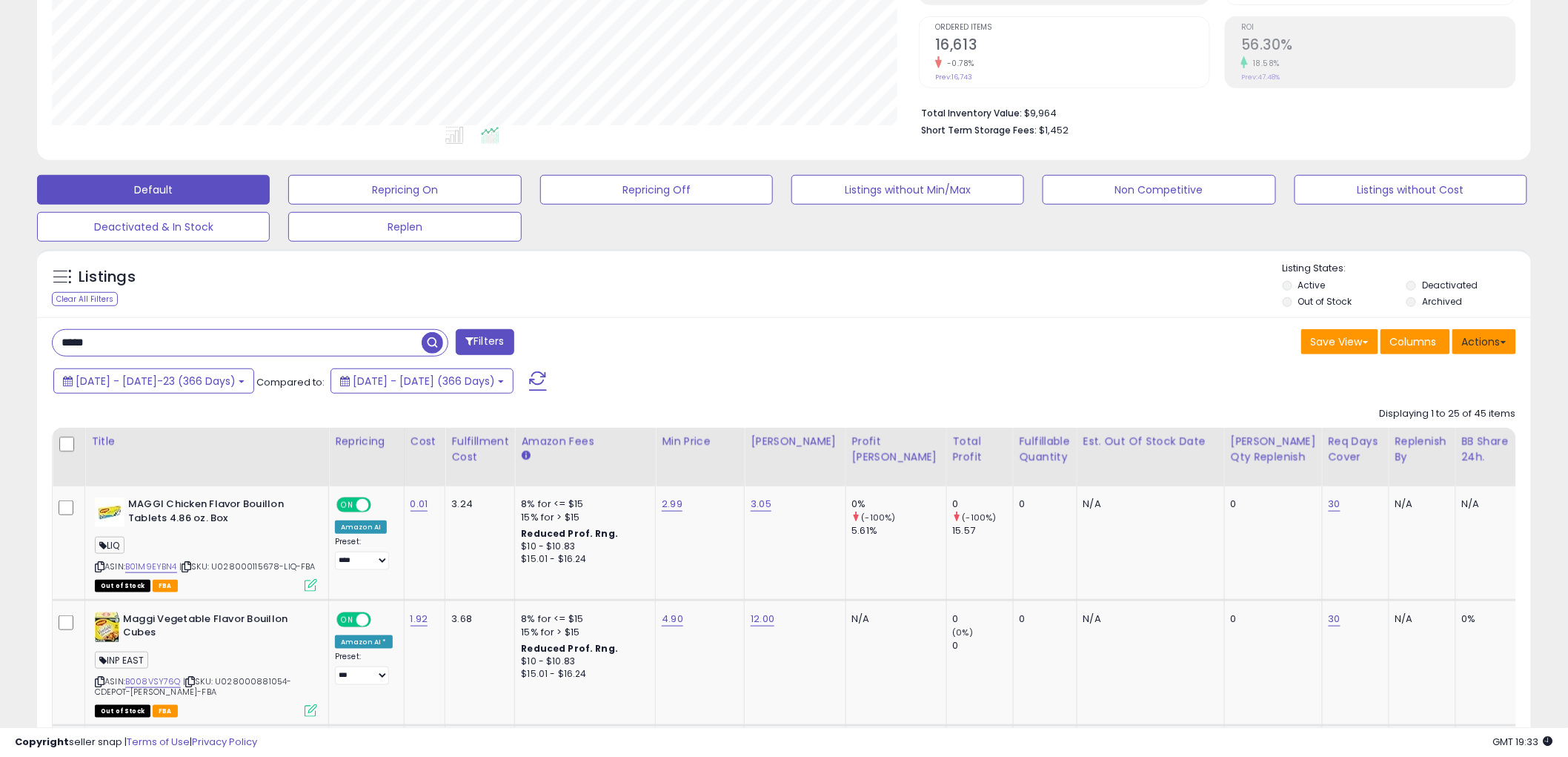
click at [1485, 331] on button "Actions" at bounding box center [1484, 342] width 63 height 25
click at [1419, 339] on span "Columns" at bounding box center [1413, 342] width 46 height 15
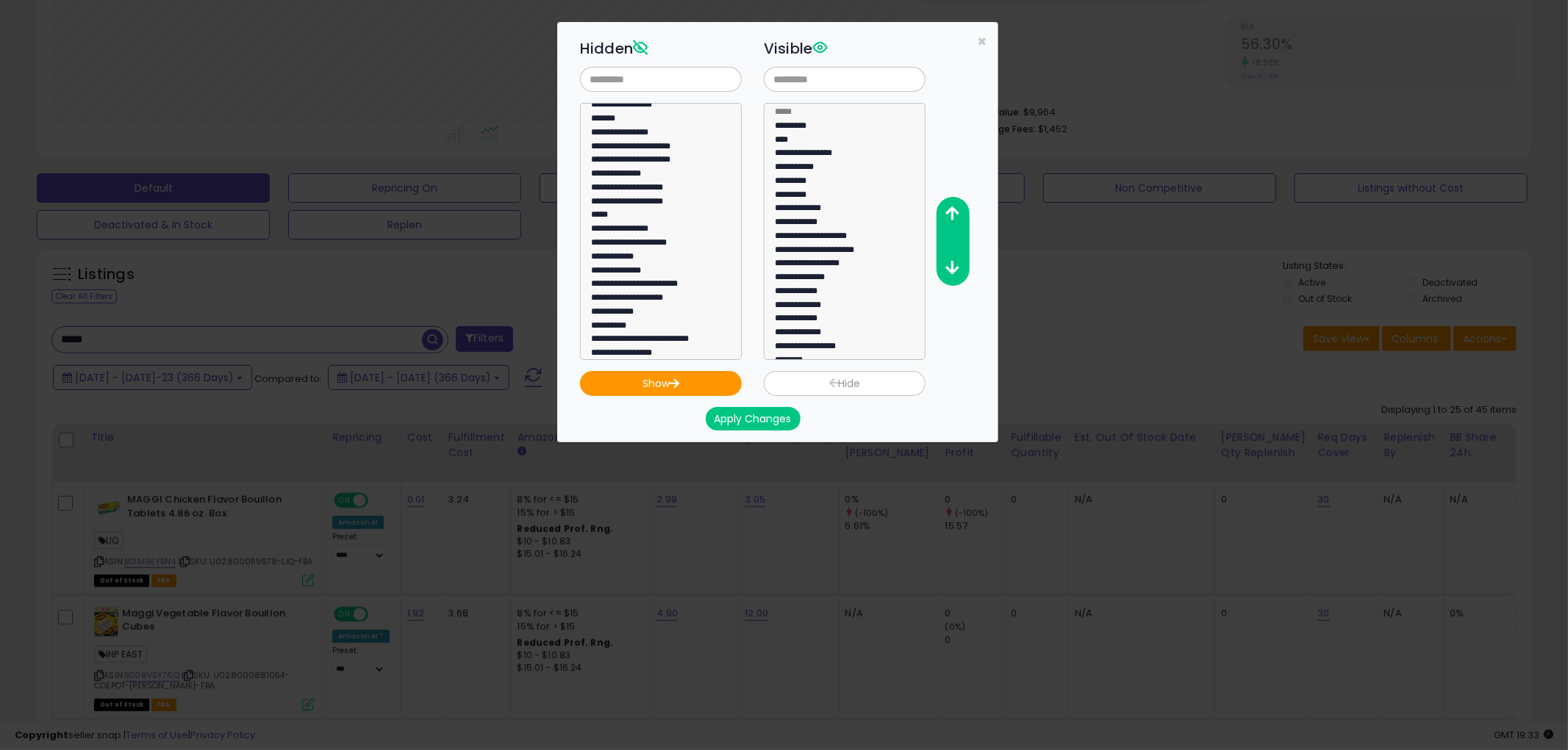
scroll to position [163, 0]
select select "**********"
click at [635, 357] on option "**********" at bounding box center [654, 364] width 130 height 14
click at [701, 383] on button "Show" at bounding box center [661, 383] width 162 height 25
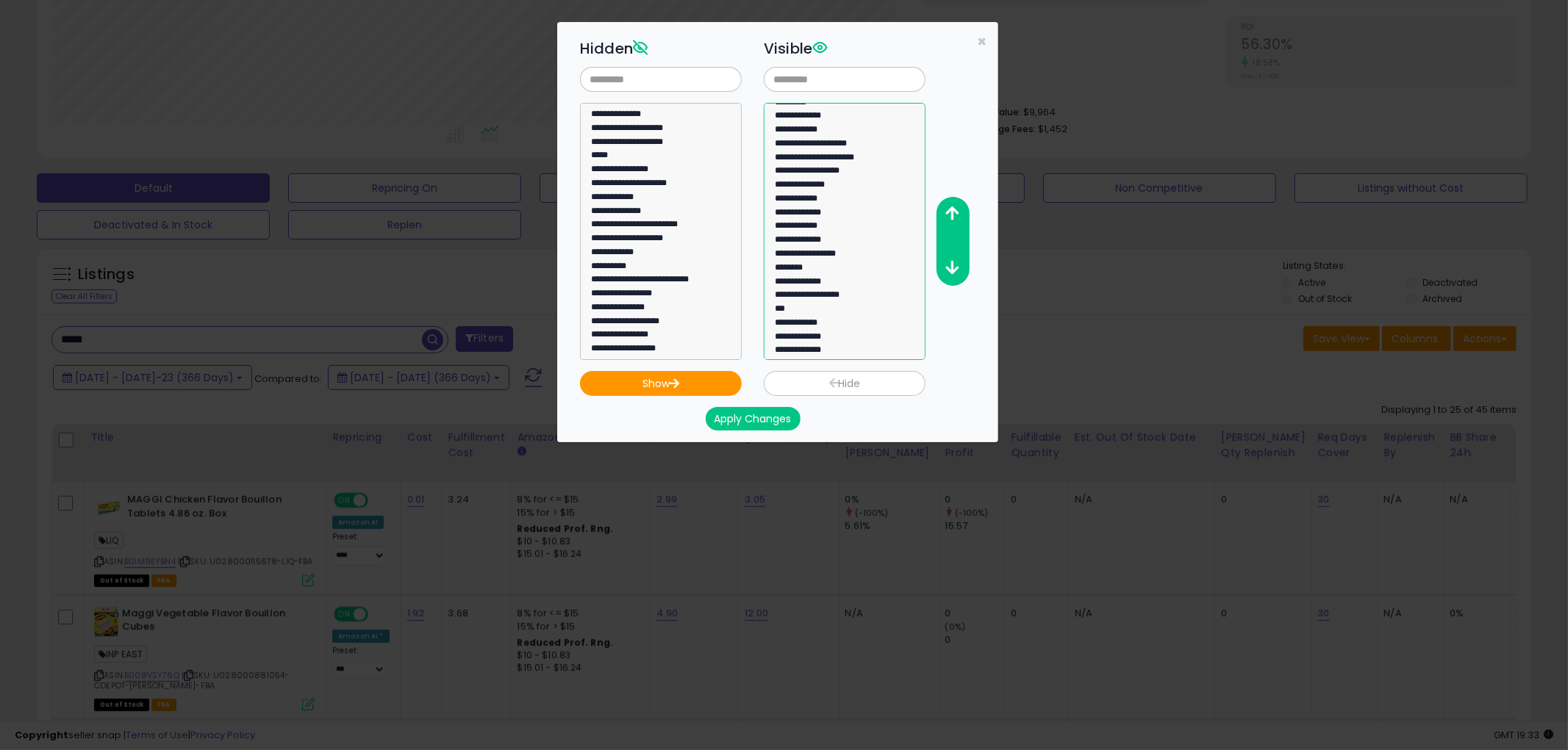
select select "**********"
click at [837, 346] on option "**********" at bounding box center [838, 352] width 130 height 14
click at [950, 229] on div at bounding box center [953, 241] width 34 height 89
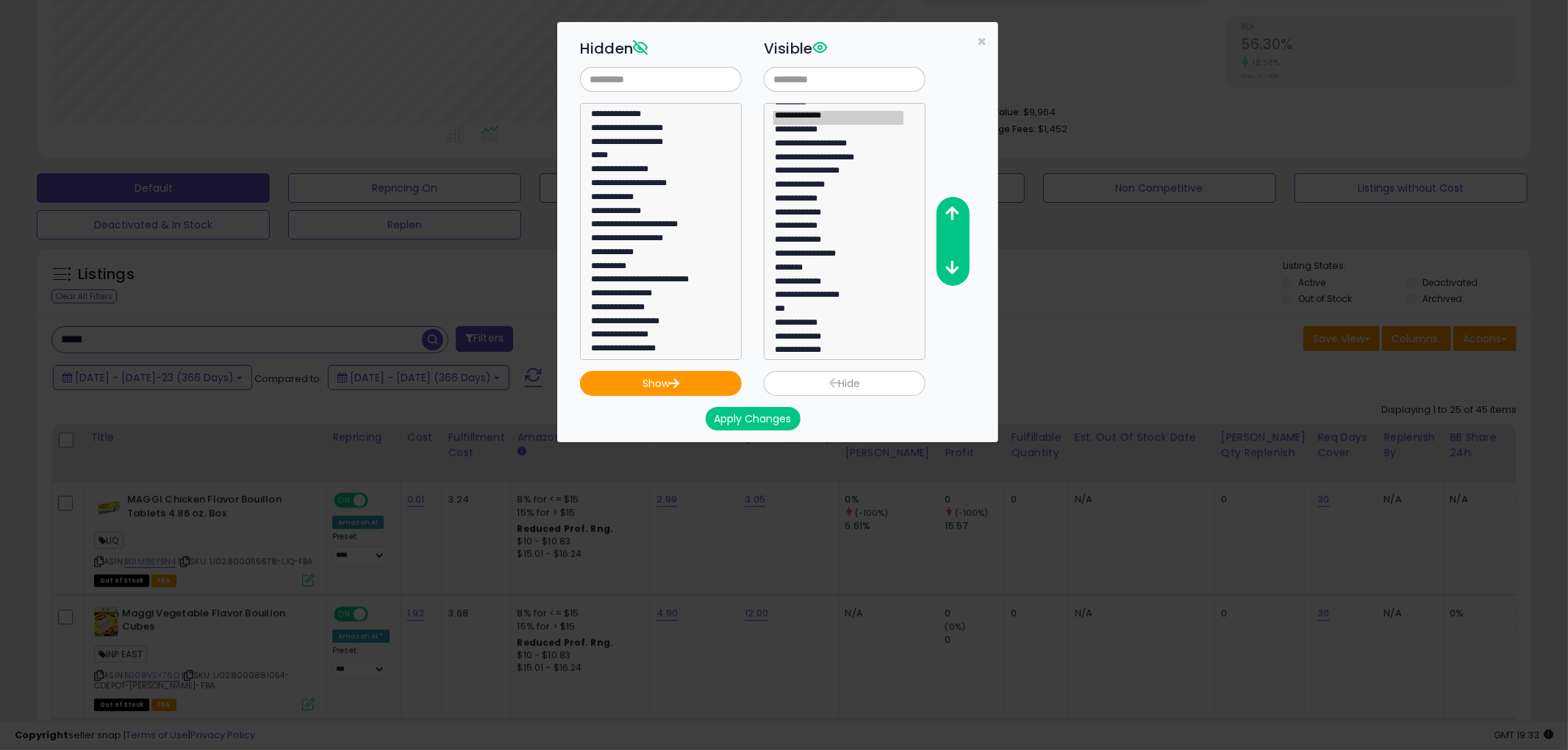
click at [950, 229] on div at bounding box center [953, 241] width 34 height 89
click at [947, 223] on button "button" at bounding box center [952, 214] width 34 height 27
click at [951, 225] on button "button" at bounding box center [952, 214] width 34 height 27
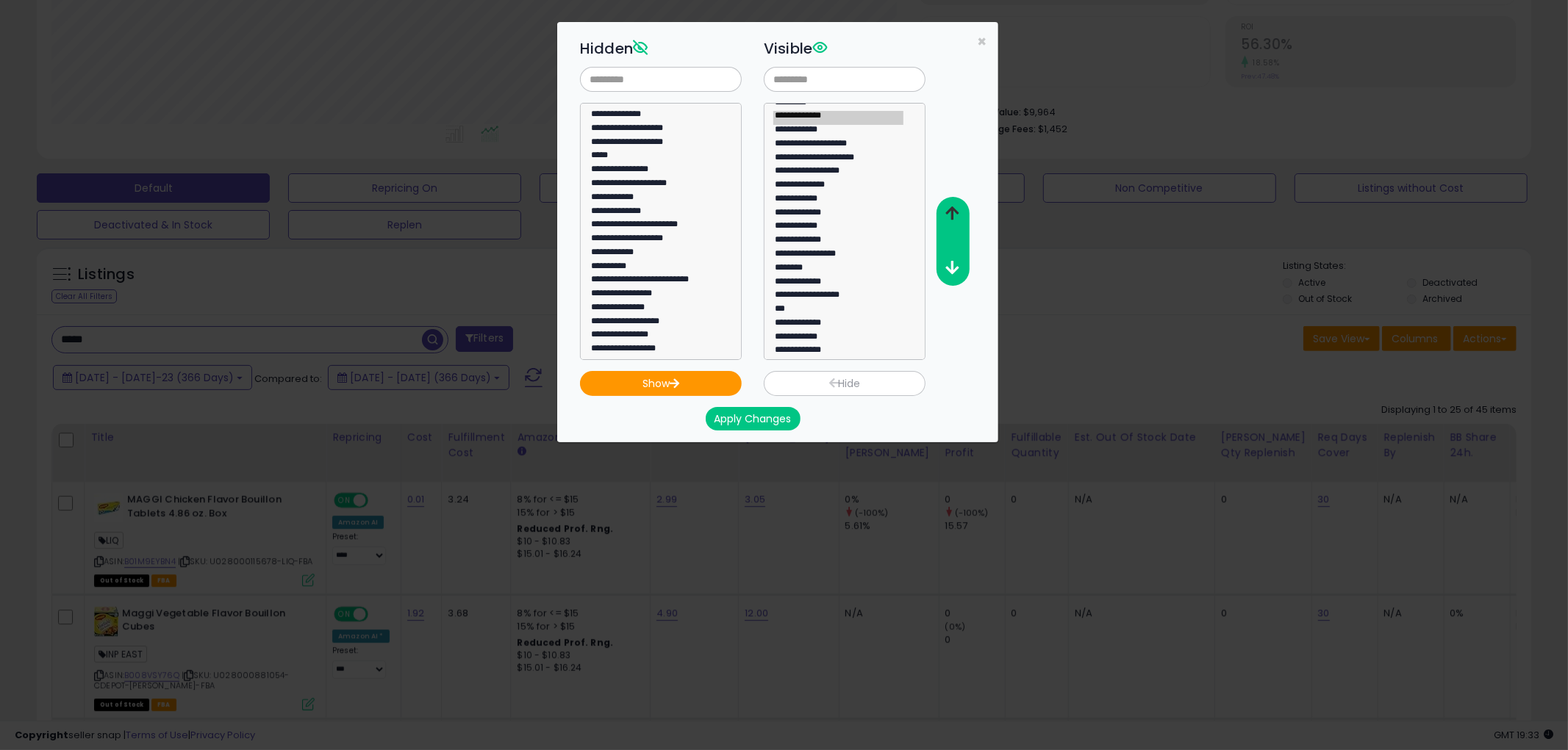
click at [951, 225] on button "button" at bounding box center [952, 214] width 34 height 27
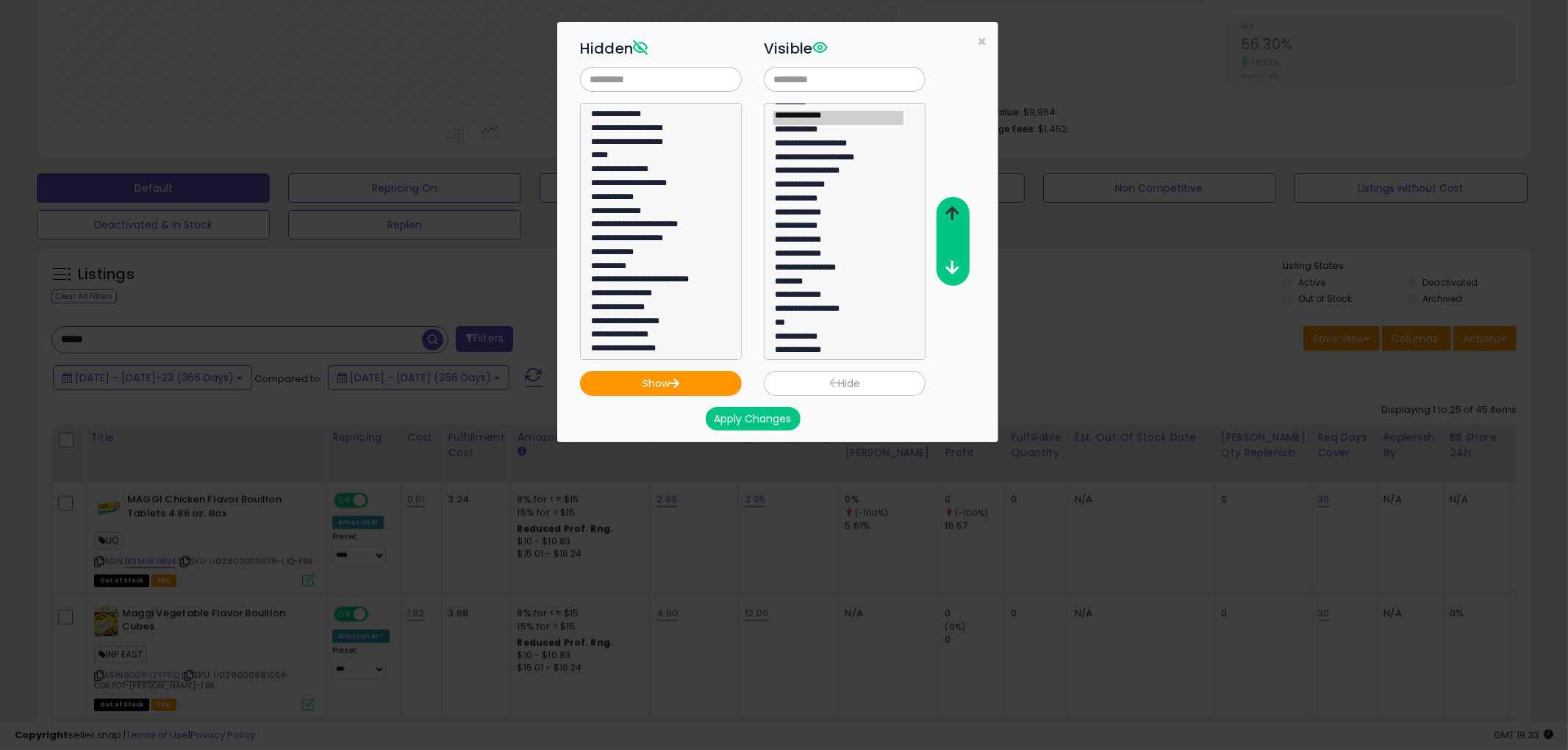
click at [951, 225] on button "button" at bounding box center [952, 214] width 34 height 27
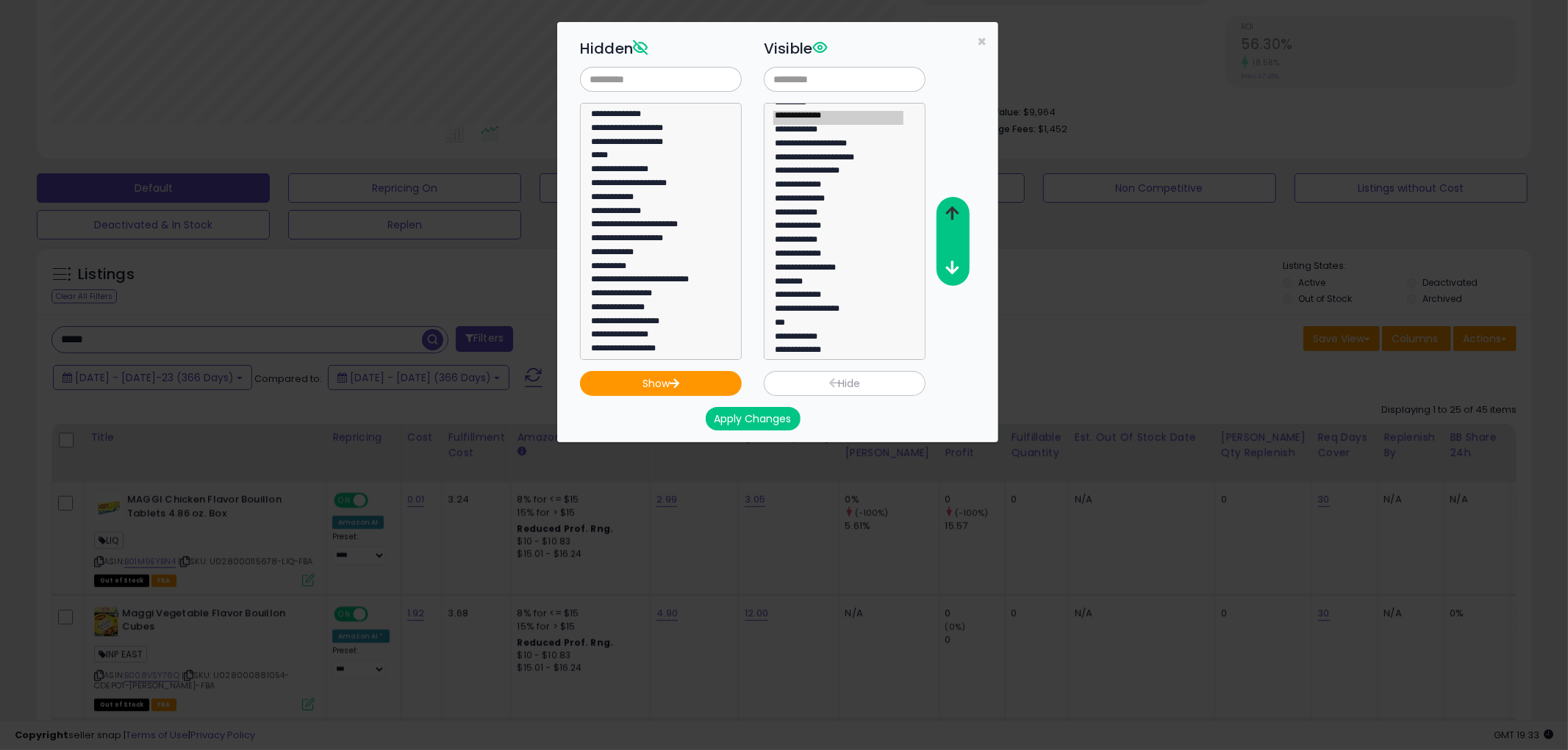
click at [951, 225] on button "button" at bounding box center [952, 214] width 34 height 27
click at [756, 418] on button "Apply Changes" at bounding box center [753, 419] width 95 height 23
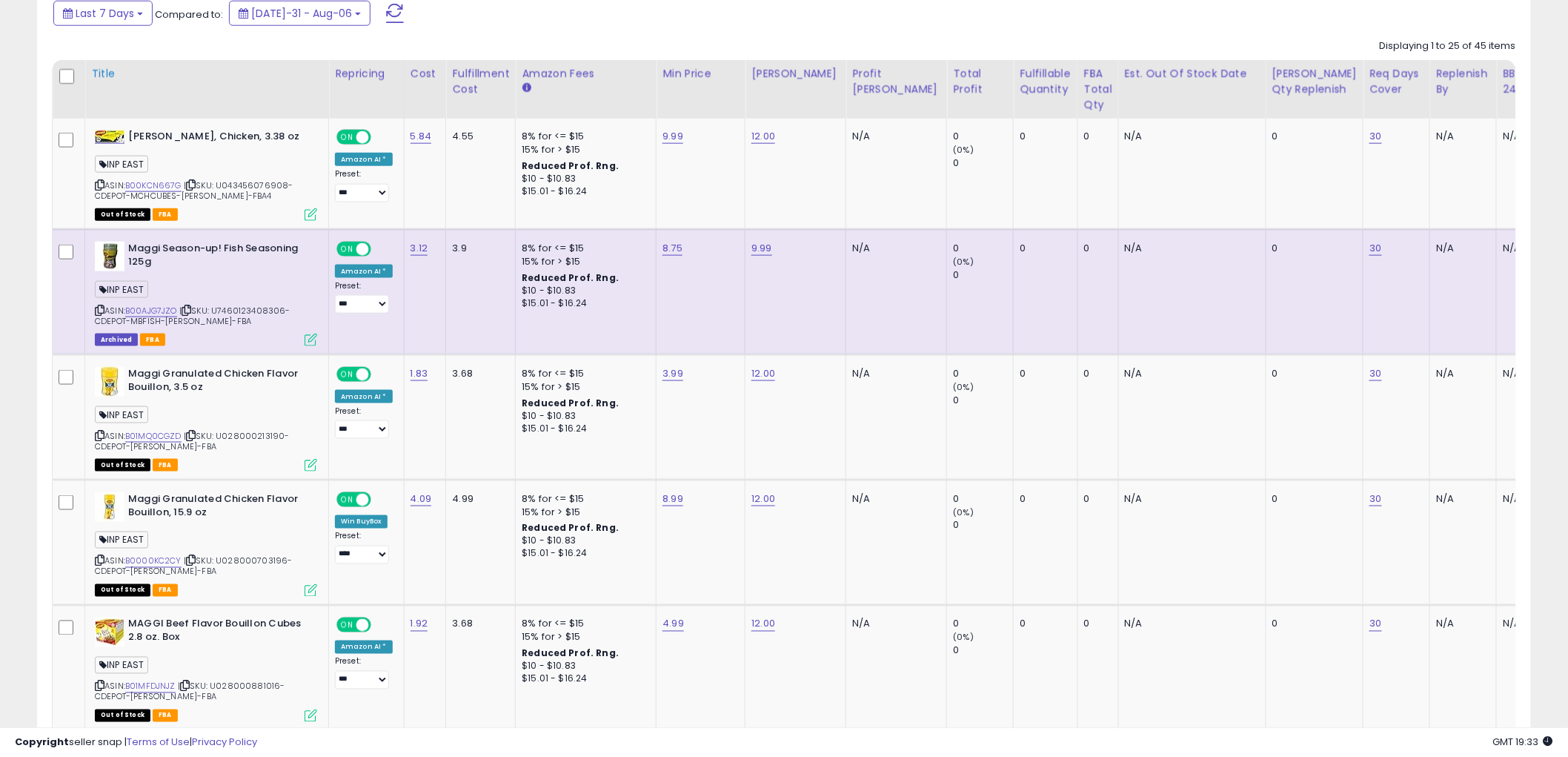
scroll to position [425, 0]
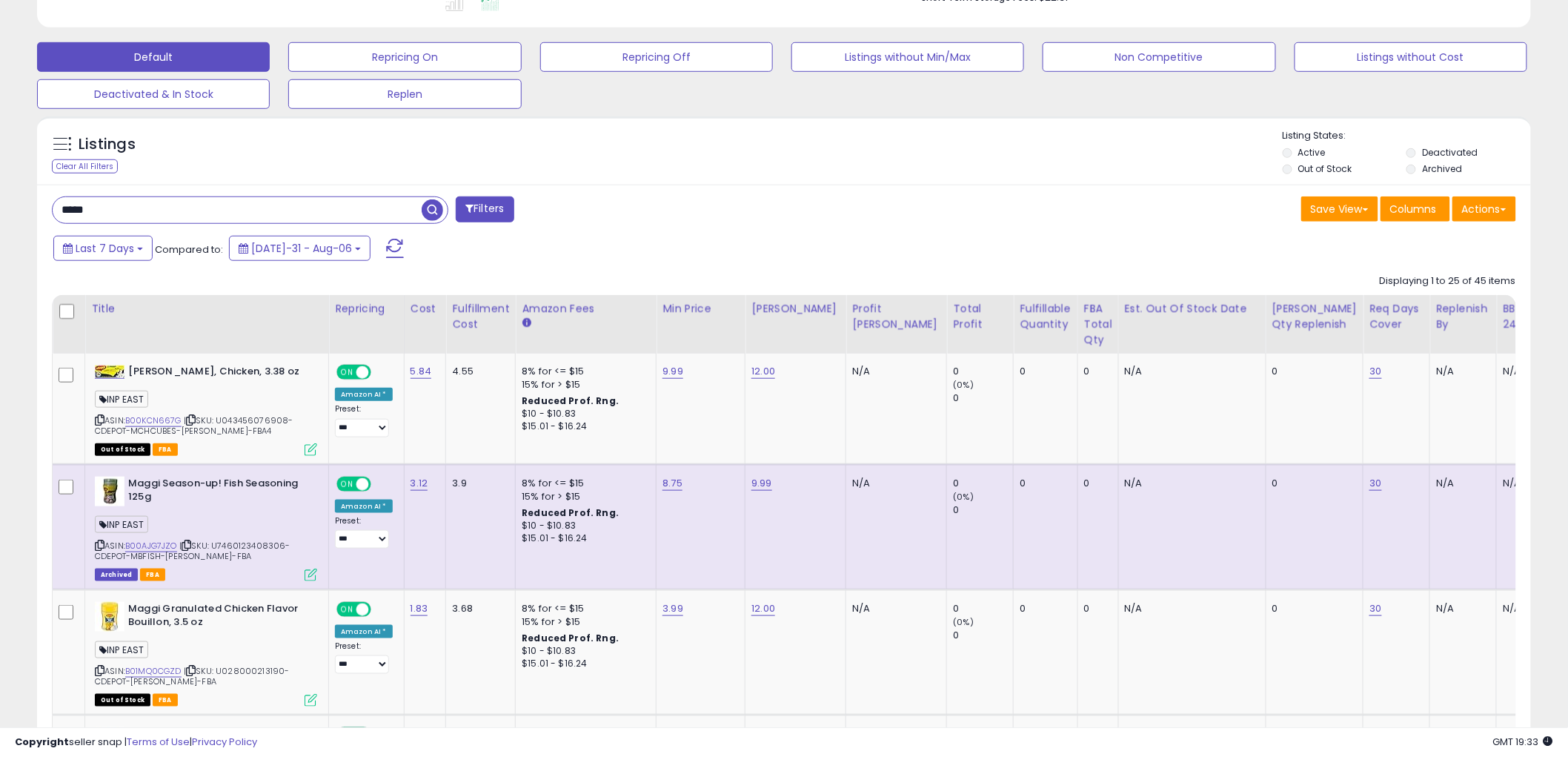
drag, startPoint x: 160, startPoint y: 216, endPoint x: 0, endPoint y: 213, distance: 160.0
paste input "*****"
type input "**********"
click at [432, 211] on span "button" at bounding box center [431, 210] width 21 height 21
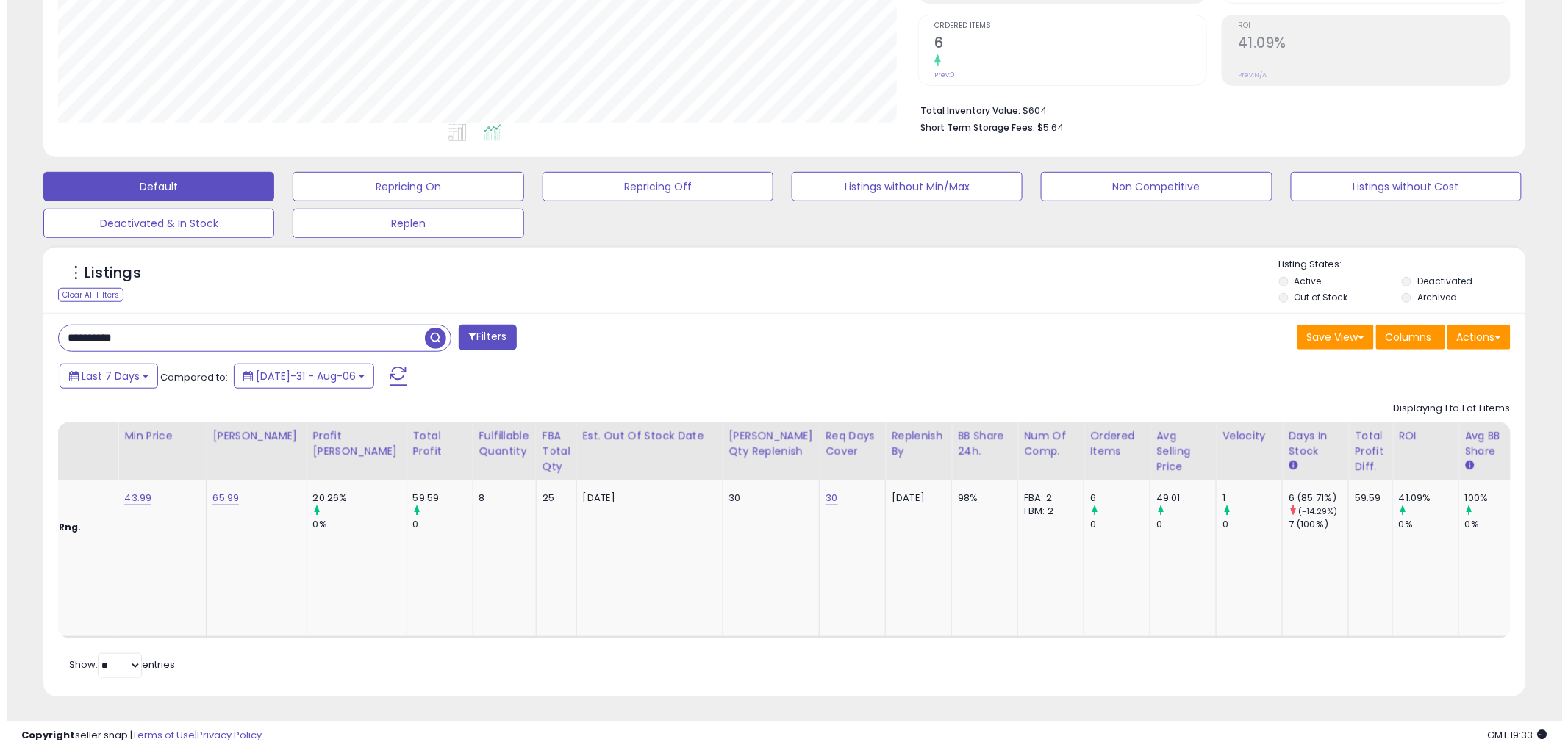
scroll to position [0, 0]
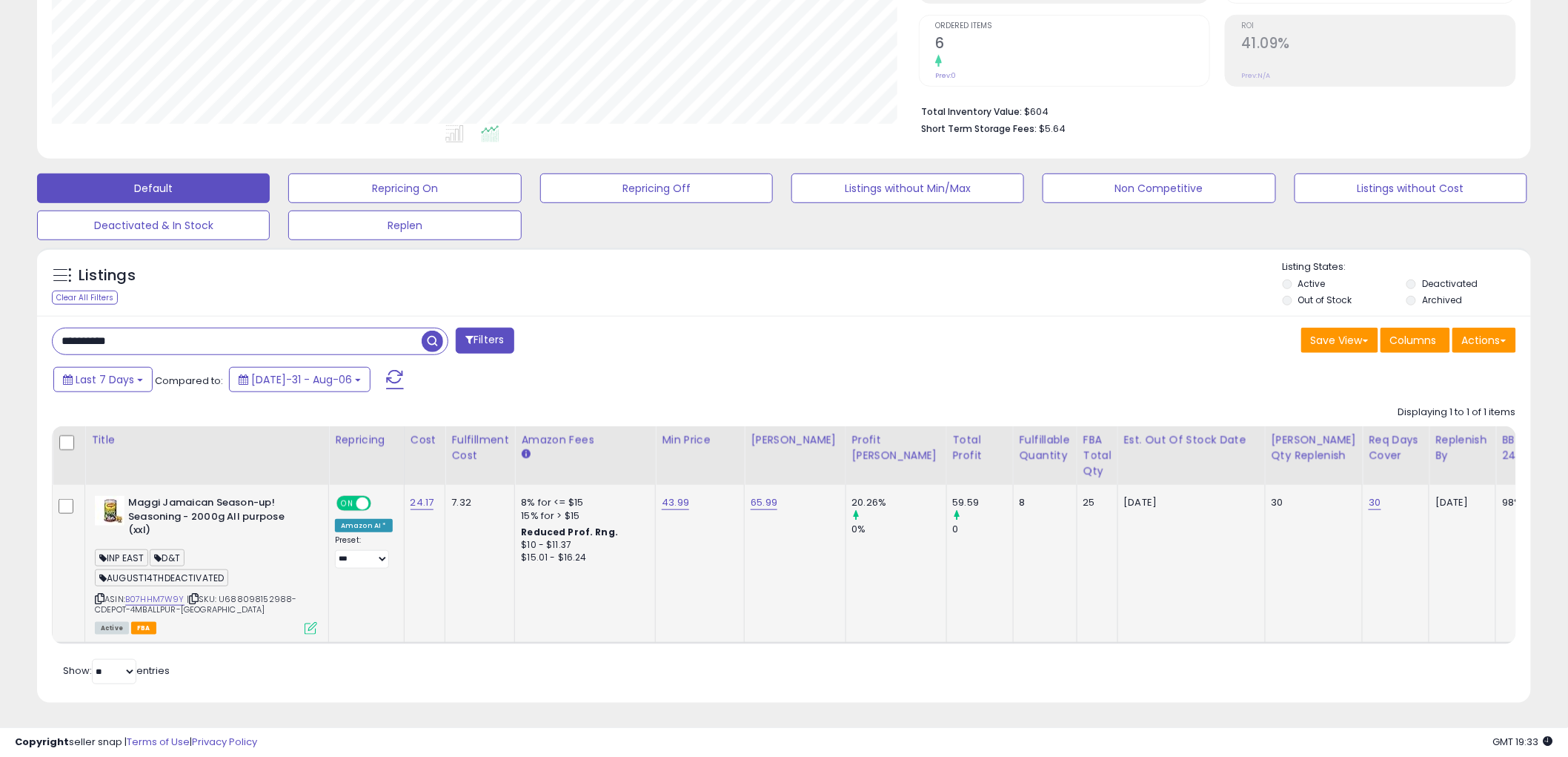
click at [309, 622] on icon at bounding box center [311, 628] width 13 height 13
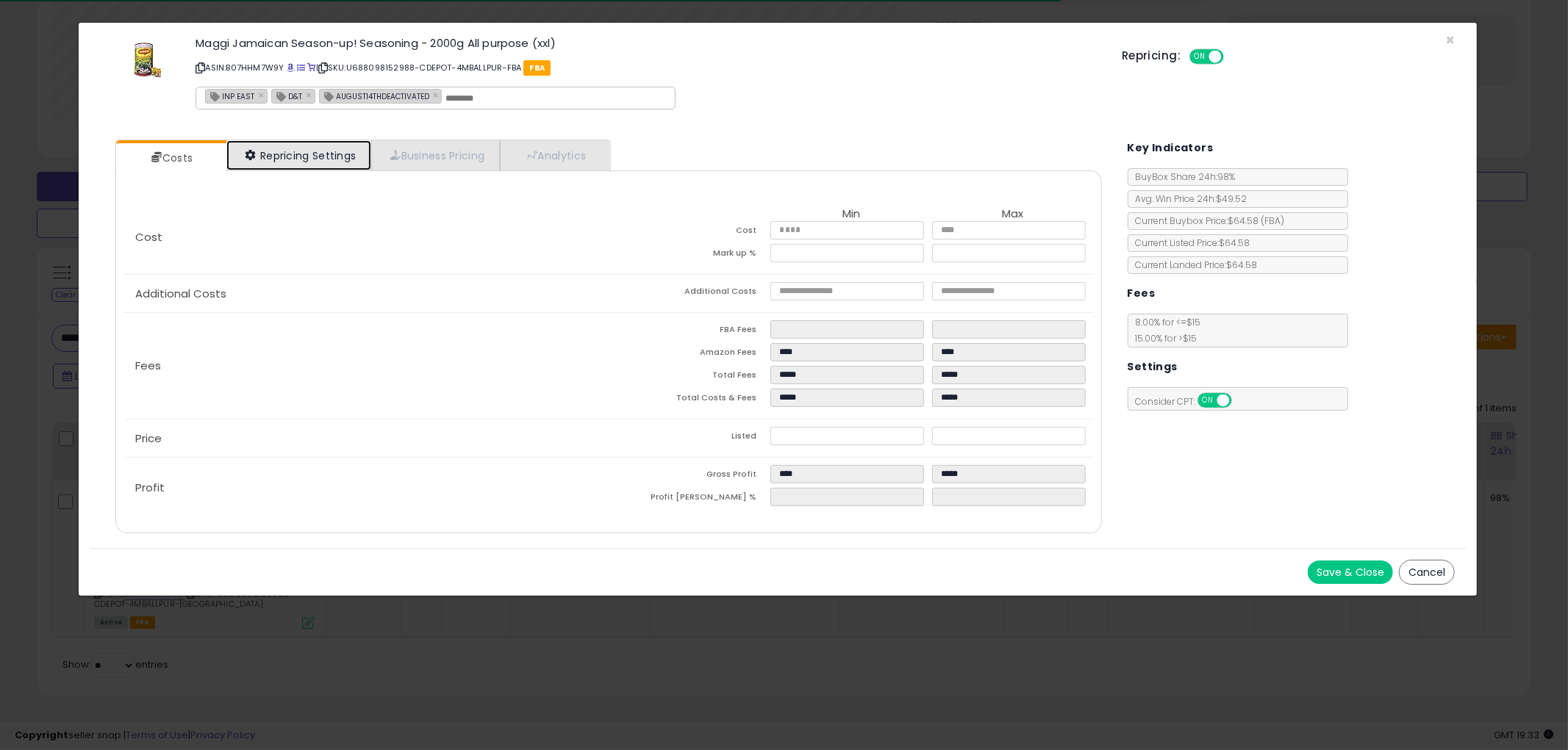
click at [312, 167] on link "Repricing Settings" at bounding box center [299, 156] width 146 height 30
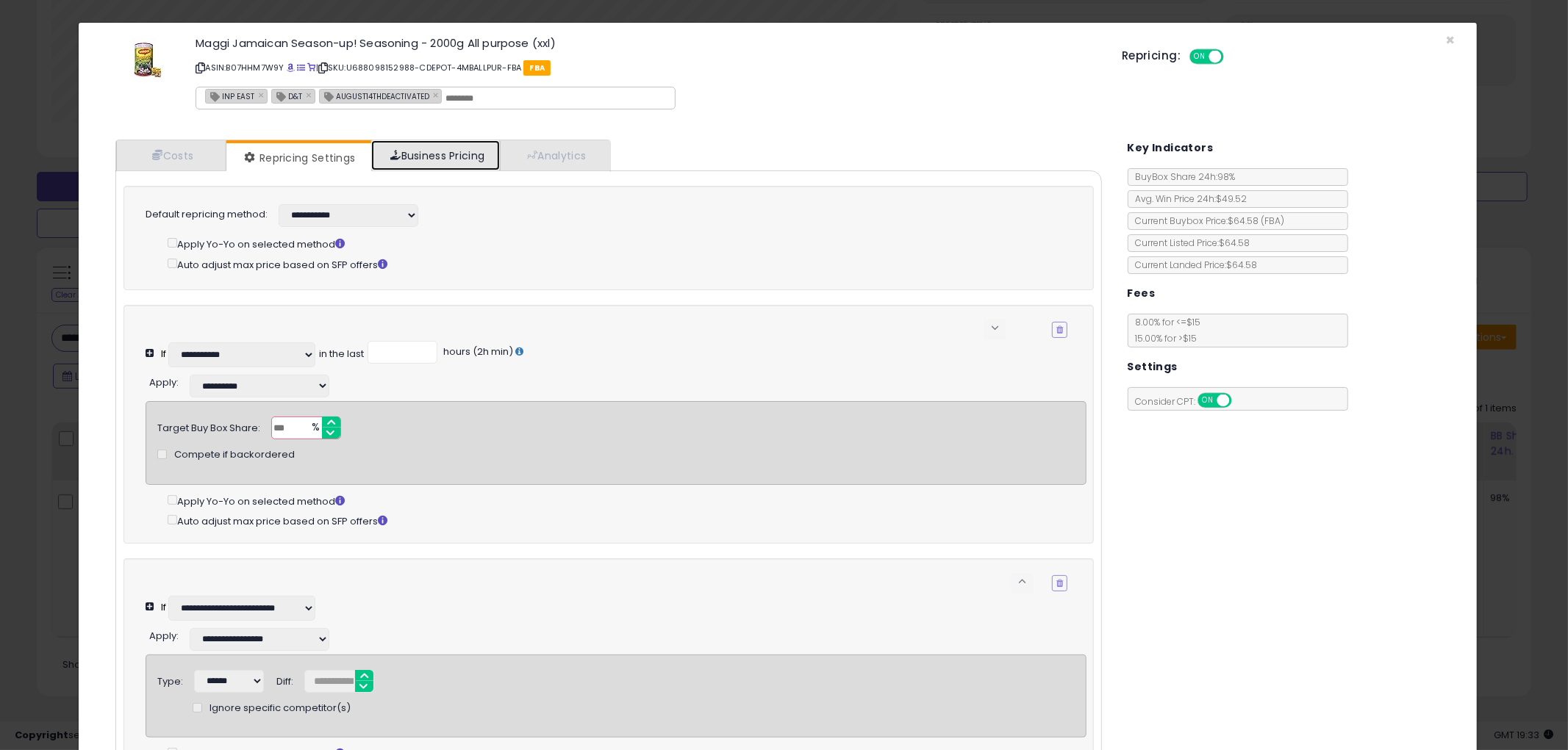
drag, startPoint x: 431, startPoint y: 153, endPoint x: 436, endPoint y: 162, distance: 10.3
click at [431, 154] on link "Business Pricing" at bounding box center [436, 156] width 129 height 30
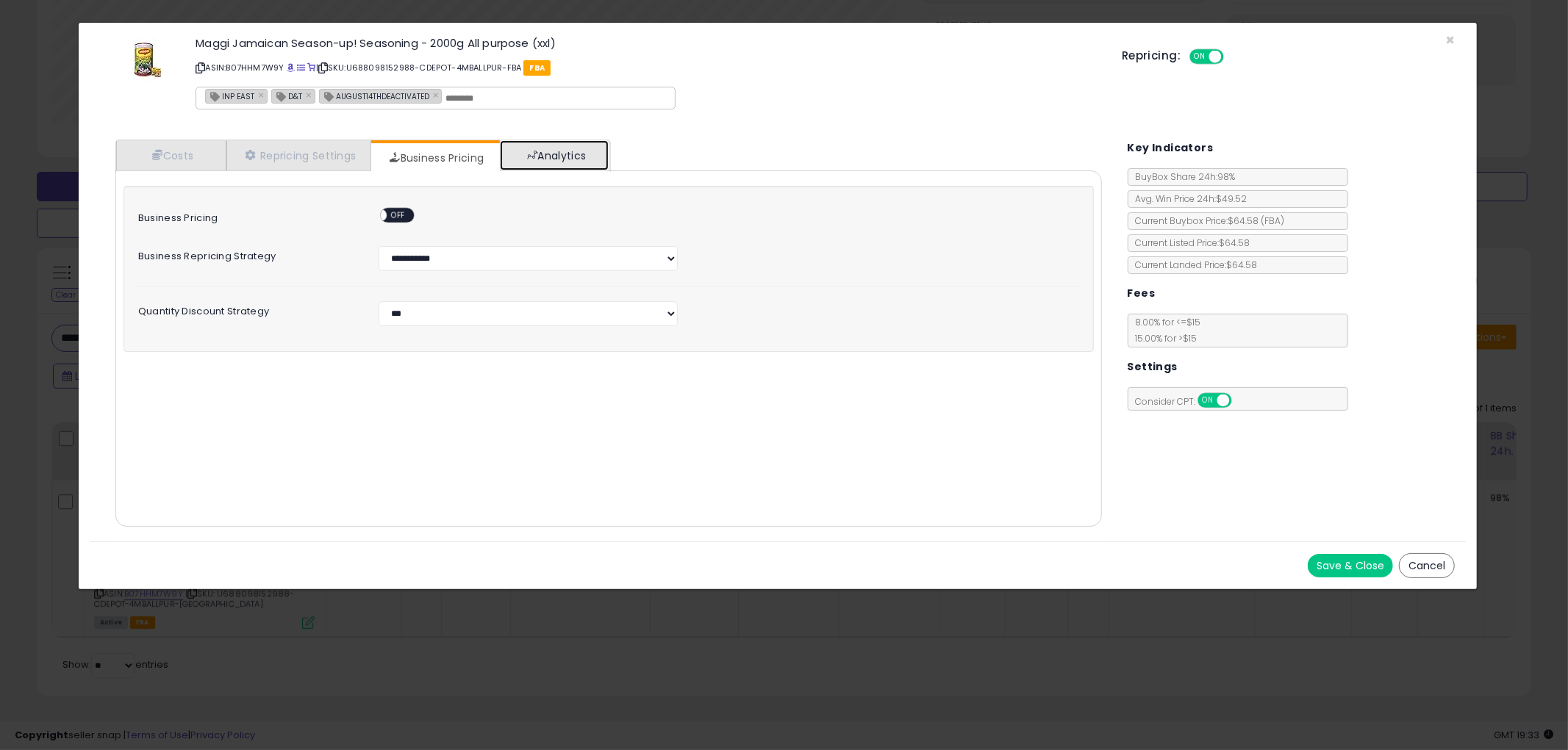
click at [596, 155] on link "Analytics" at bounding box center [554, 156] width 109 height 30
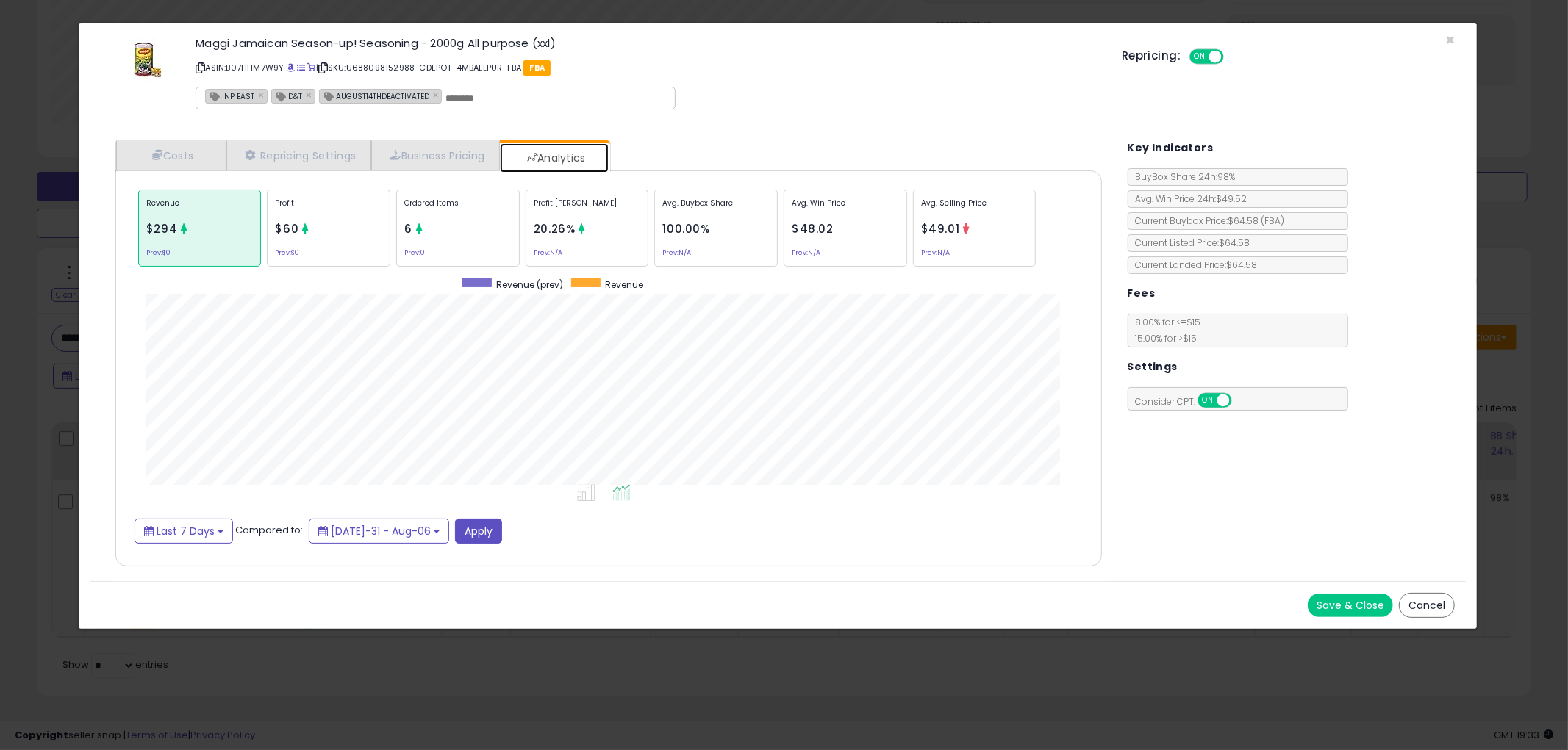
scroll to position [0, 0]
